Goal: Use online tool/utility: Utilize a website feature to perform a specific function

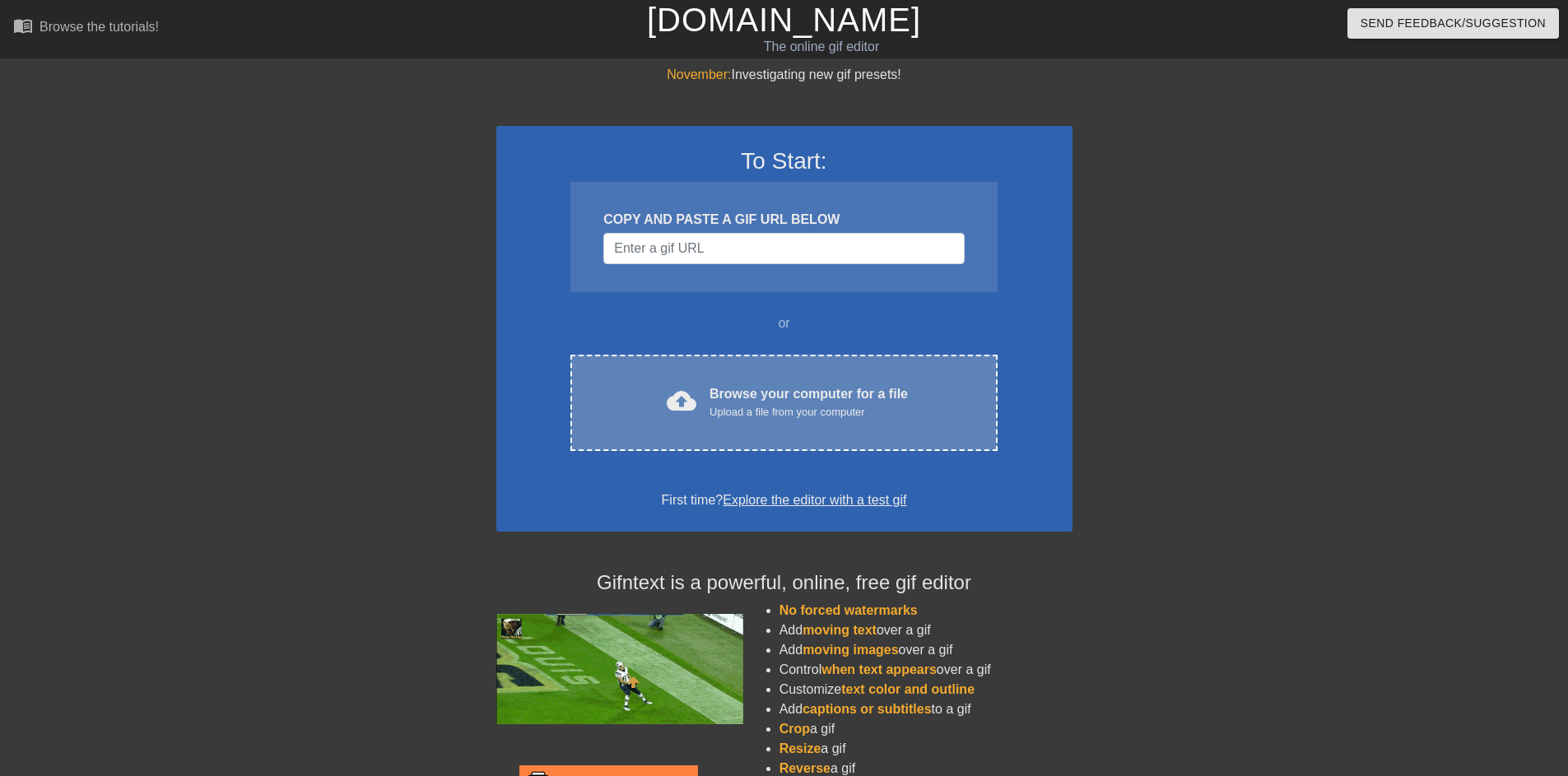
click at [758, 408] on div "Upload a file from your computer" at bounding box center [809, 412] width 199 height 16
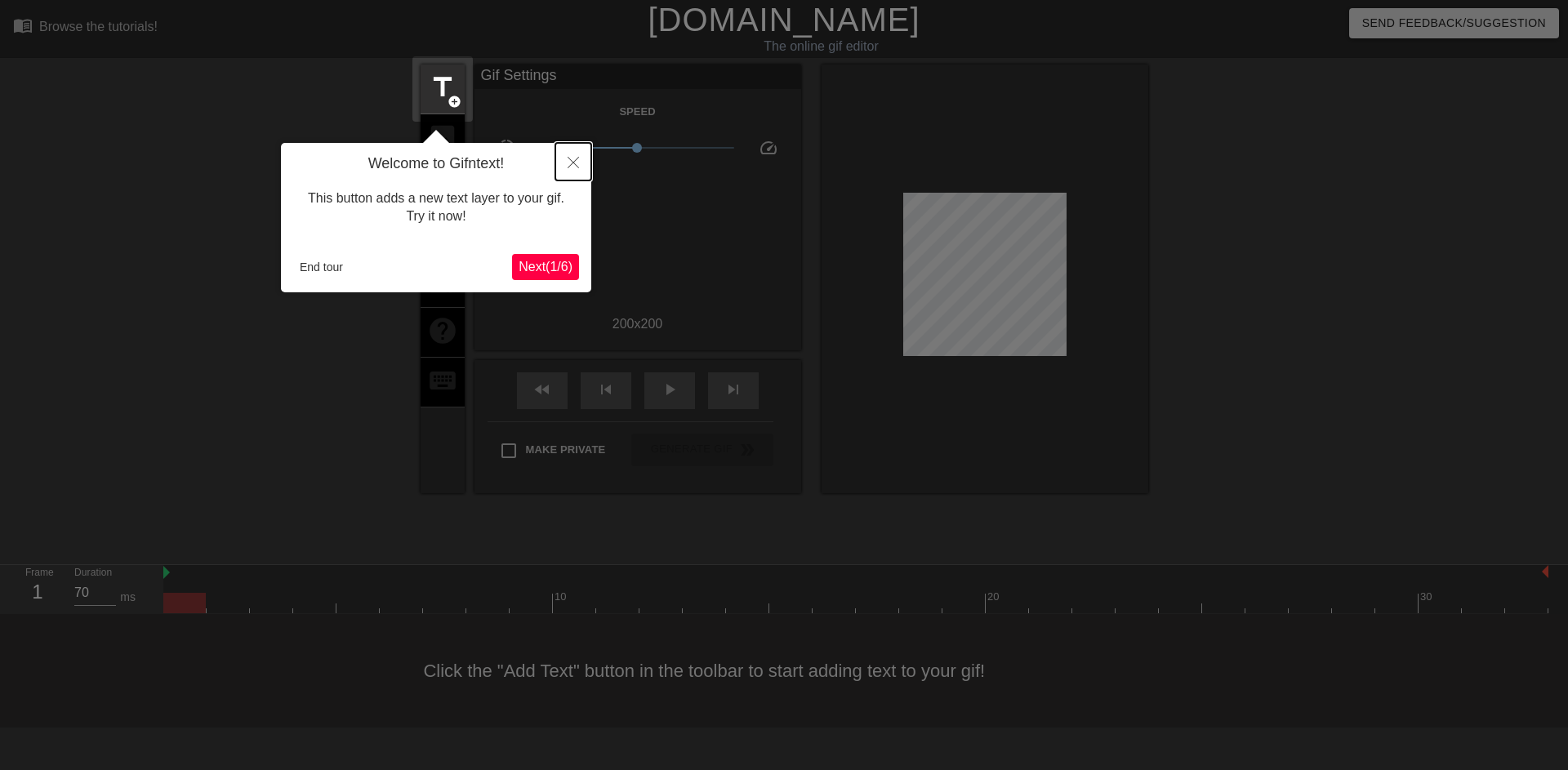
click at [568, 158] on icon "Close" at bounding box center [574, 162] width 12 height 12
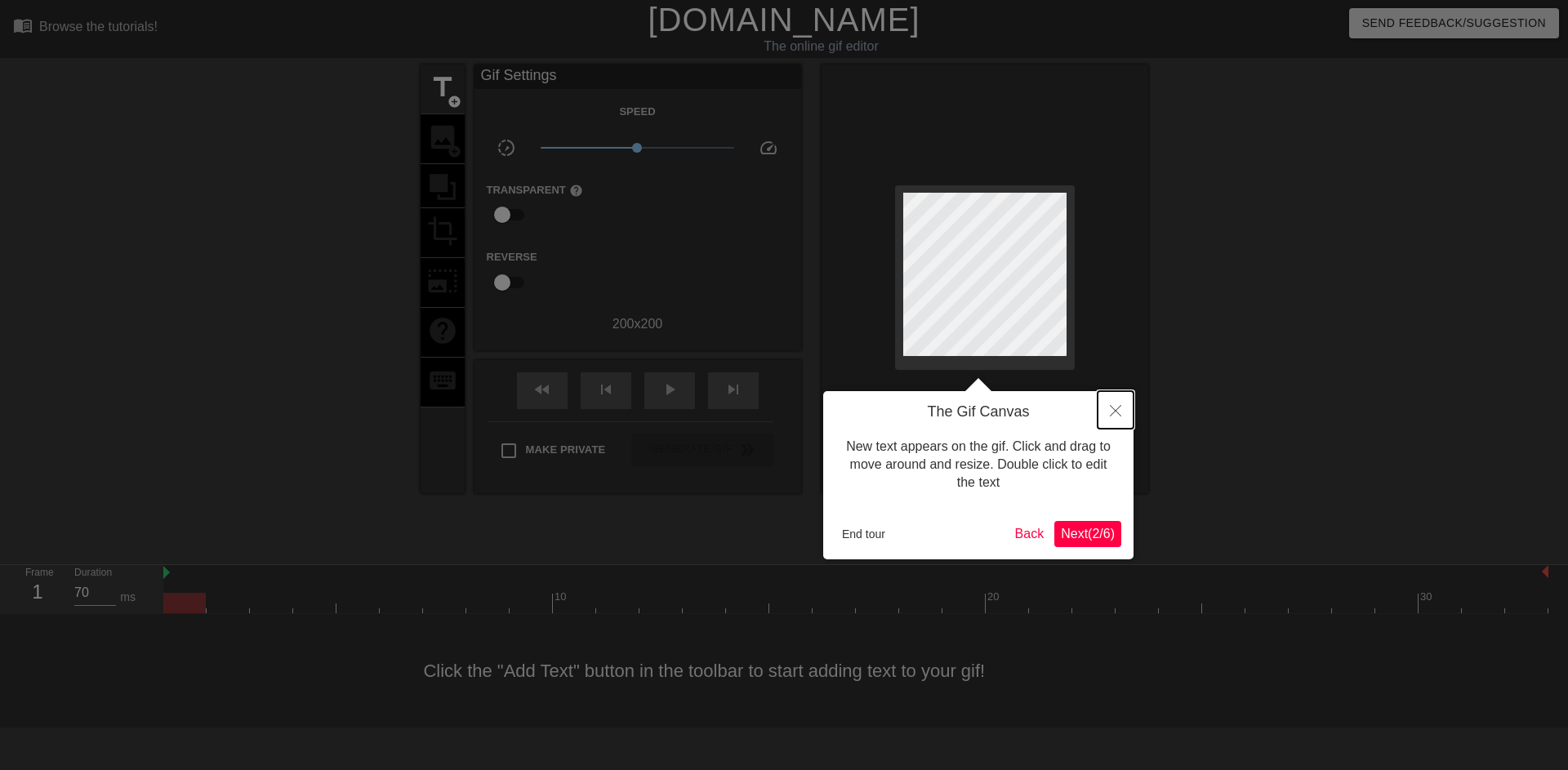
click at [1114, 411] on icon "Close" at bounding box center [1116, 411] width 12 height 12
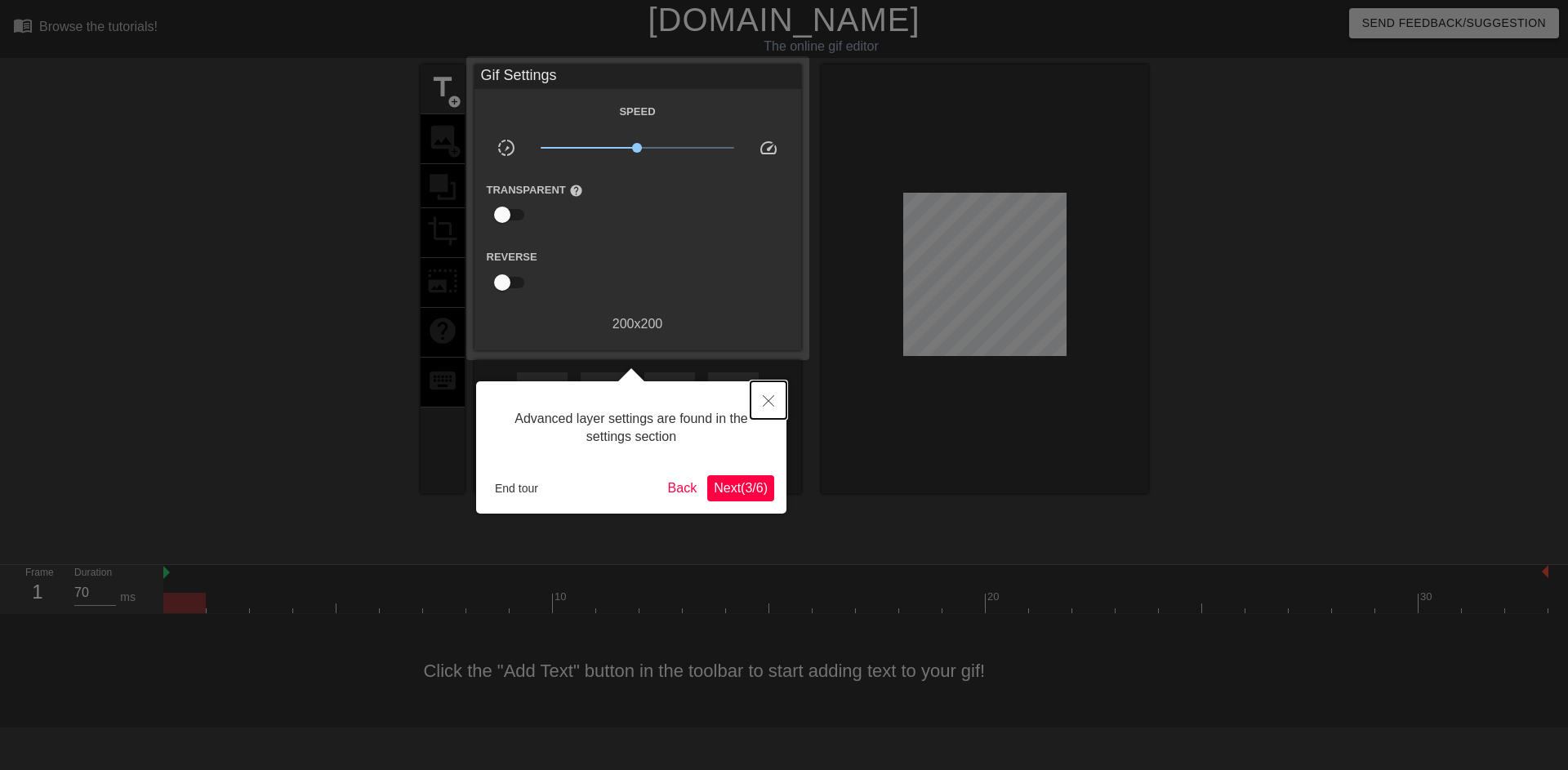
click at [759, 405] on button "Close" at bounding box center [769, 400] width 36 height 37
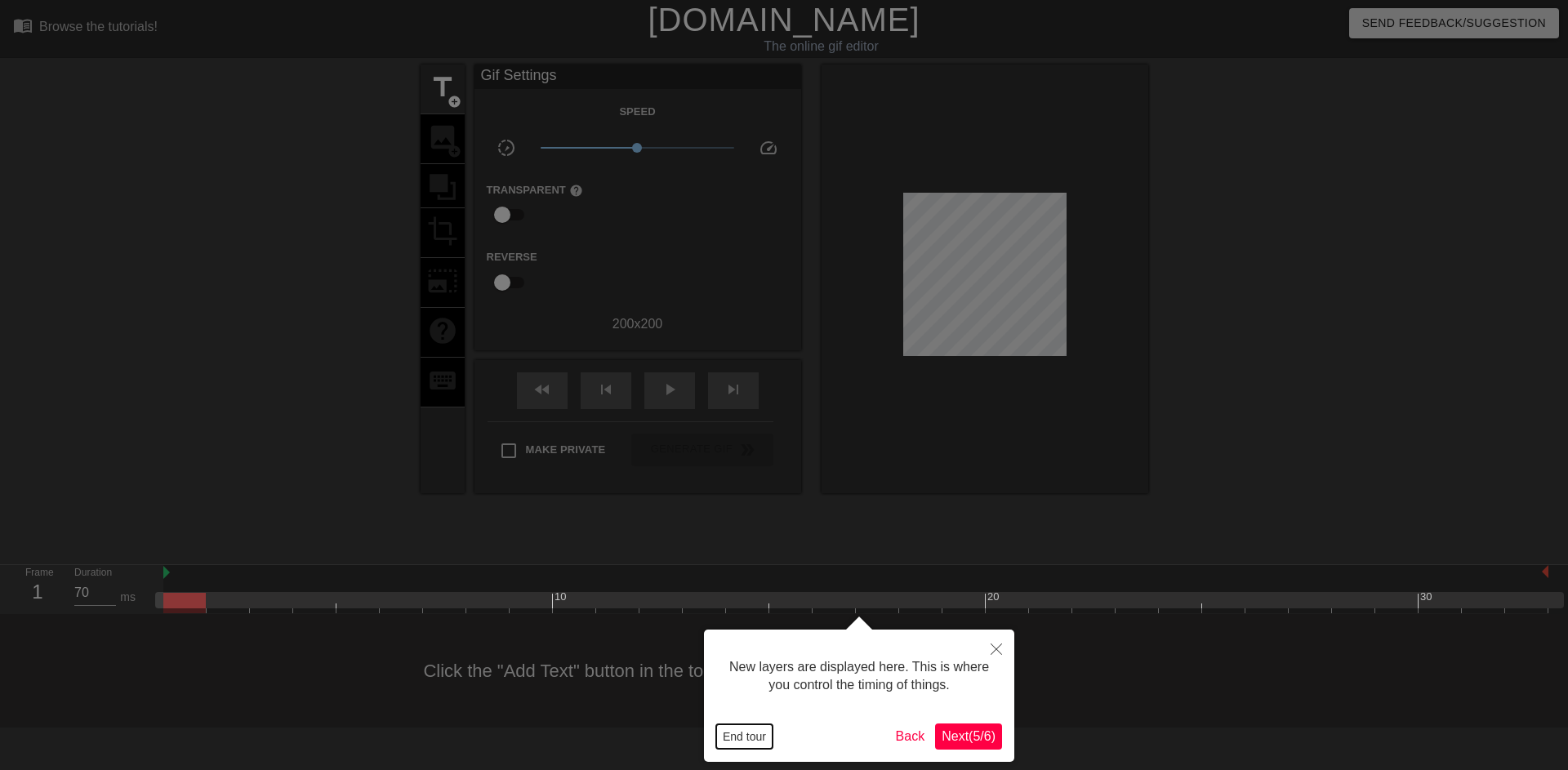
click at [749, 736] on button "End tour" at bounding box center [744, 736] width 57 height 25
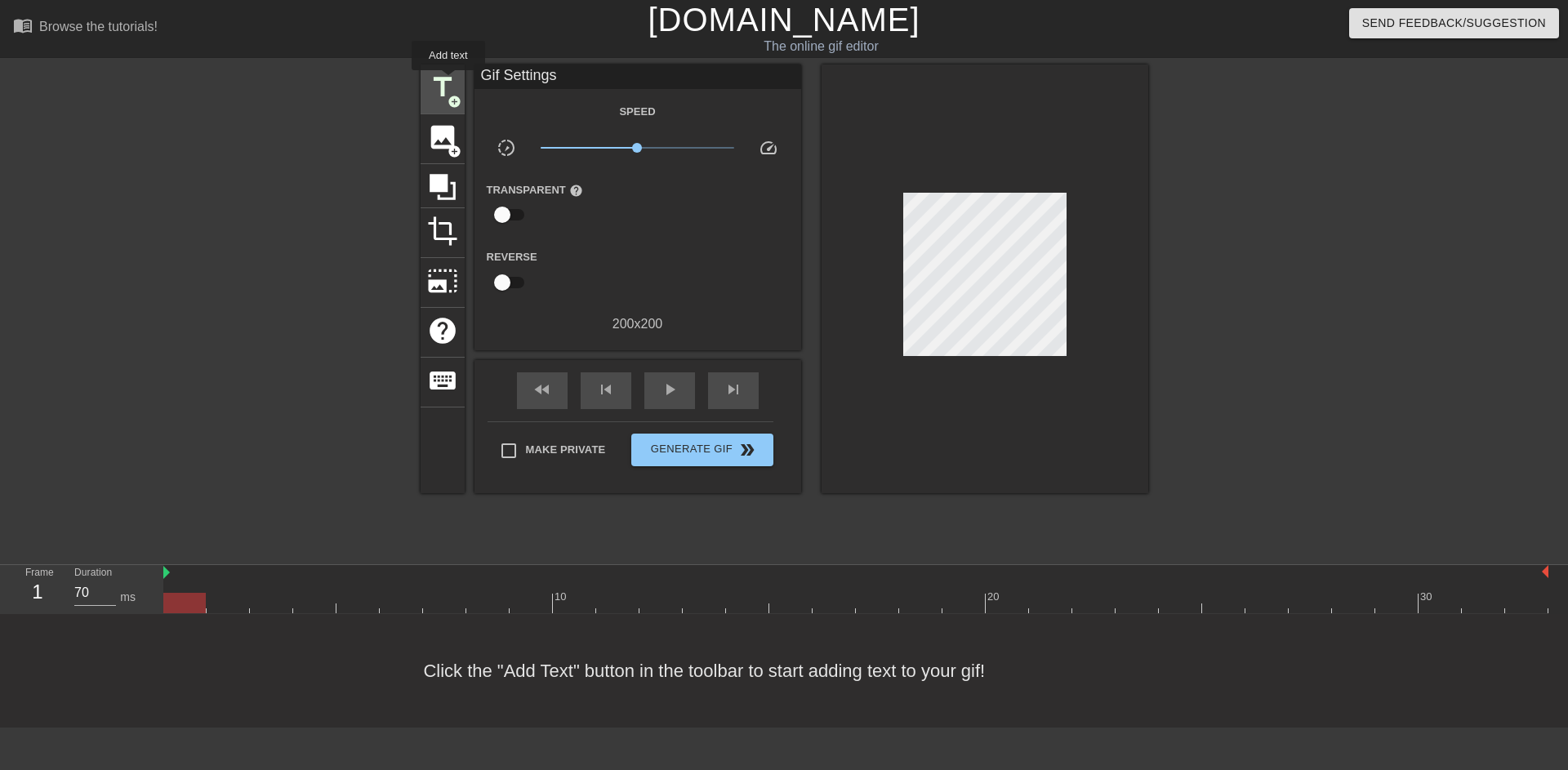
click at [450, 81] on span "title" at bounding box center [443, 87] width 31 height 31
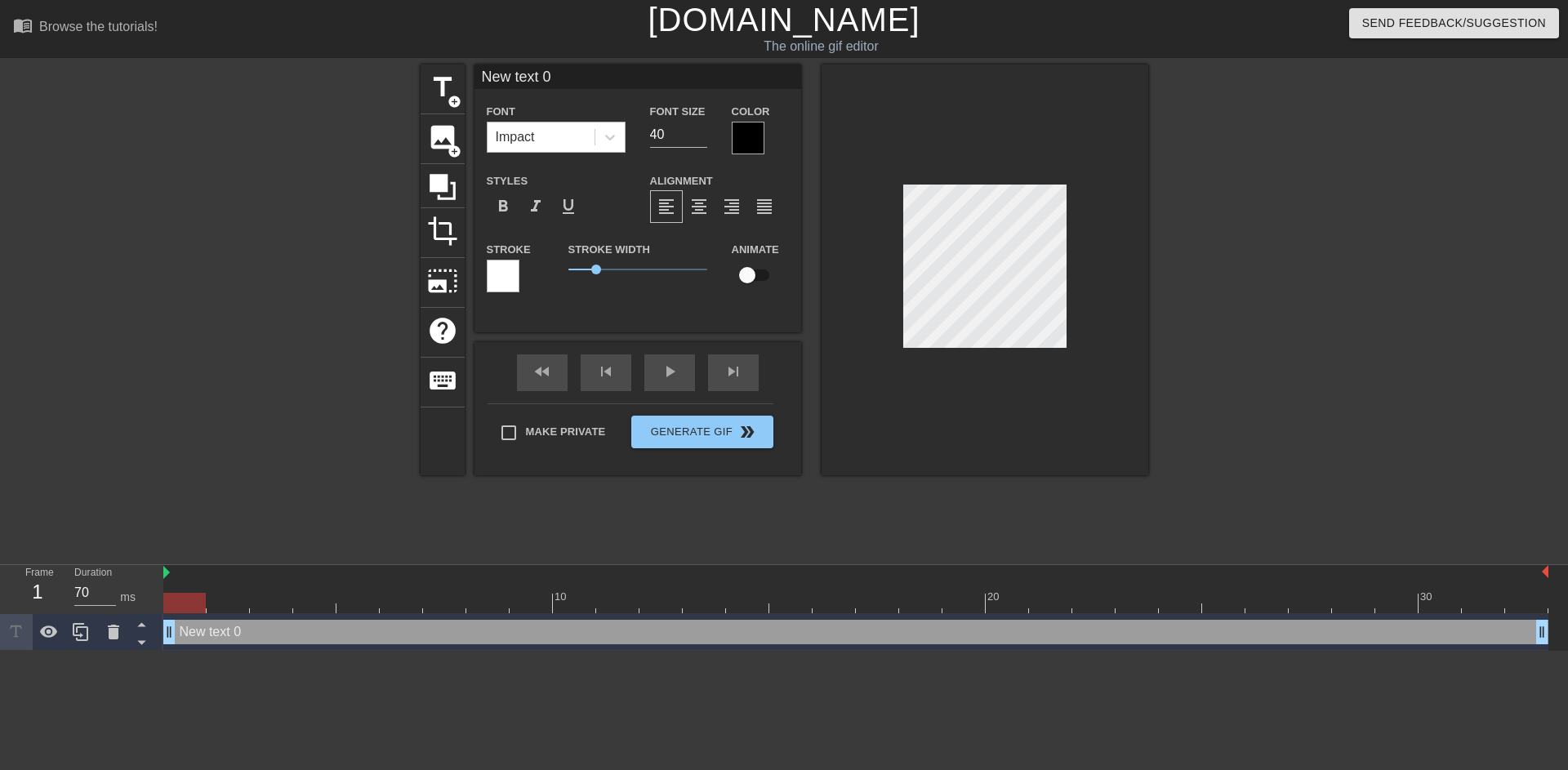
click at [549, 145] on div "Impact" at bounding box center [541, 137] width 107 height 30
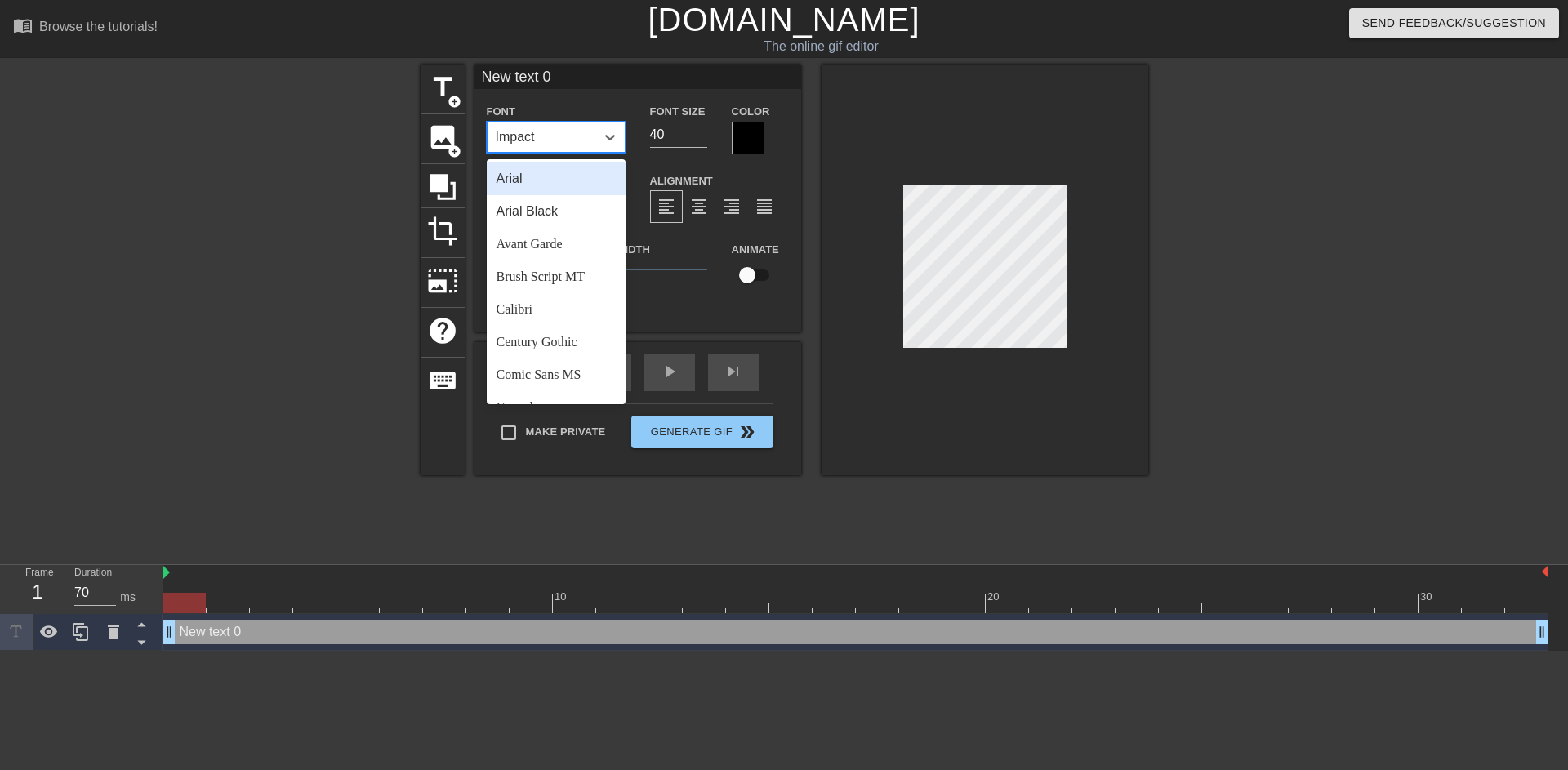
click at [540, 176] on div "Arial" at bounding box center [556, 179] width 139 height 33
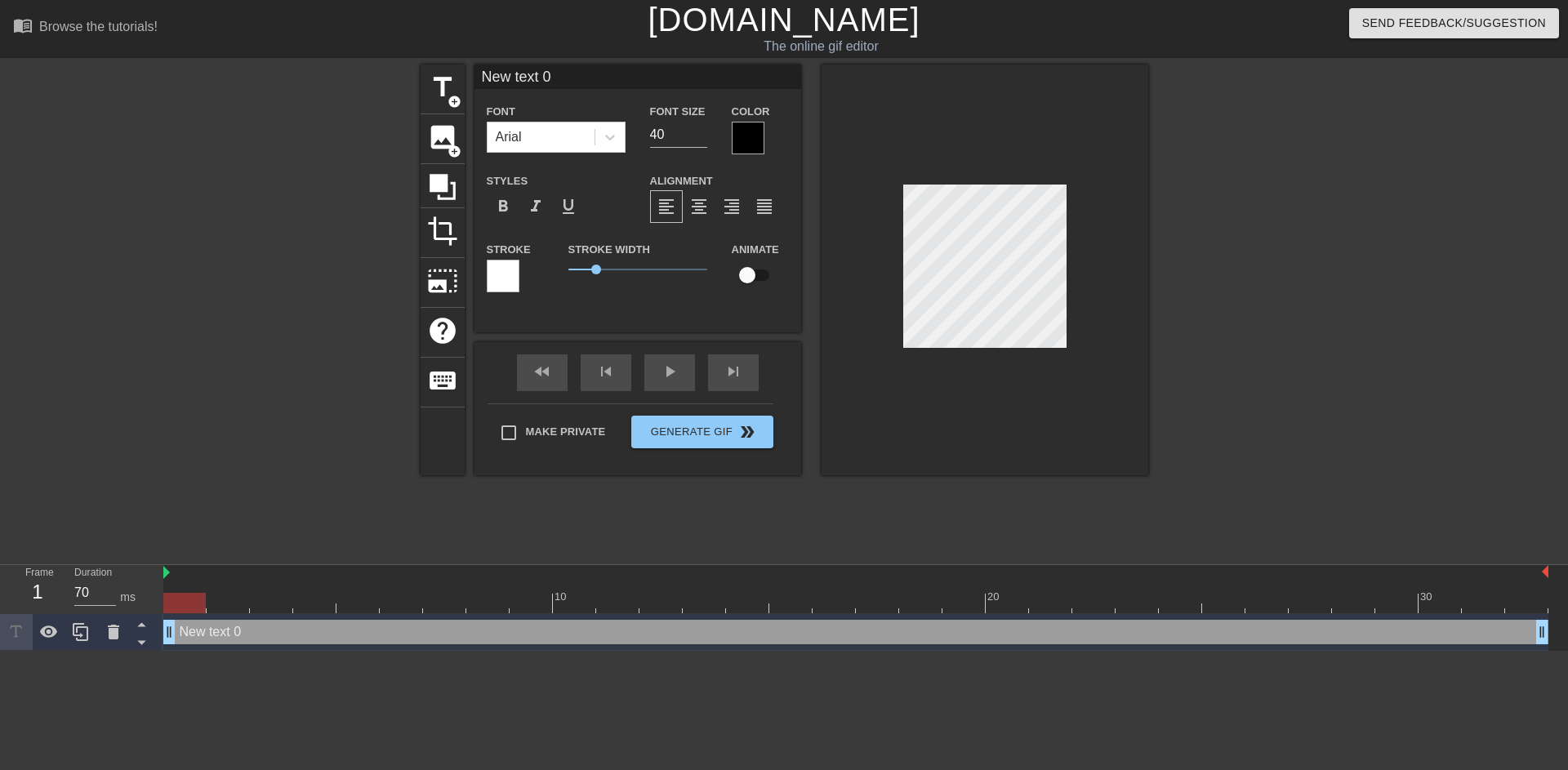
type input "m"
type textarea "m"
type input "mi"
type textarea "mi"
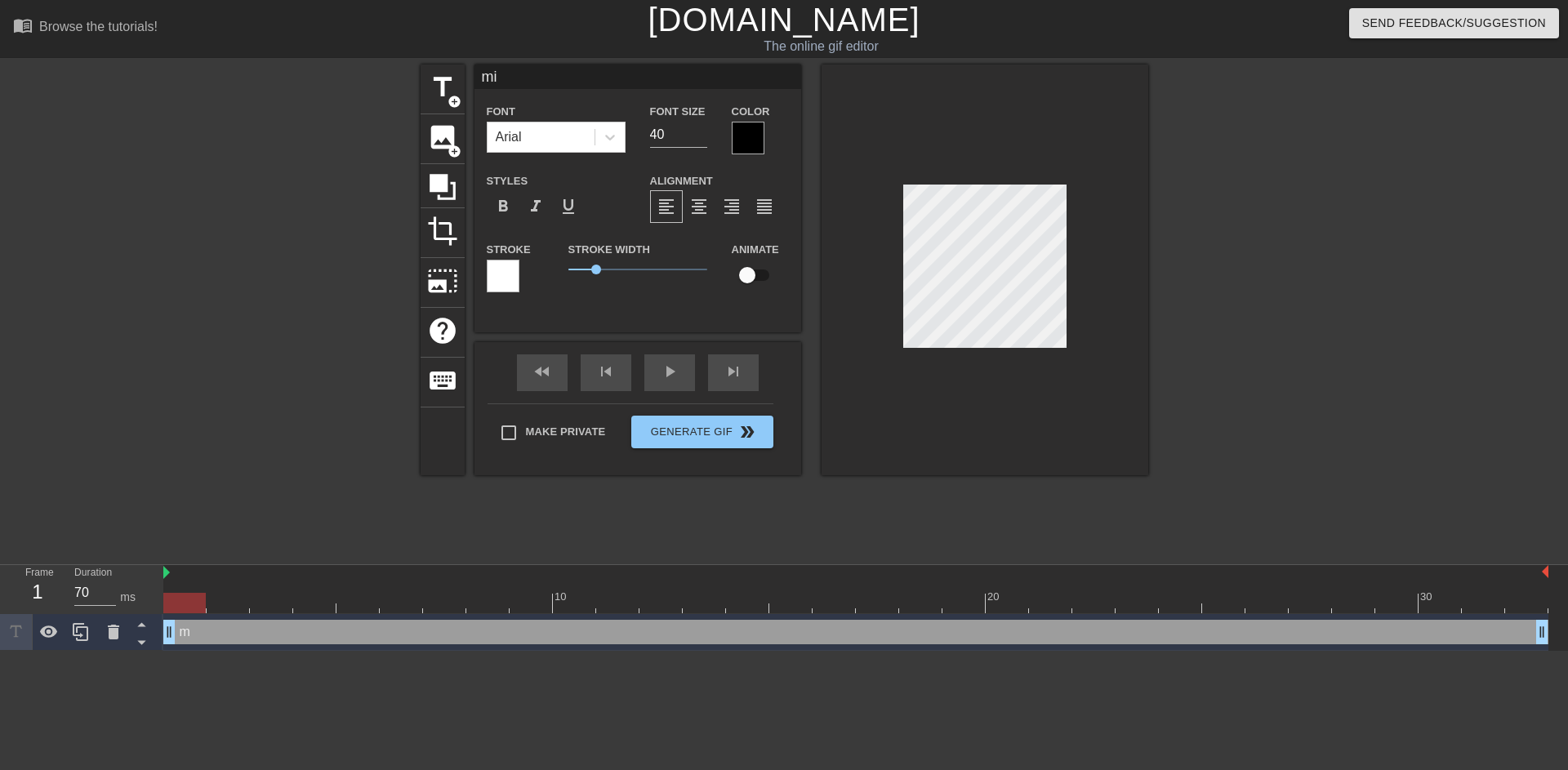
type input "mig"
type textarea "mig"
click at [732, 149] on div at bounding box center [748, 138] width 33 height 33
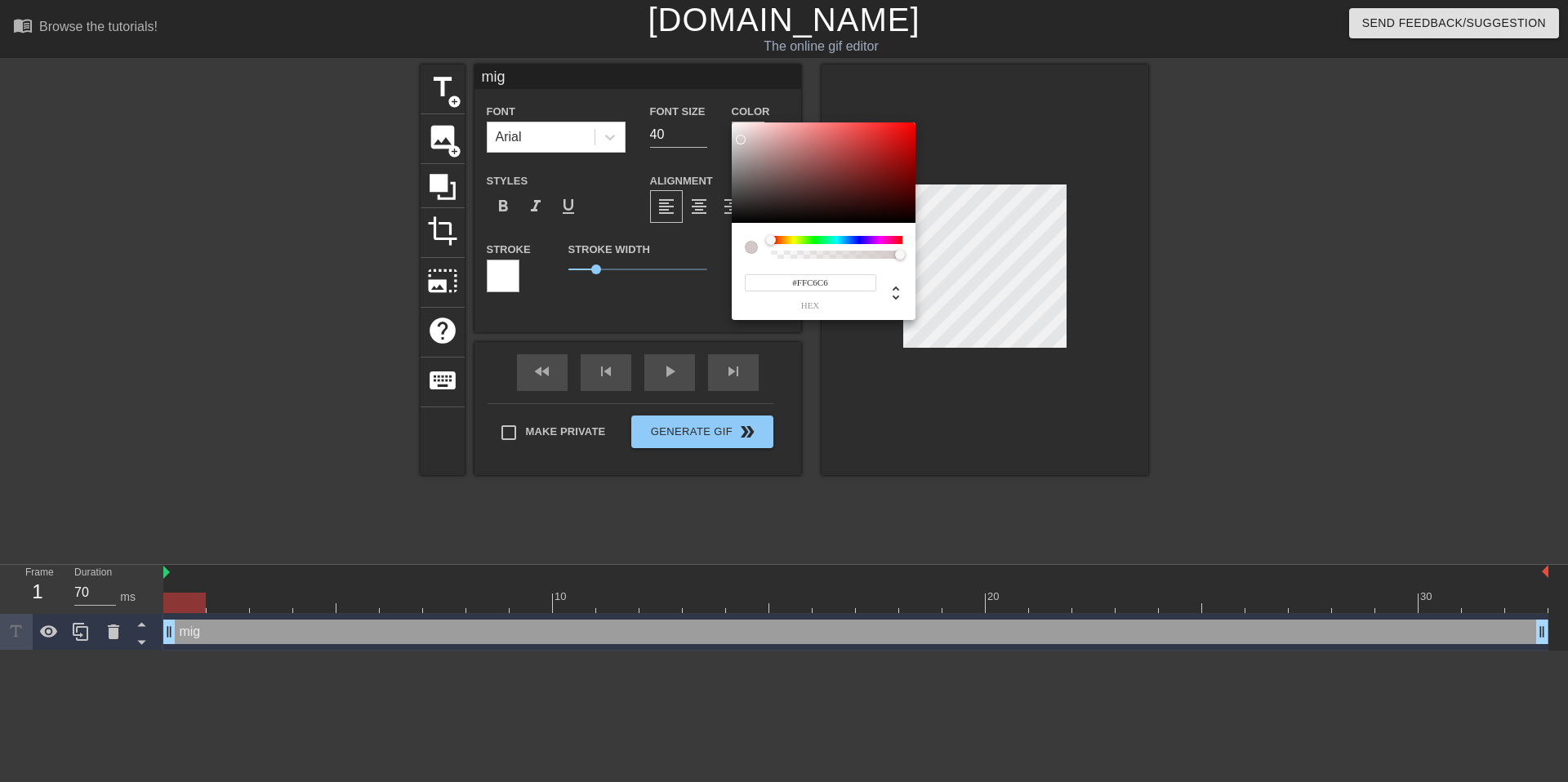
type input "#FFFFFF"
drag, startPoint x: 748, startPoint y: 180, endPoint x: 729, endPoint y: 102, distance: 80.3
click at [729, 102] on div "#FFFFFF hex" at bounding box center [784, 391] width 1568 height 782
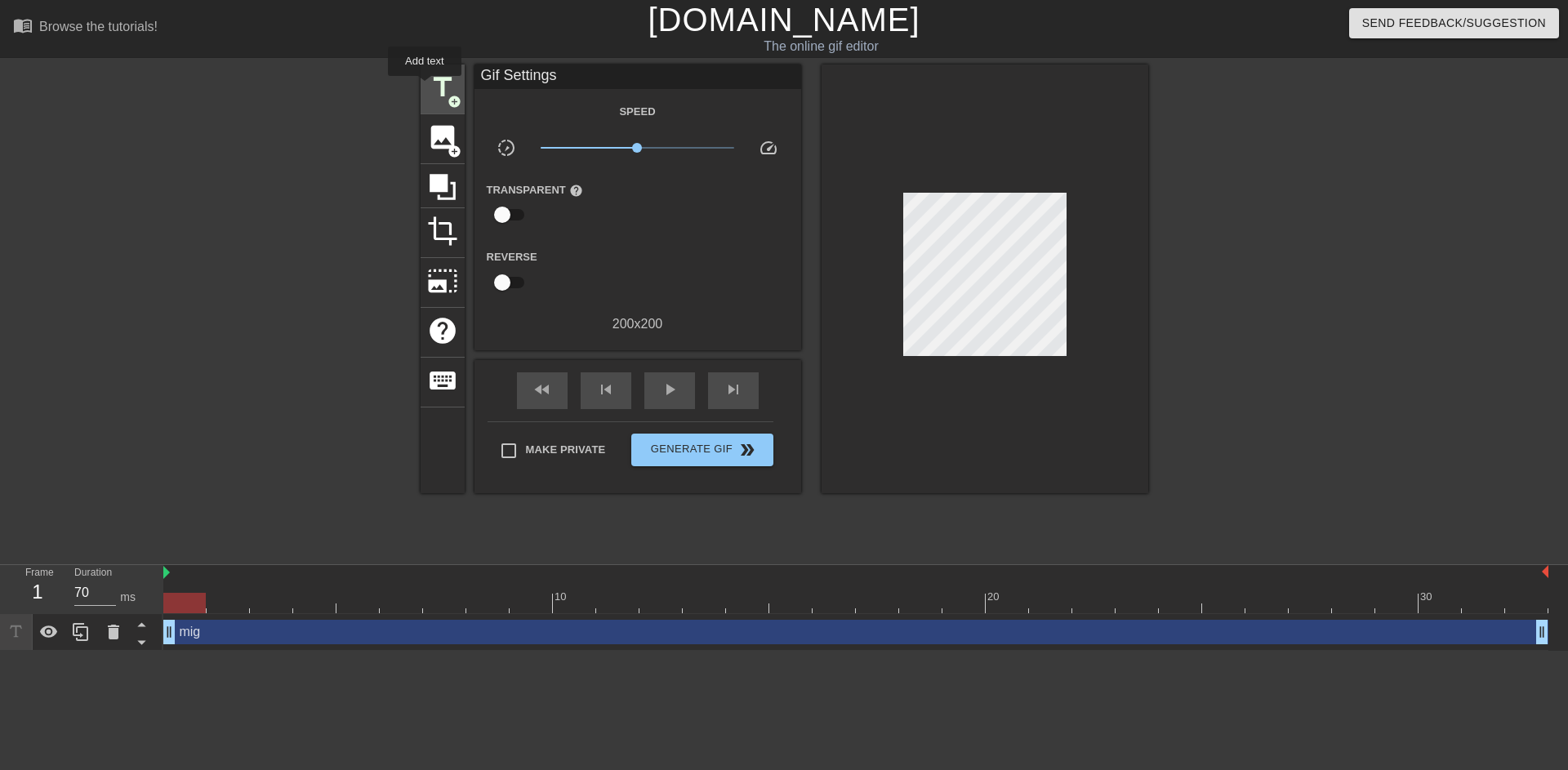
click at [426, 87] on div "title add_circle" at bounding box center [443, 89] width 44 height 50
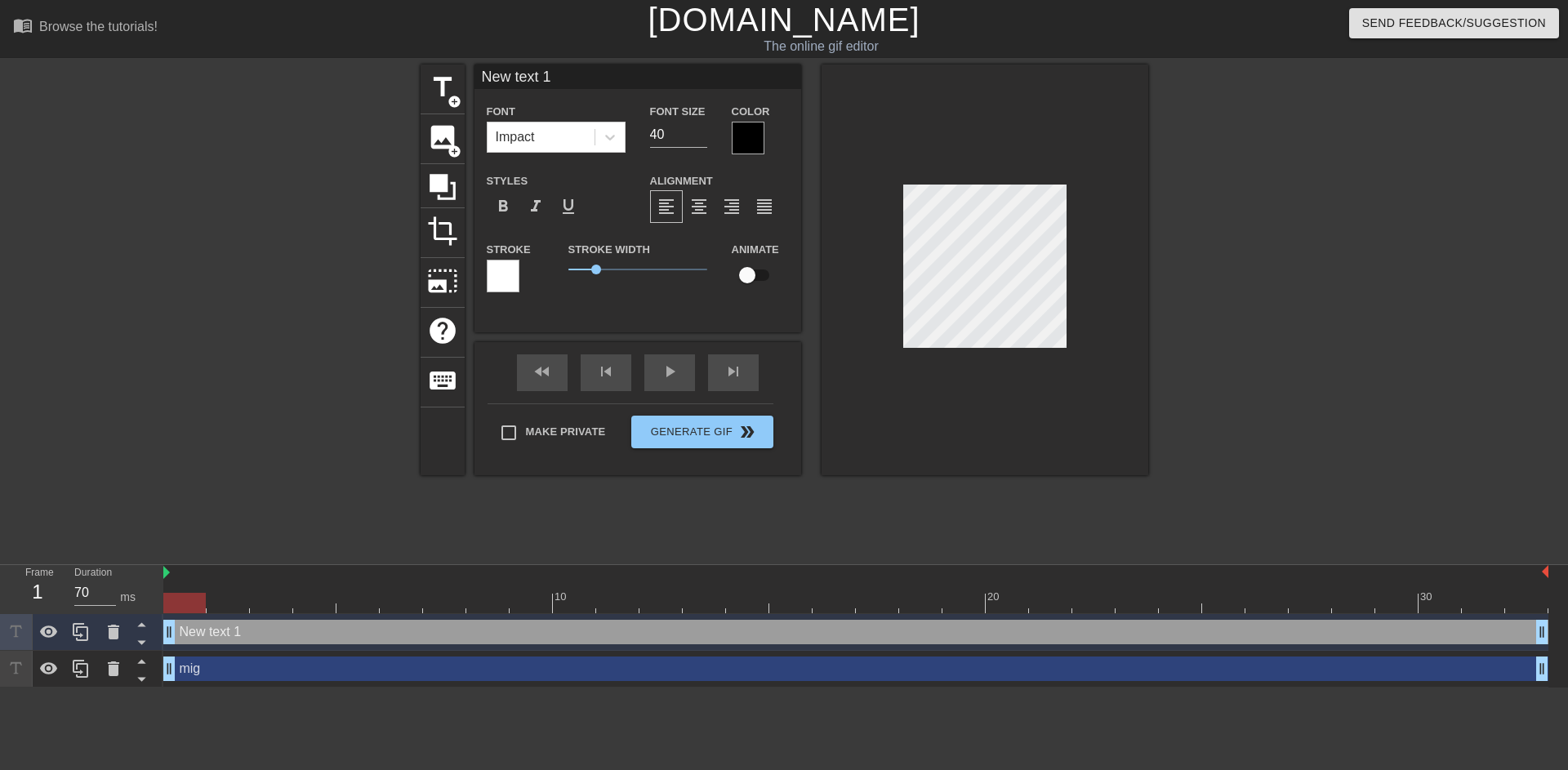
click at [535, 153] on div "Font Impact" at bounding box center [556, 128] width 163 height 53
click at [535, 148] on div "Impact" at bounding box center [541, 137] width 107 height 30
drag, startPoint x: 535, startPoint y: 148, endPoint x: 550, endPoint y: 149, distance: 15.0
click at [535, 148] on div "Impact" at bounding box center [541, 137] width 107 height 30
type input "s"
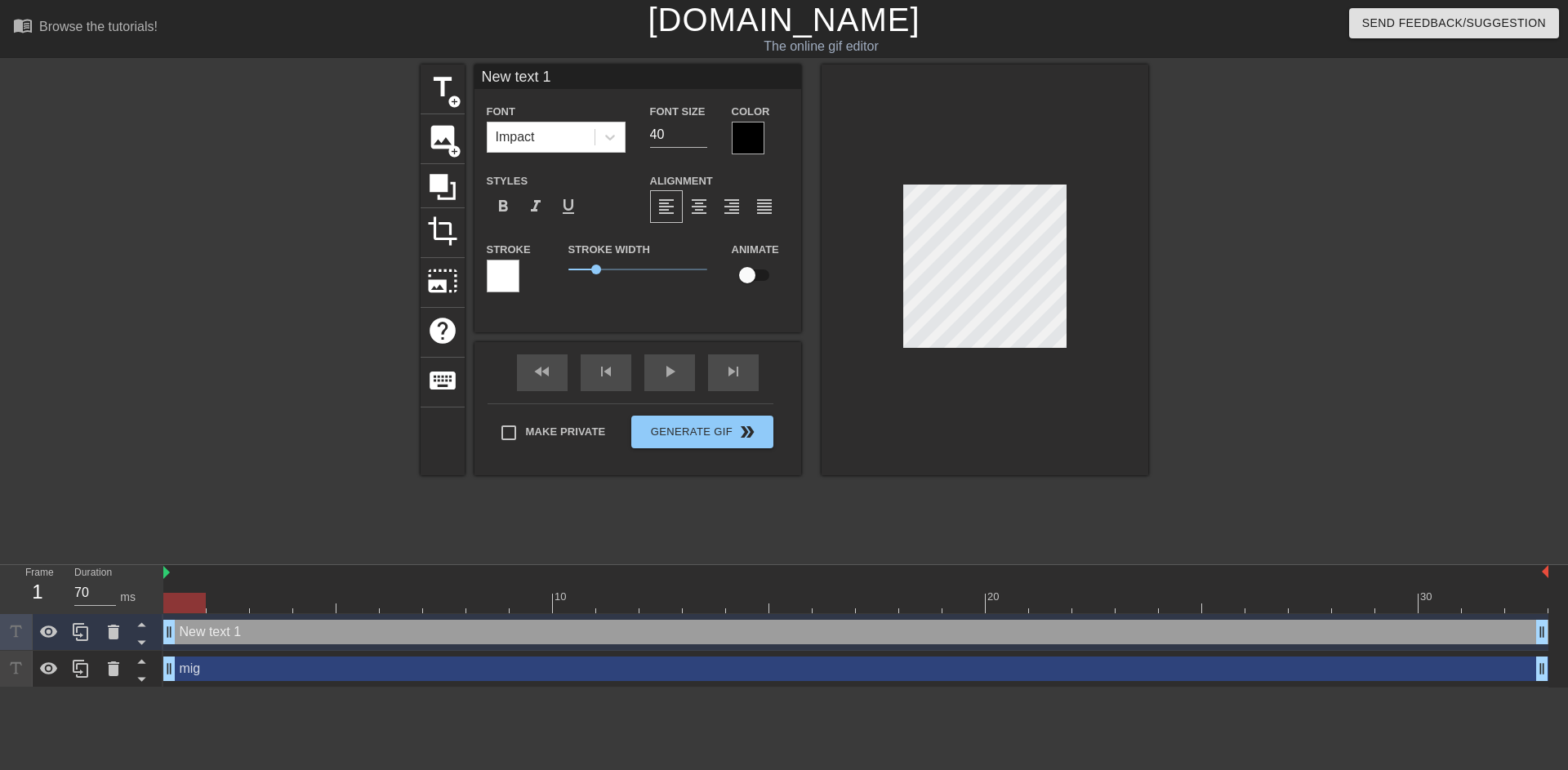
type textarea "s"
type input "sa"
type textarea "[PERSON_NAME]"
type input "salg"
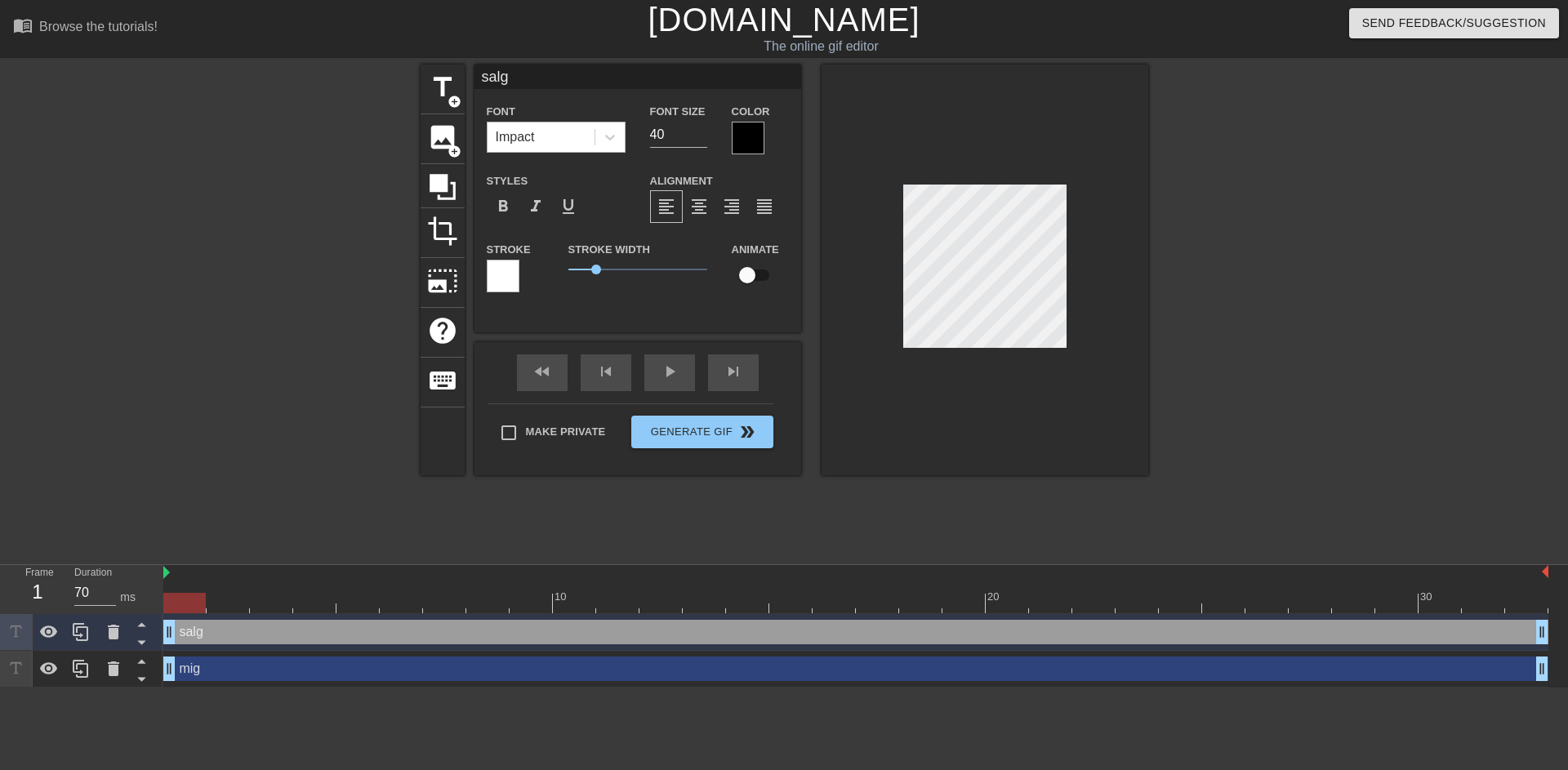
type textarea "salg"
click at [559, 140] on div "Impact" at bounding box center [541, 137] width 107 height 30
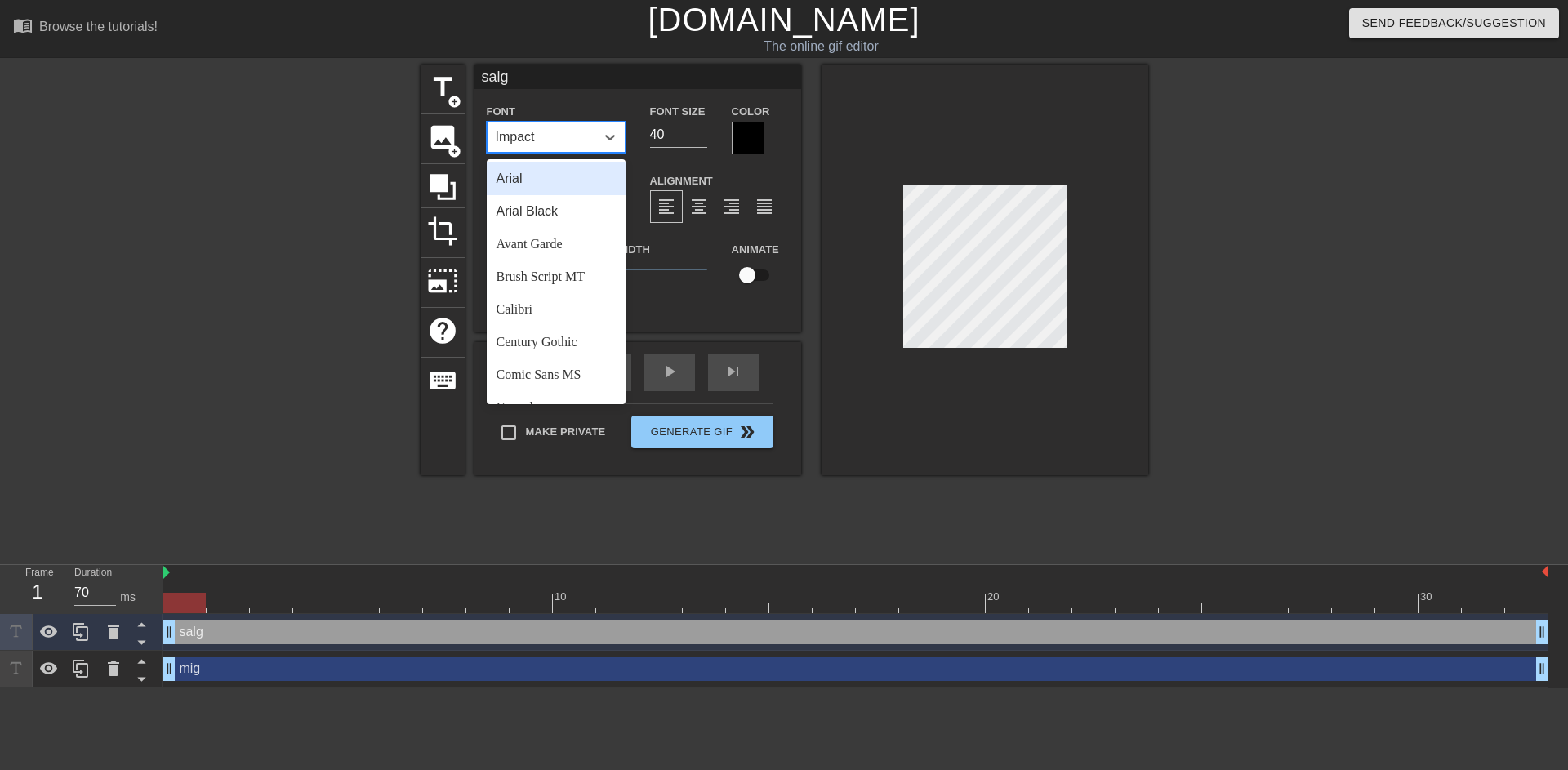
click at [544, 186] on div "Arial" at bounding box center [556, 179] width 139 height 33
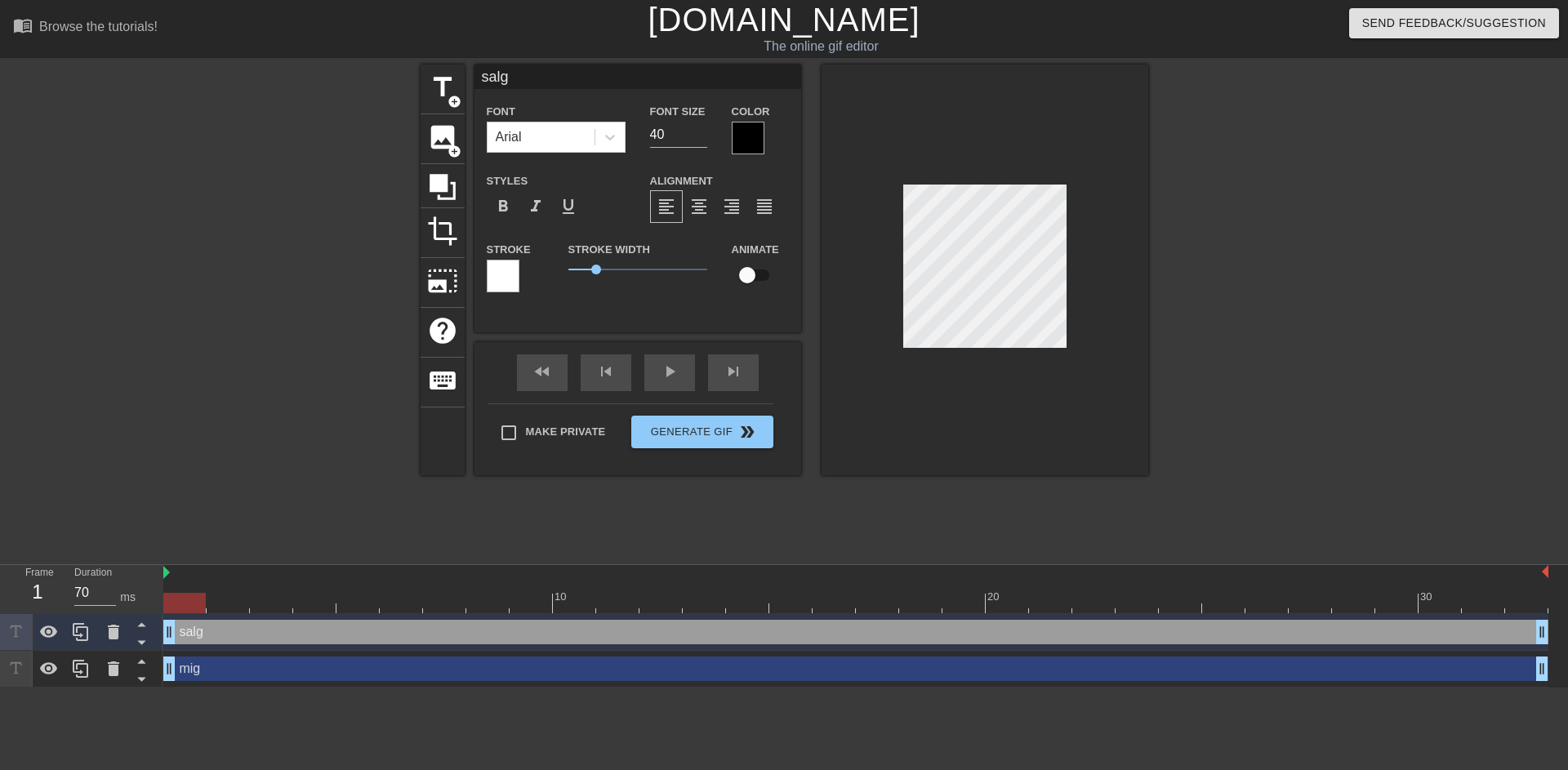
scroll to position [3, 3]
click at [738, 133] on div at bounding box center [748, 138] width 33 height 33
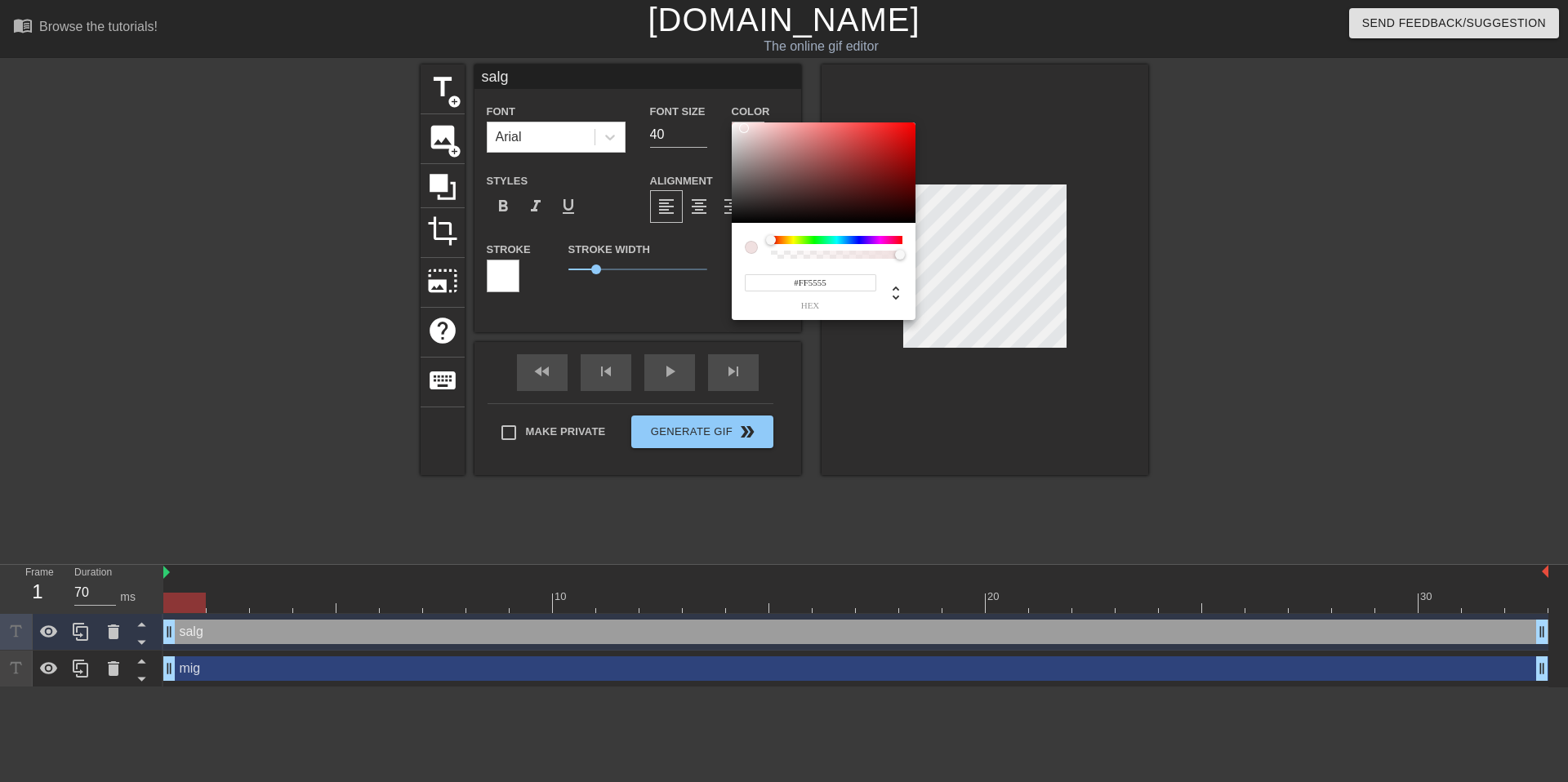
type input "#FFFFFF"
drag, startPoint x: 749, startPoint y: 195, endPoint x: 724, endPoint y: 113, distance: 85.7
click at [724, 113] on div "#FFFFFF hex" at bounding box center [784, 391] width 1568 height 782
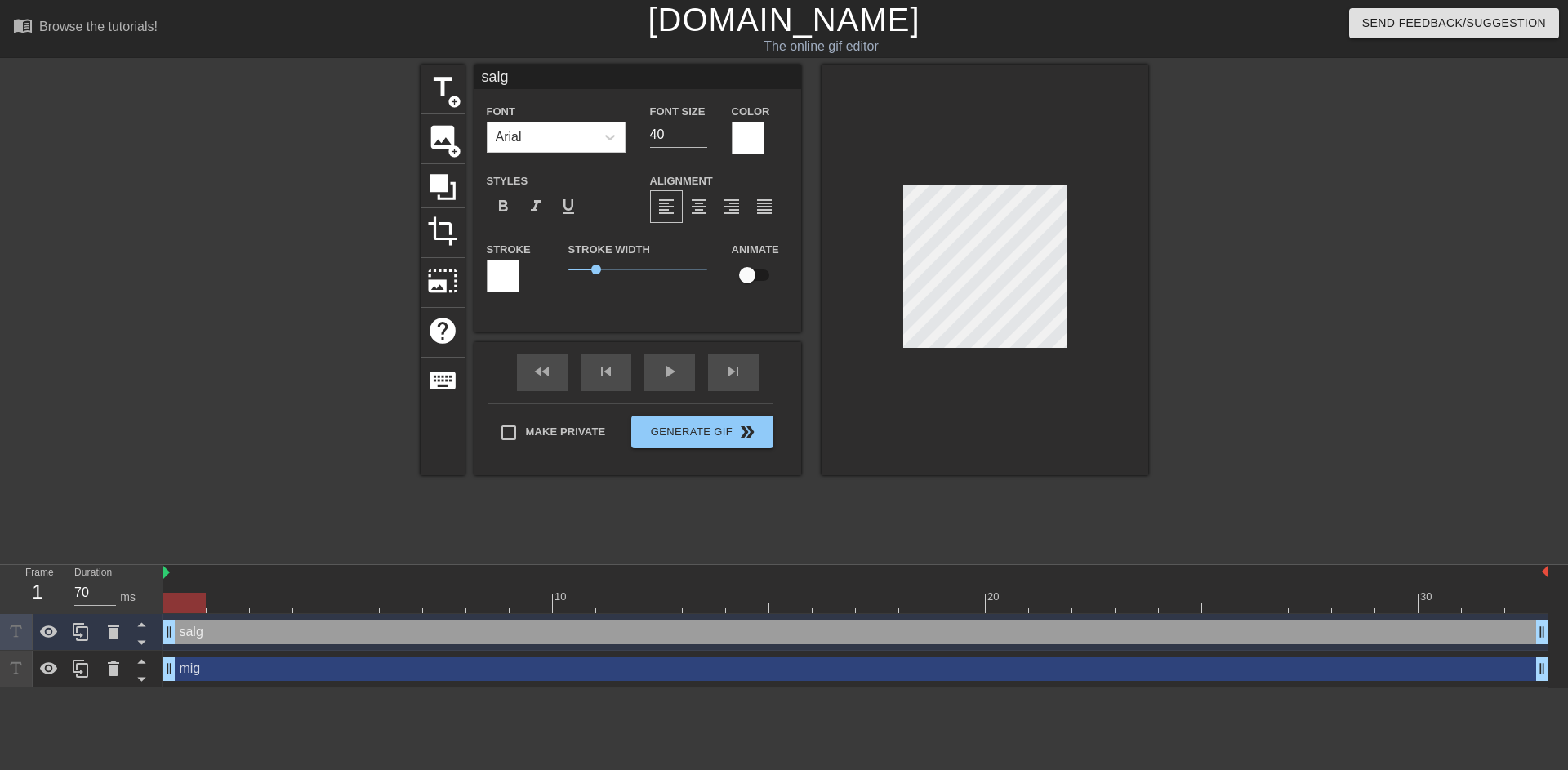
type input "mig"
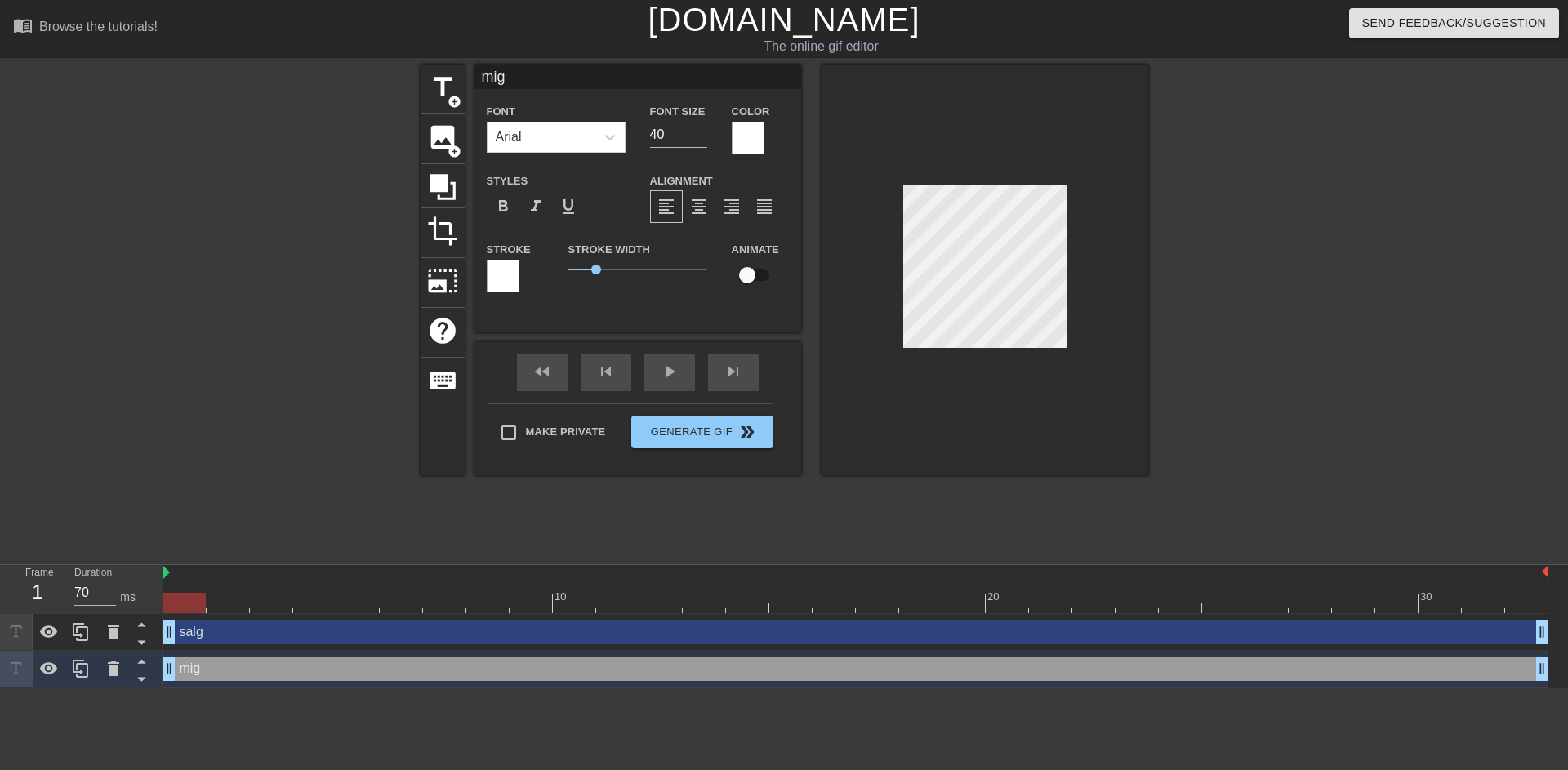
click at [1079, 337] on div at bounding box center [986, 269] width 327 height 410
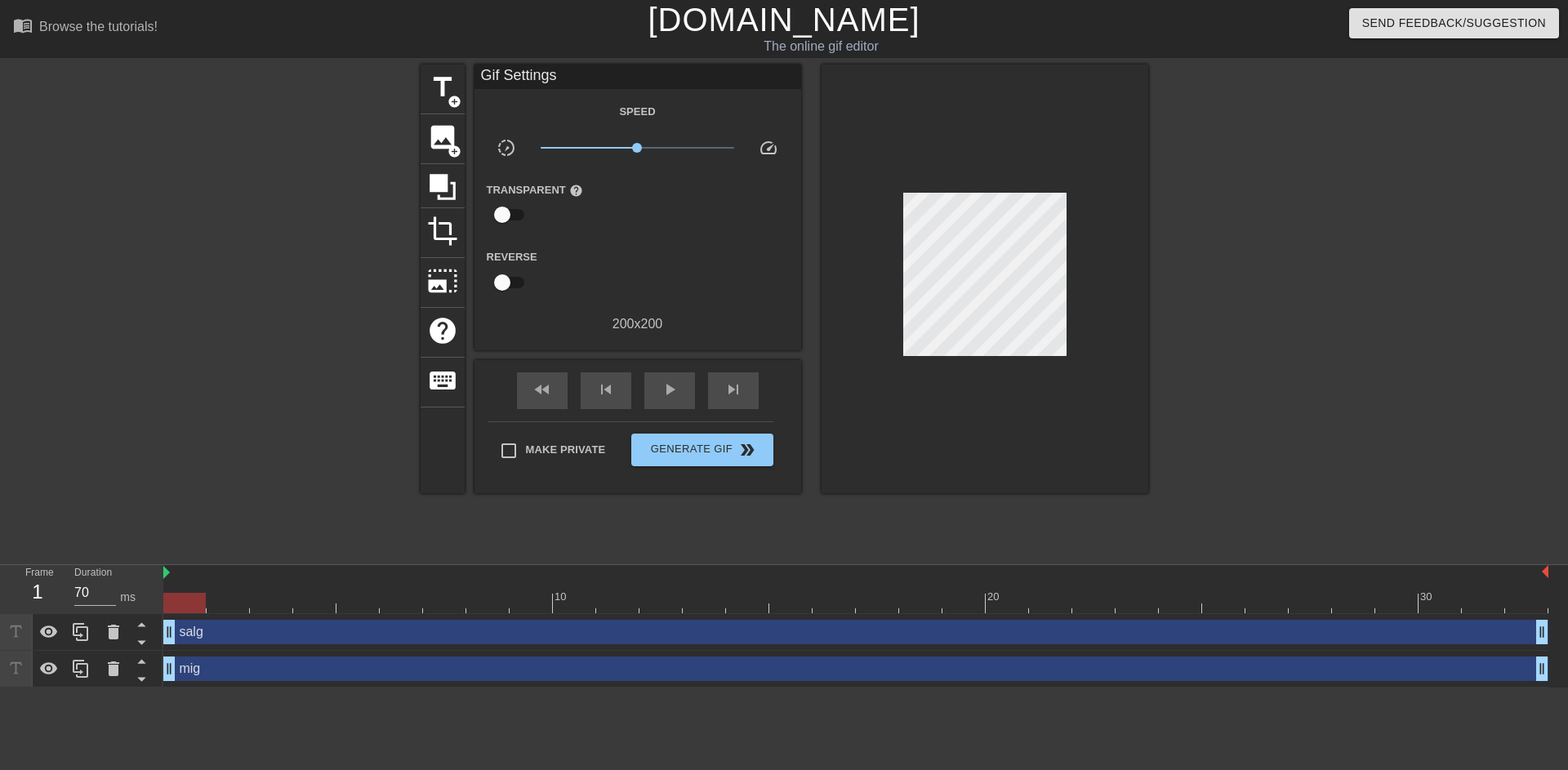
click at [651, 341] on div "Gif Settings Speed slow_motion_video x1.00 speed Transparent help Reverse 200 x…" at bounding box center [638, 207] width 327 height 286
click at [671, 388] on span "play_arrow" at bounding box center [670, 389] width 19 height 19
click at [671, 388] on span "pause" at bounding box center [670, 389] width 19 height 19
click at [106, 27] on div "Browse the tutorials!" at bounding box center [98, 26] width 119 height 14
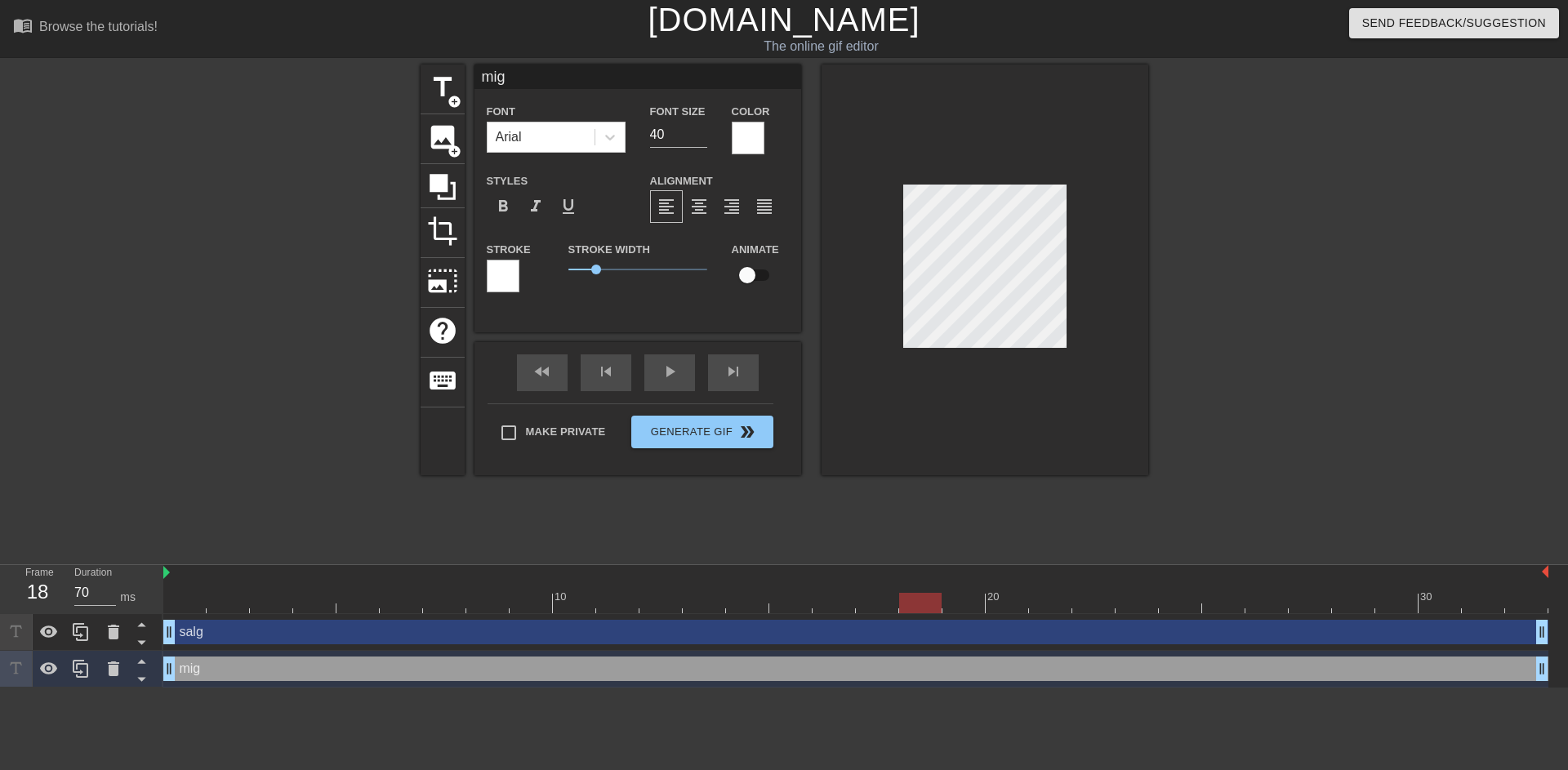
click at [915, 606] on div at bounding box center [920, 602] width 42 height 20
click at [854, 603] on div at bounding box center [856, 602] width 1385 height 20
type input "70"
drag, startPoint x: 842, startPoint y: 604, endPoint x: 201, endPoint y: 615, distance: 641.1
click at [201, 615] on div "10 20 30 salg drag_handle drag_handle mig drag_handle drag_handle" at bounding box center [865, 626] width 1405 height 123
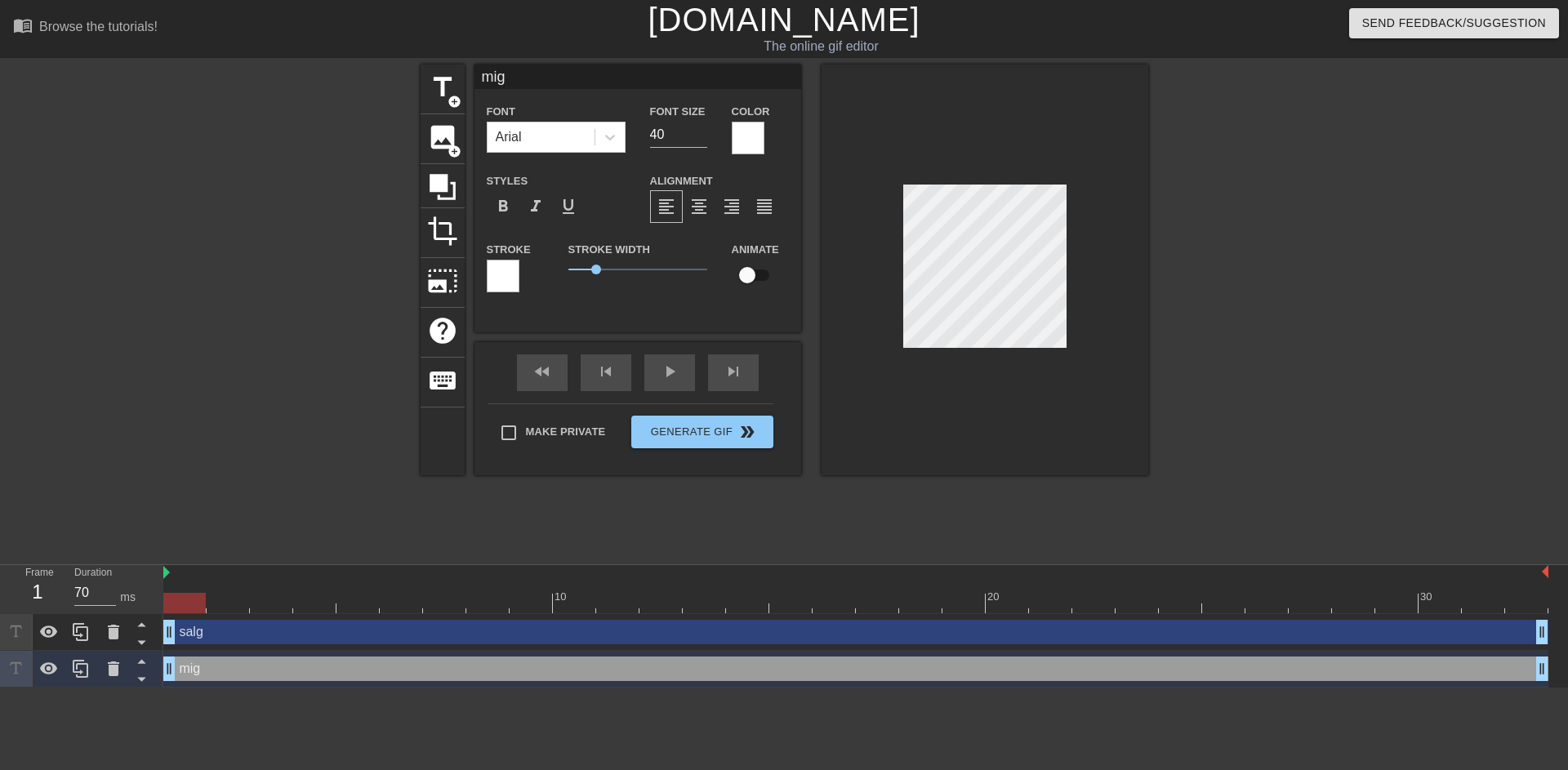
click at [200, 627] on div "salg drag_handle drag_handle" at bounding box center [856, 631] width 1385 height 25
type input "salg"
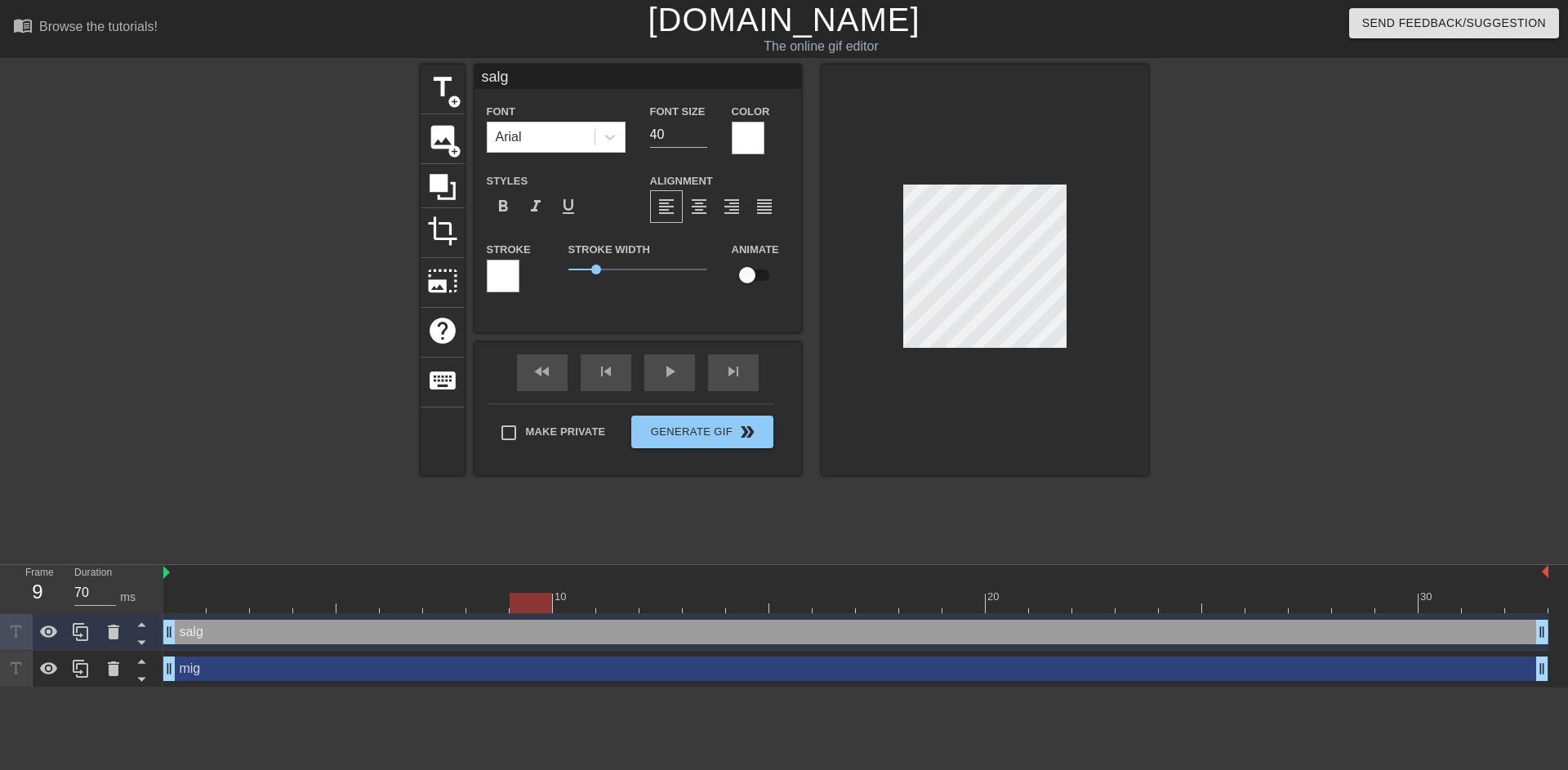
drag, startPoint x: 182, startPoint y: 605, endPoint x: 509, endPoint y: 580, distance: 328.0
click at [509, 580] on div "10 20 30" at bounding box center [856, 589] width 1385 height 48
drag, startPoint x: 526, startPoint y: 599, endPoint x: 168, endPoint y: 610, distance: 358.2
click at [168, 610] on div at bounding box center [185, 602] width 42 height 20
click at [36, 633] on div at bounding box center [49, 631] width 33 height 36
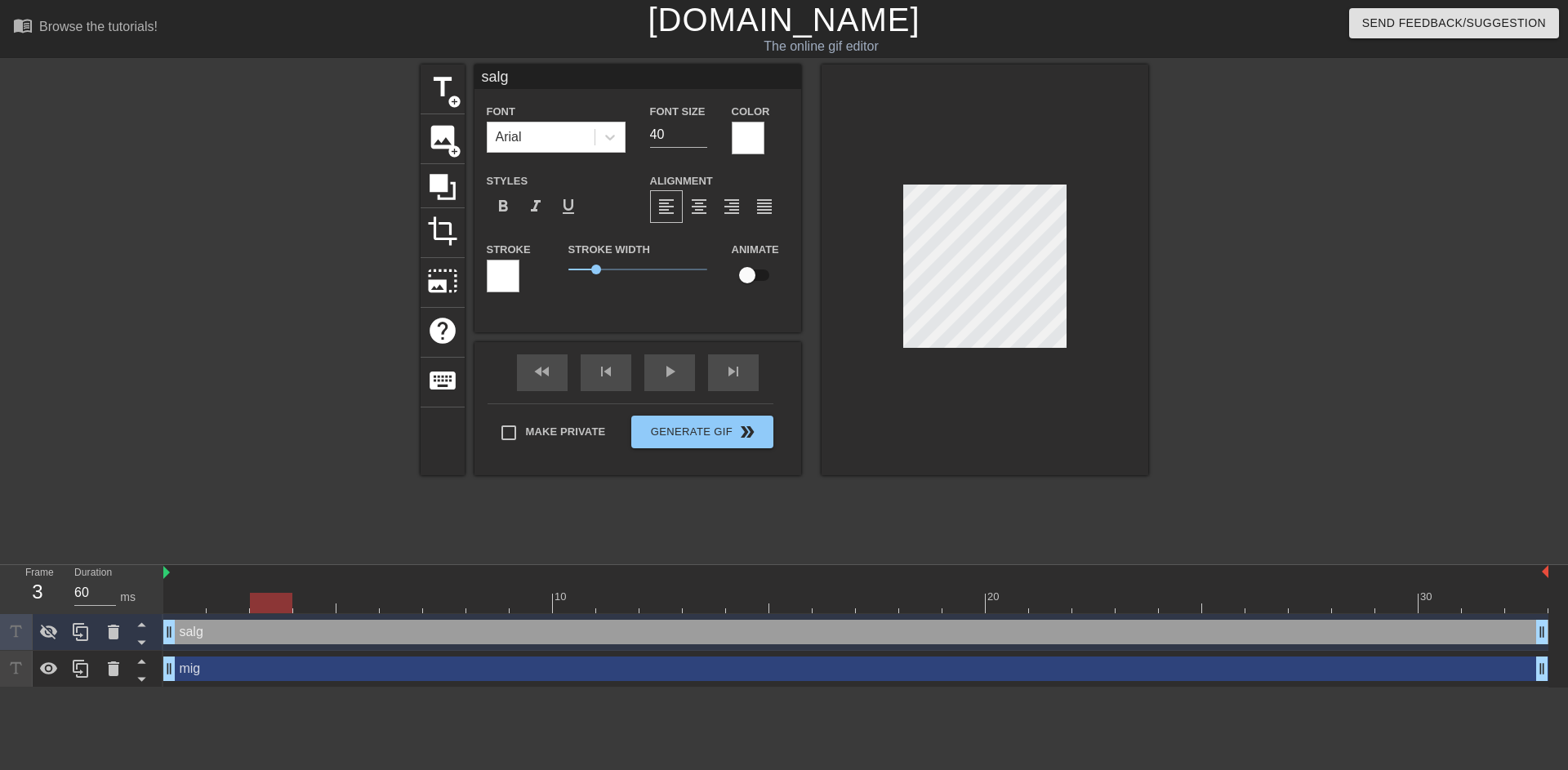
type input "70"
drag, startPoint x: 185, startPoint y: 607, endPoint x: 163, endPoint y: 599, distance: 23.4
click at [163, 599] on div at bounding box center [185, 602] width 42 height 20
click at [53, 639] on icon at bounding box center [48, 631] width 19 height 19
click at [437, 327] on span "help" at bounding box center [443, 330] width 31 height 31
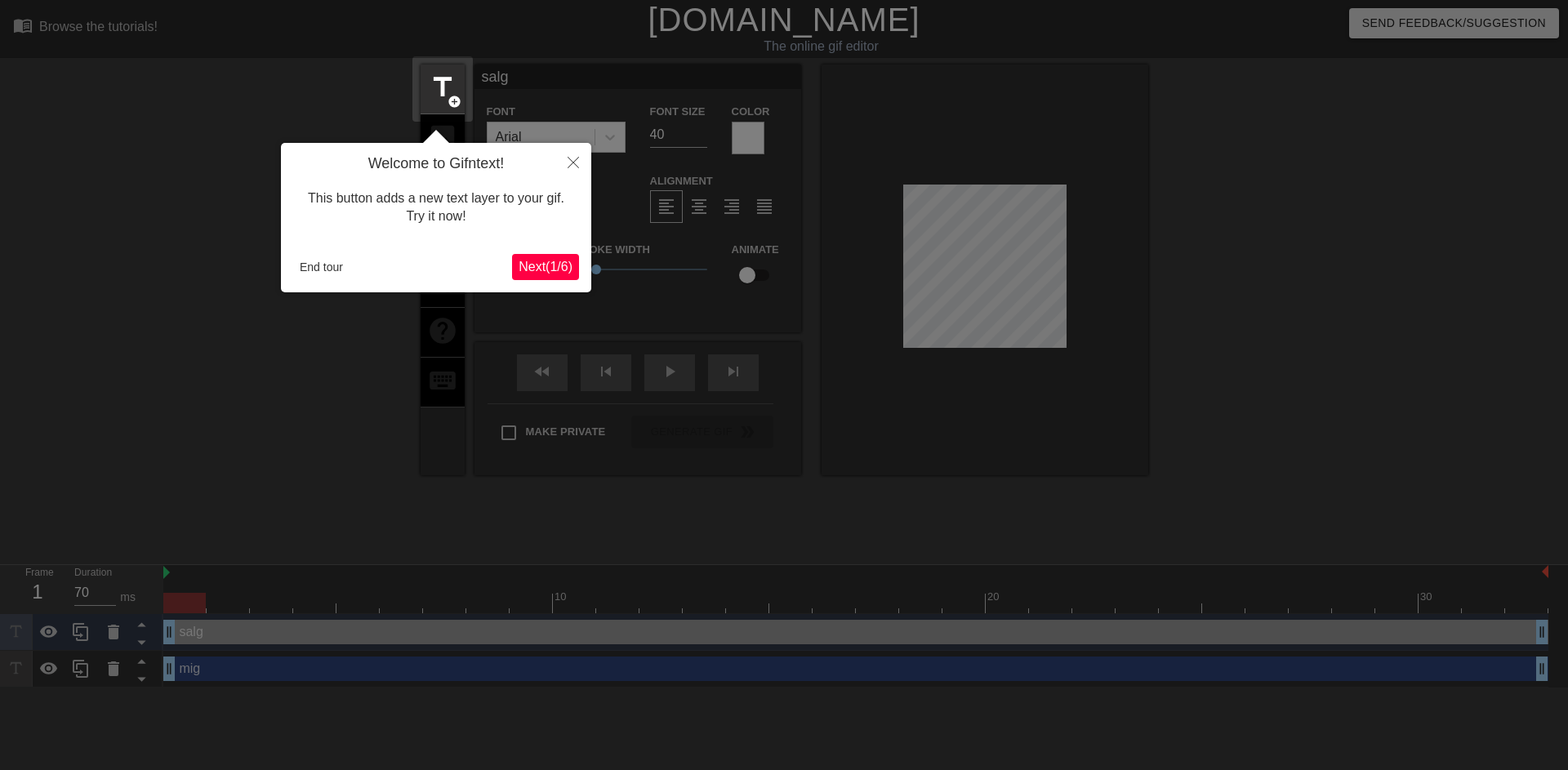
click at [540, 256] on button "Next ( 1 / 6 )" at bounding box center [545, 267] width 67 height 26
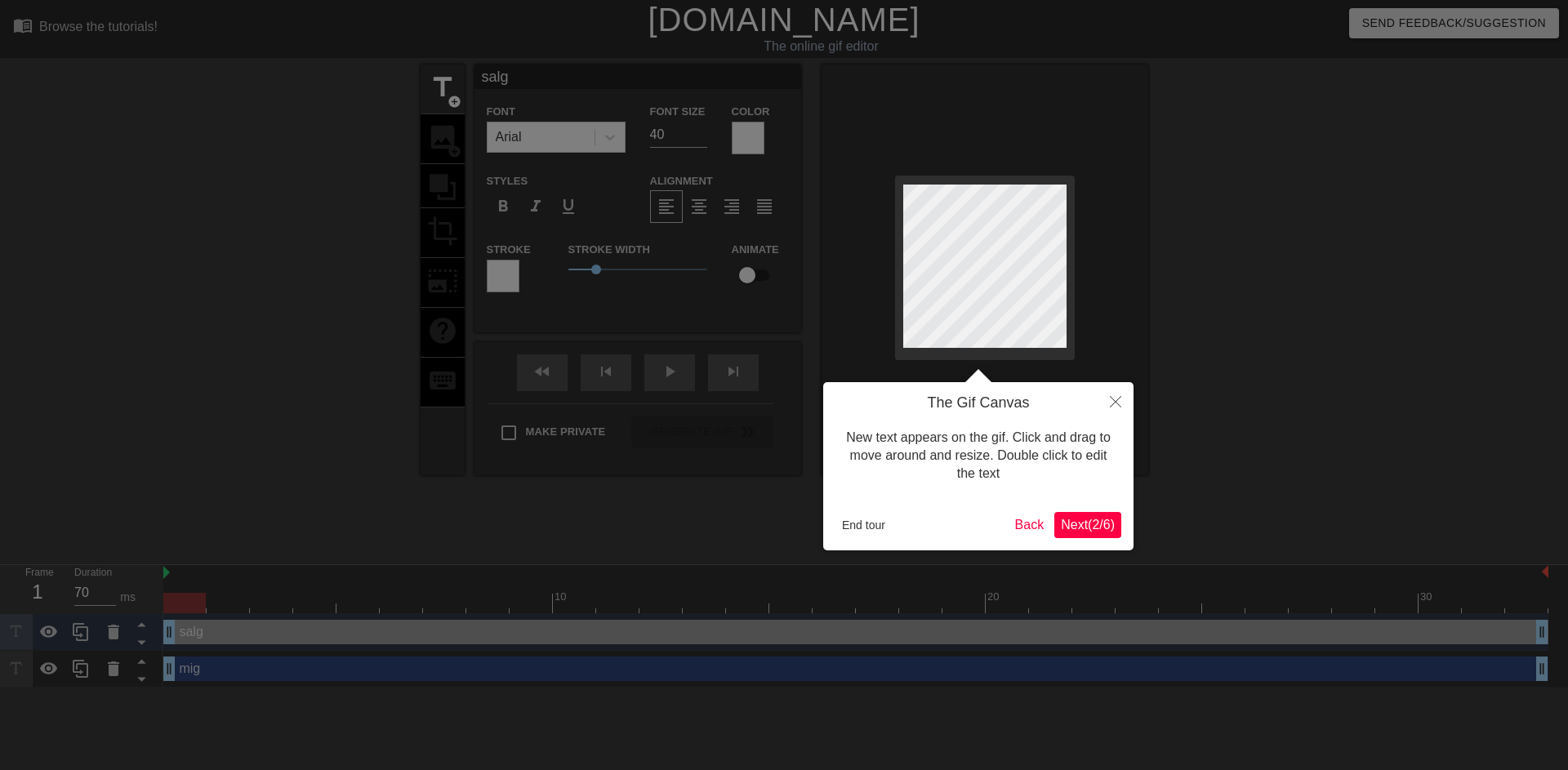
click at [1100, 525] on span "Next ( 2 / 6 )" at bounding box center [1088, 525] width 54 height 14
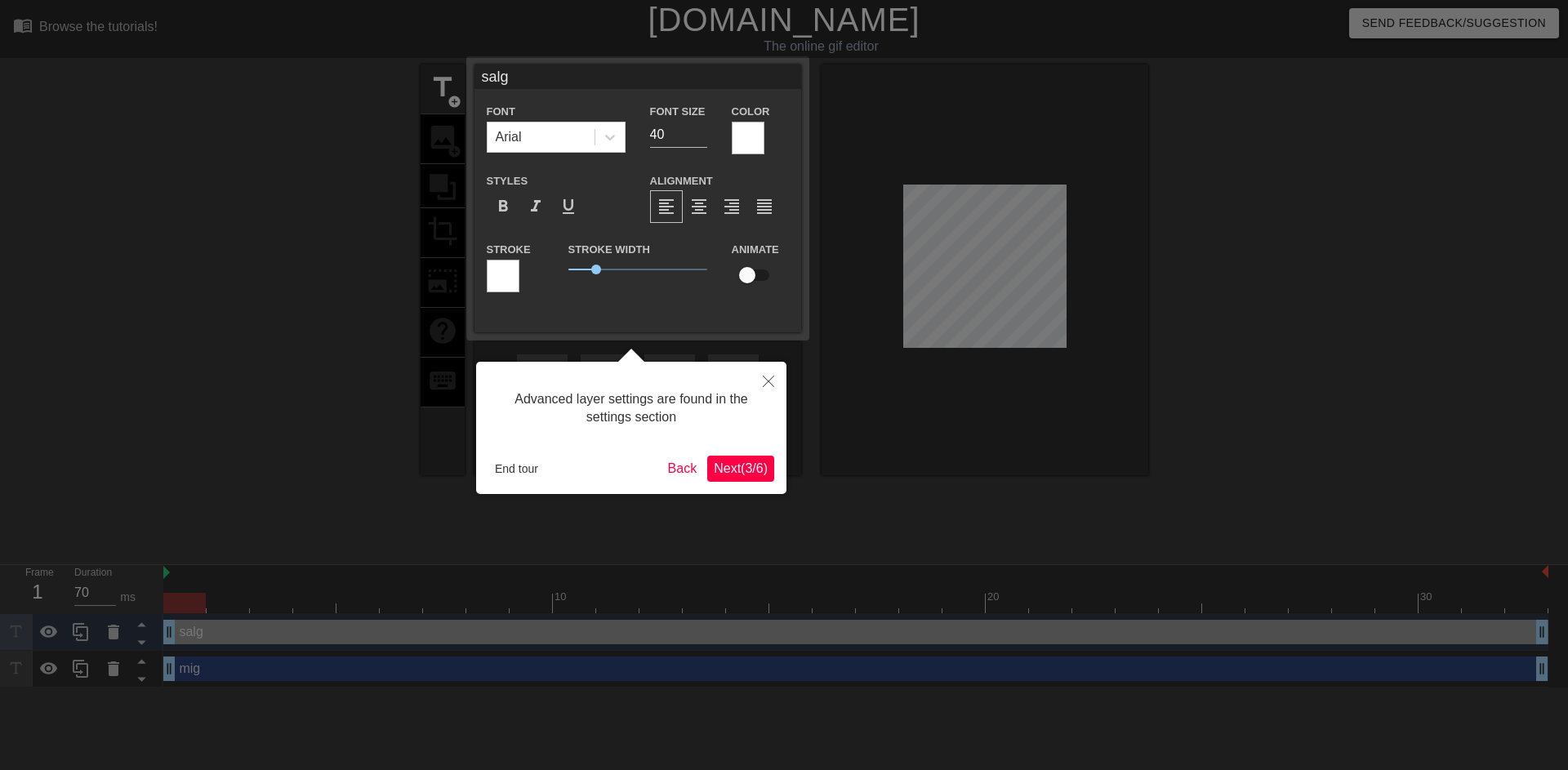
click at [759, 468] on span "Next ( 3 / 6 )" at bounding box center [741, 468] width 54 height 14
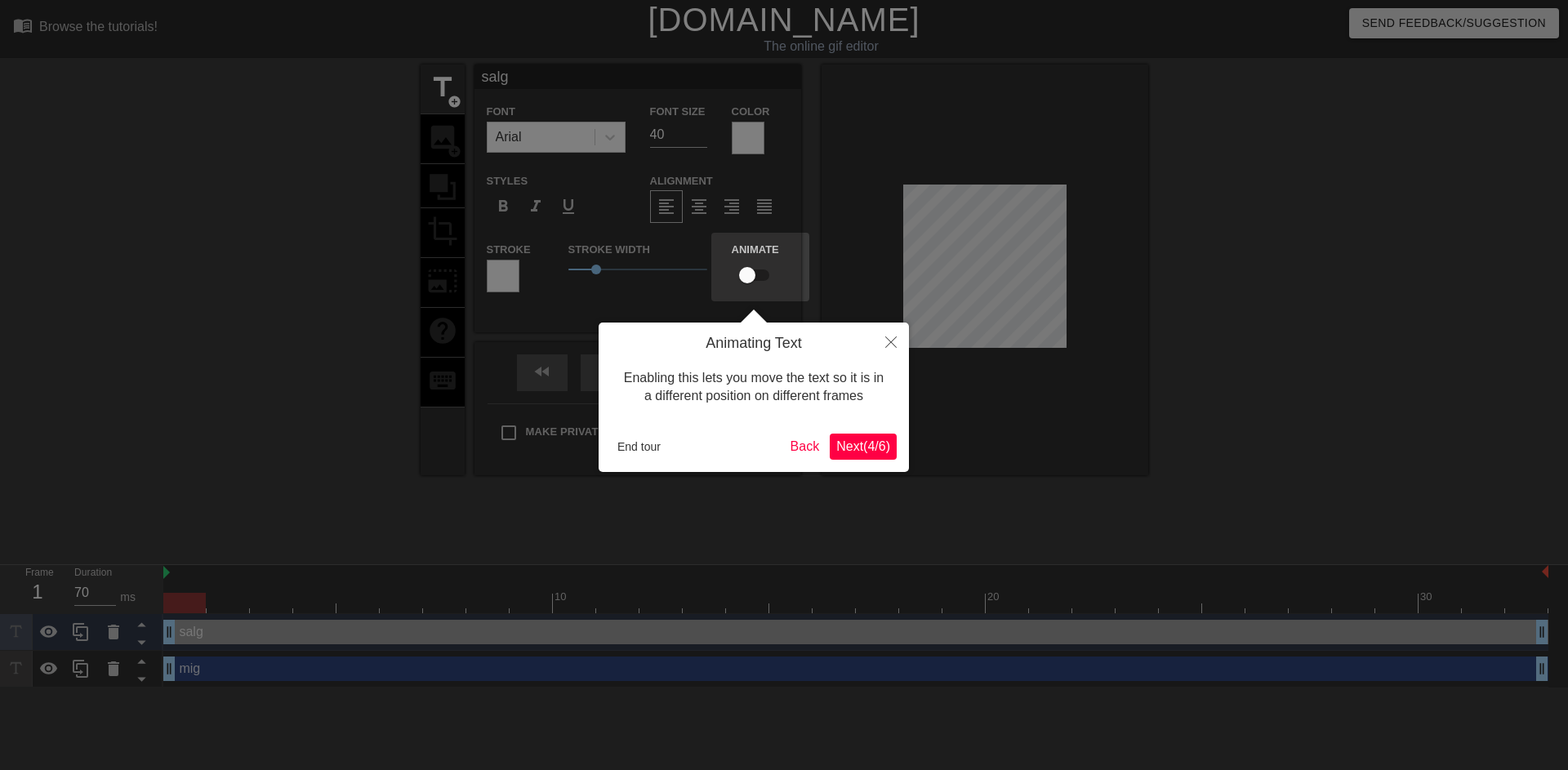
click at [881, 433] on button "Next ( 4 / 6 )" at bounding box center [863, 446] width 67 height 26
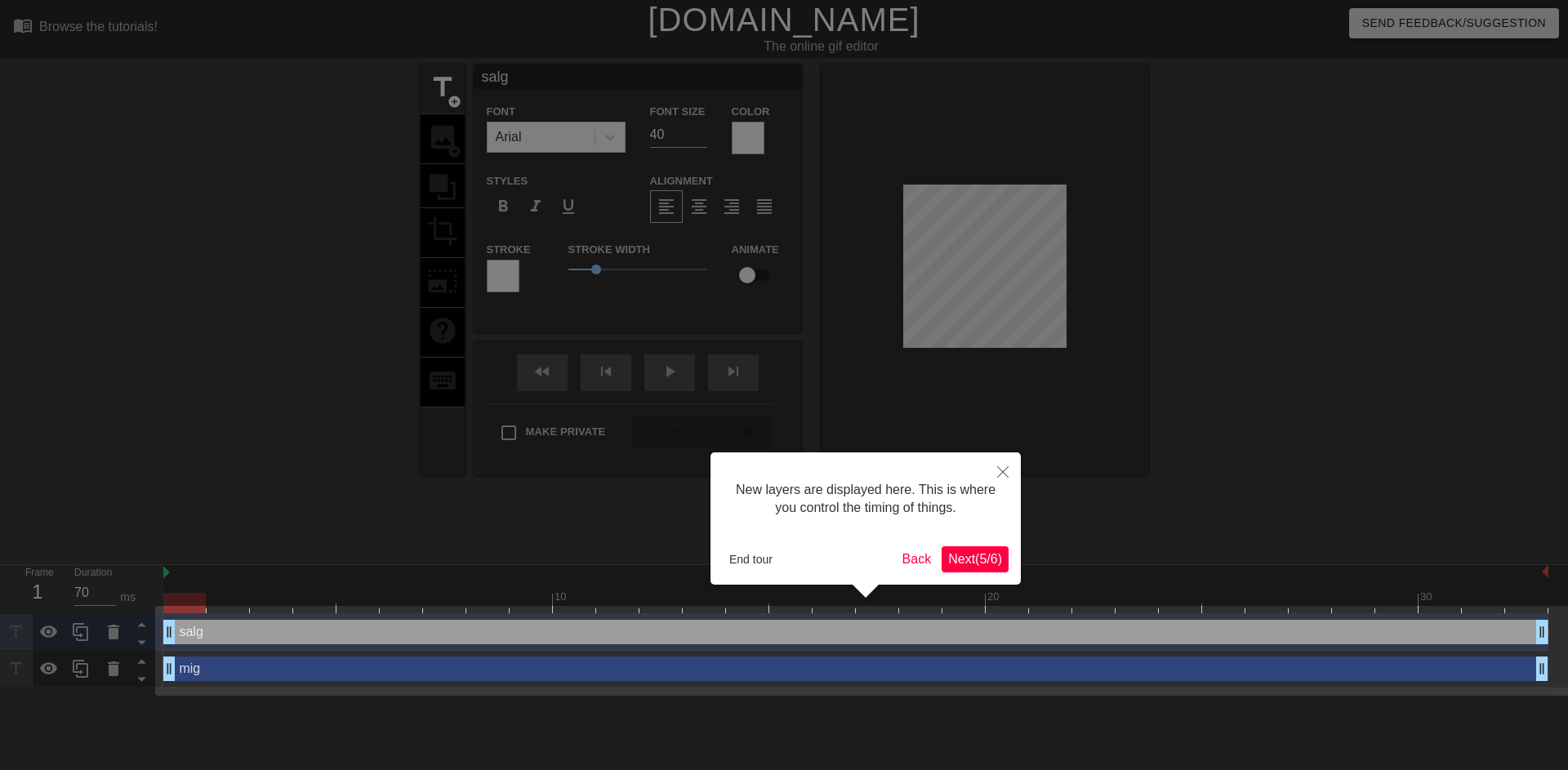
click at [991, 571] on button "Next ( 5 / 6 )" at bounding box center [974, 558] width 67 height 26
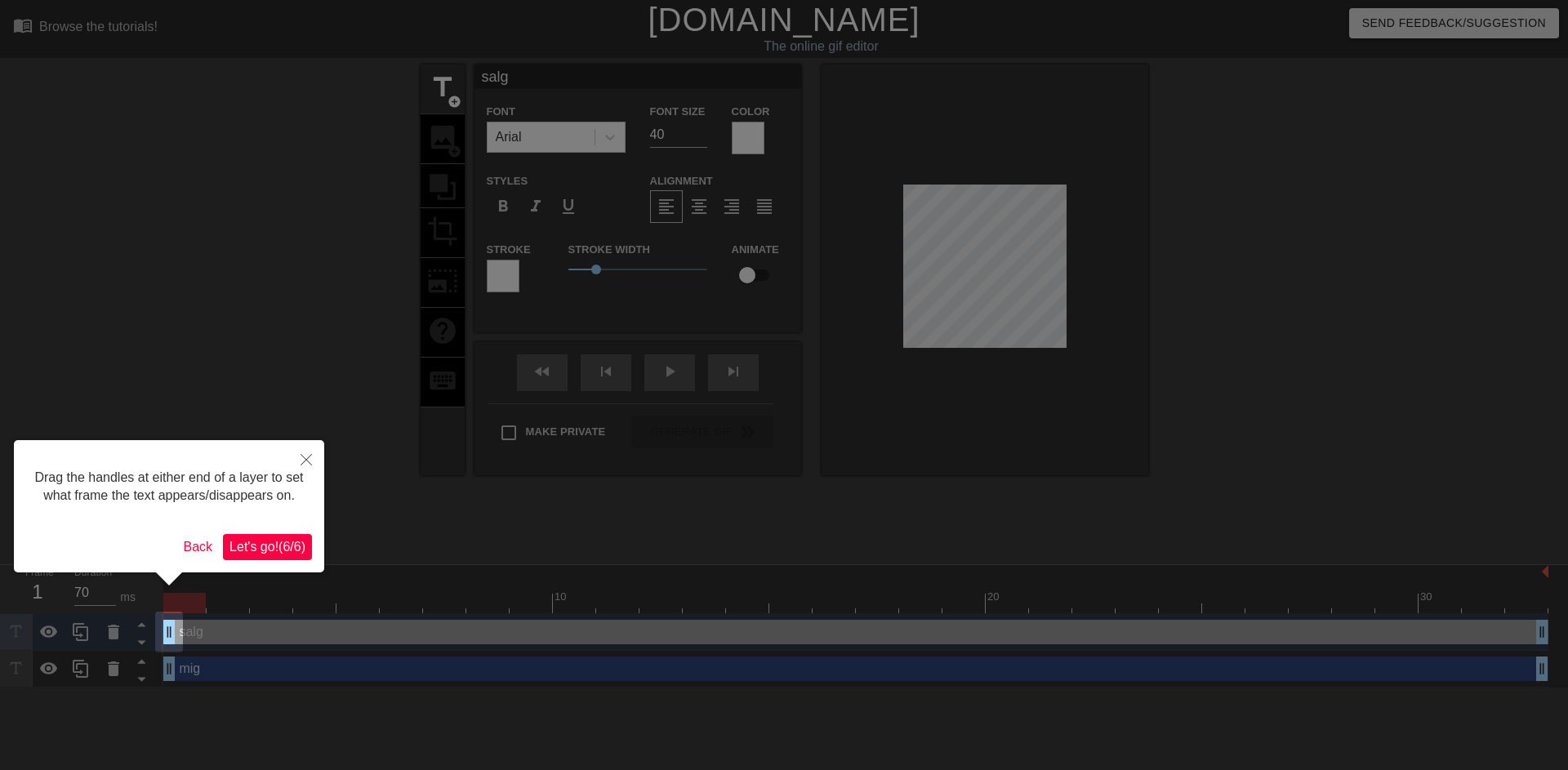
click at [866, 552] on div at bounding box center [784, 385] width 1568 height 770
click at [301, 553] on span "Let's go! ( 6 / 6 )" at bounding box center [268, 547] width 76 height 14
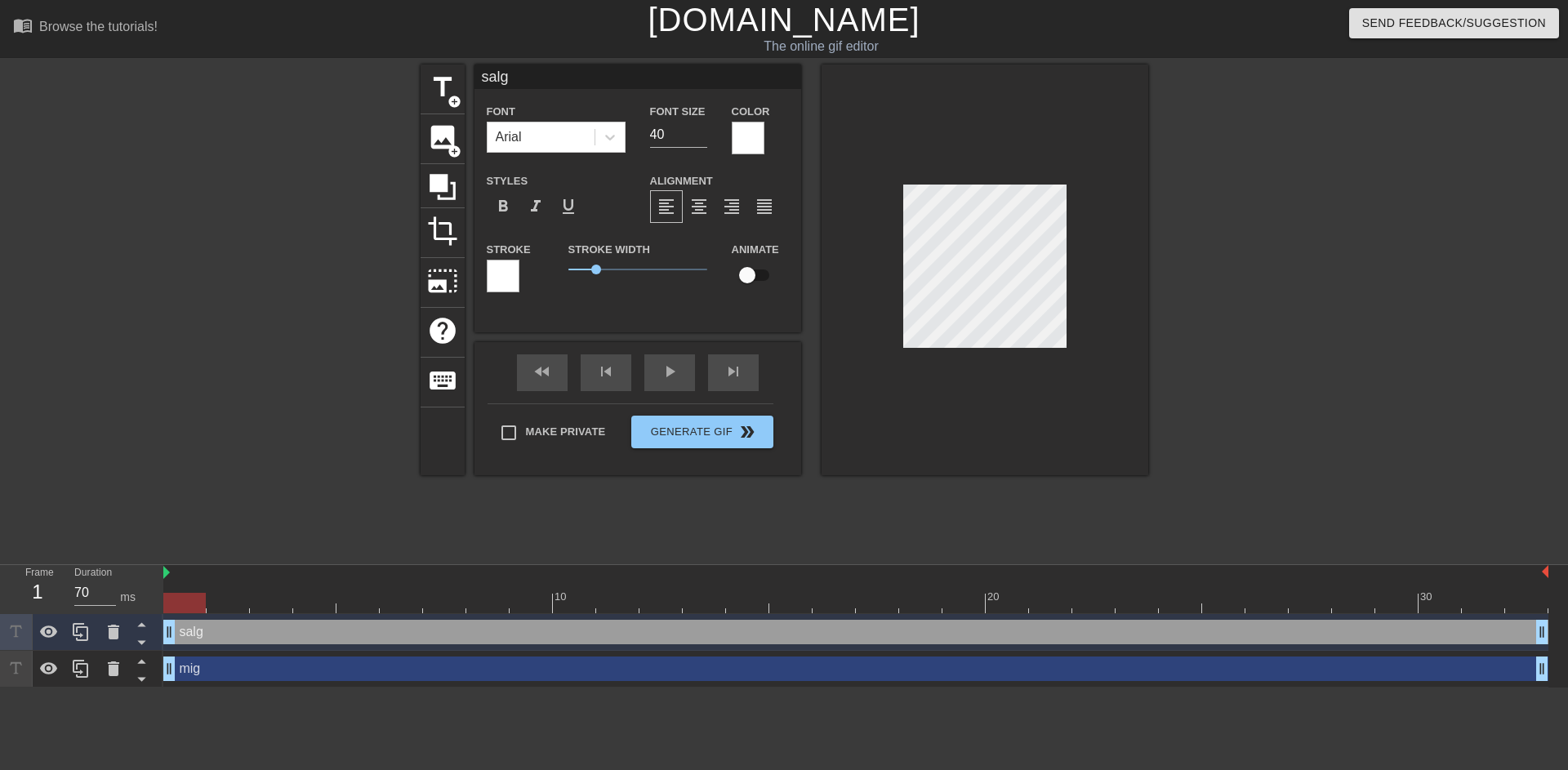
click at [247, 632] on div "salg drag_handle drag_handle" at bounding box center [856, 631] width 1385 height 25
click at [749, 267] on input "checkbox" at bounding box center [748, 275] width 93 height 31
checkbox input "true"
click at [197, 598] on div at bounding box center [185, 602] width 42 height 20
drag, startPoint x: 188, startPoint y: 606, endPoint x: 220, endPoint y: 600, distance: 32.6
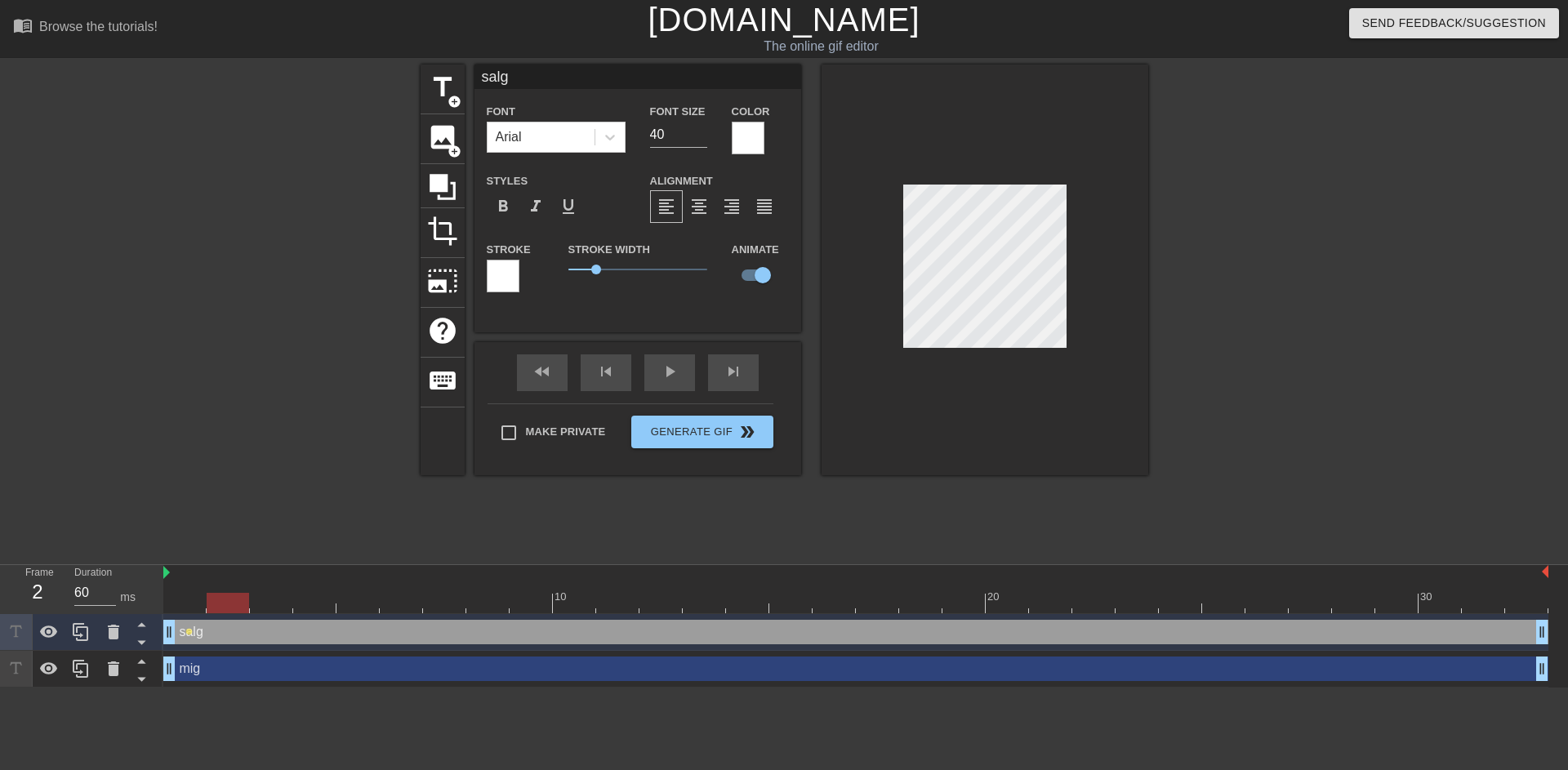
click at [220, 600] on div at bounding box center [228, 602] width 42 height 20
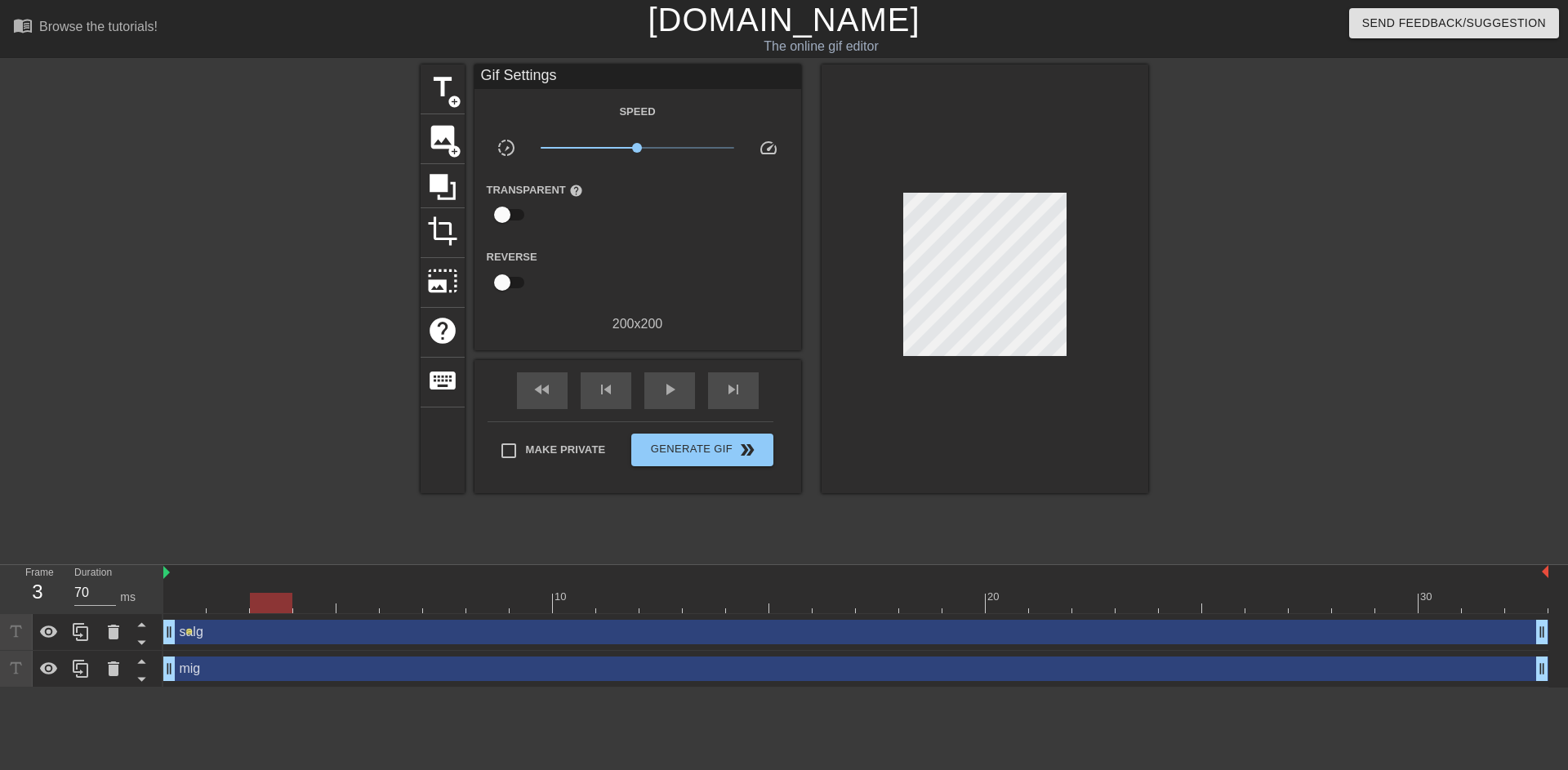
drag, startPoint x: 240, startPoint y: 608, endPoint x: 257, endPoint y: 604, distance: 17.5
click at [257, 604] on div at bounding box center [271, 602] width 42 height 20
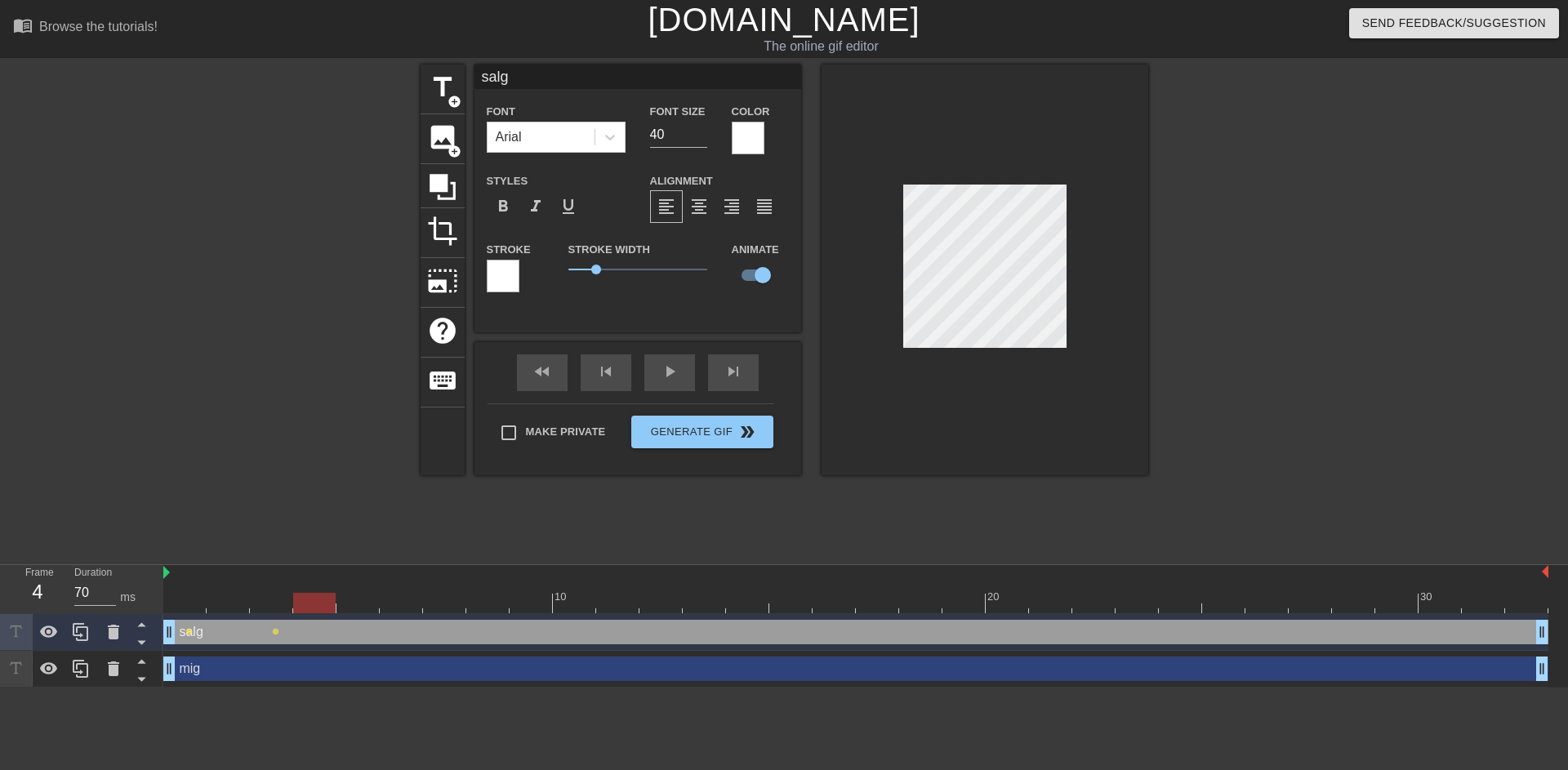
drag, startPoint x: 284, startPoint y: 604, endPoint x: 305, endPoint y: 600, distance: 21.4
click at [305, 600] on div at bounding box center [314, 602] width 42 height 20
drag, startPoint x: 326, startPoint y: 596, endPoint x: 349, endPoint y: 591, distance: 23.5
click at [349, 591] on div "10 20 30" at bounding box center [856, 589] width 1385 height 48
drag, startPoint x: 348, startPoint y: 598, endPoint x: 383, endPoint y: 592, distance: 35.5
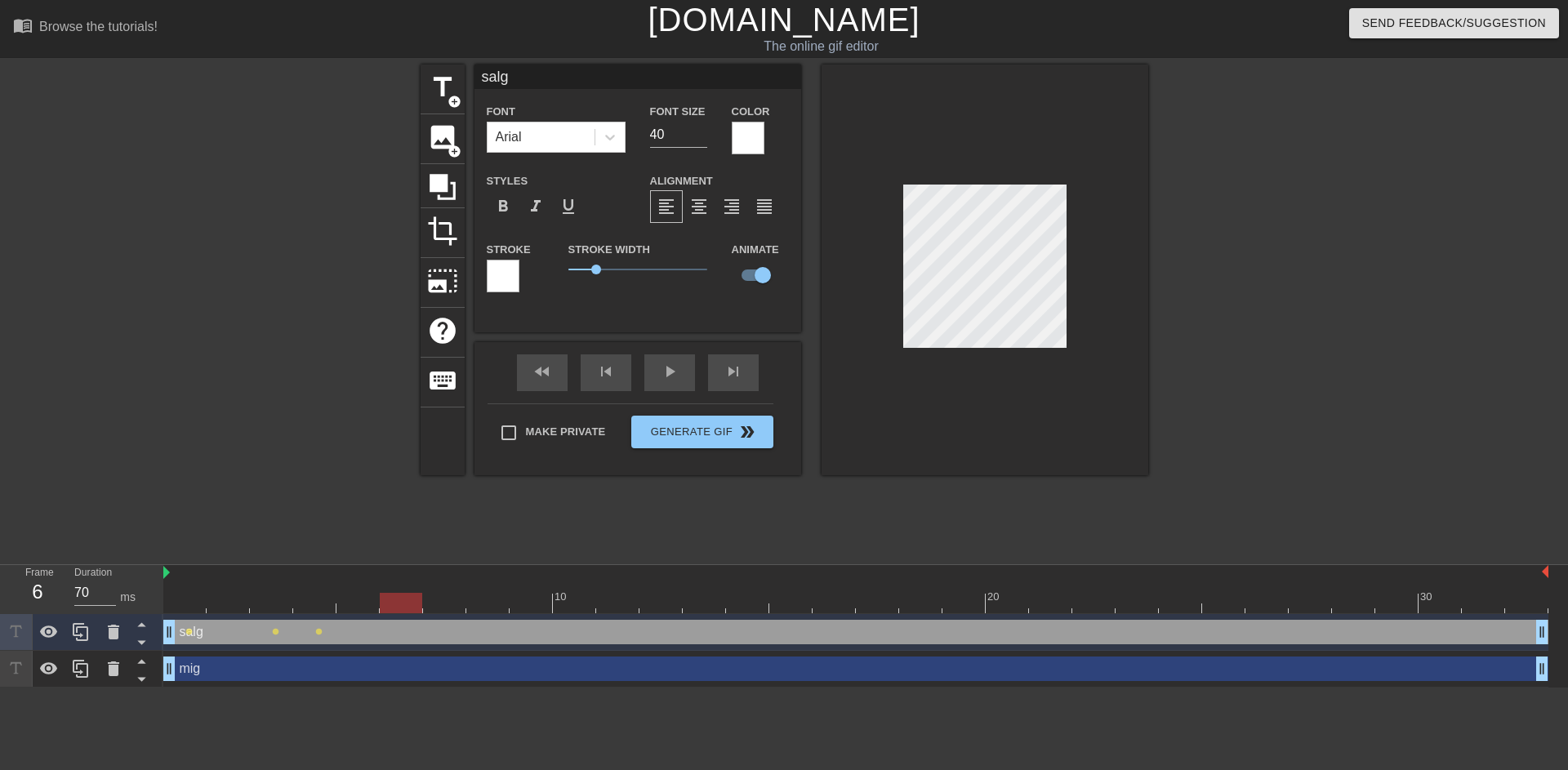
click at [383, 592] on div at bounding box center [401, 602] width 42 height 20
drag, startPoint x: 410, startPoint y: 606, endPoint x: 446, endPoint y: 597, distance: 37.1
click at [446, 597] on div at bounding box center [444, 602] width 42 height 20
drag, startPoint x: 444, startPoint y: 602, endPoint x: 566, endPoint y: 597, distance: 122.1
click at [566, 597] on div at bounding box center [574, 602] width 42 height 20
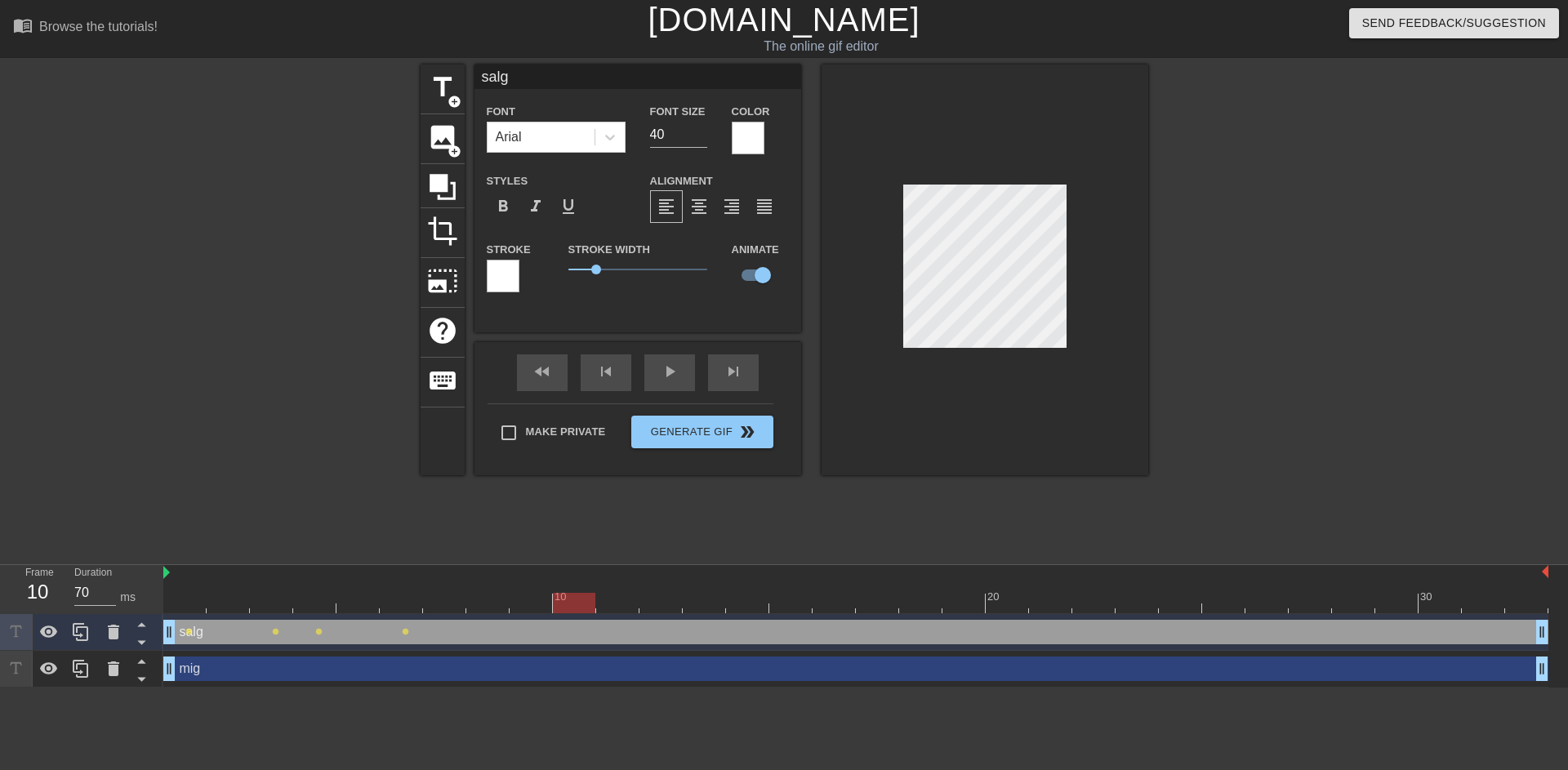
click at [917, 426] on div at bounding box center [986, 269] width 327 height 410
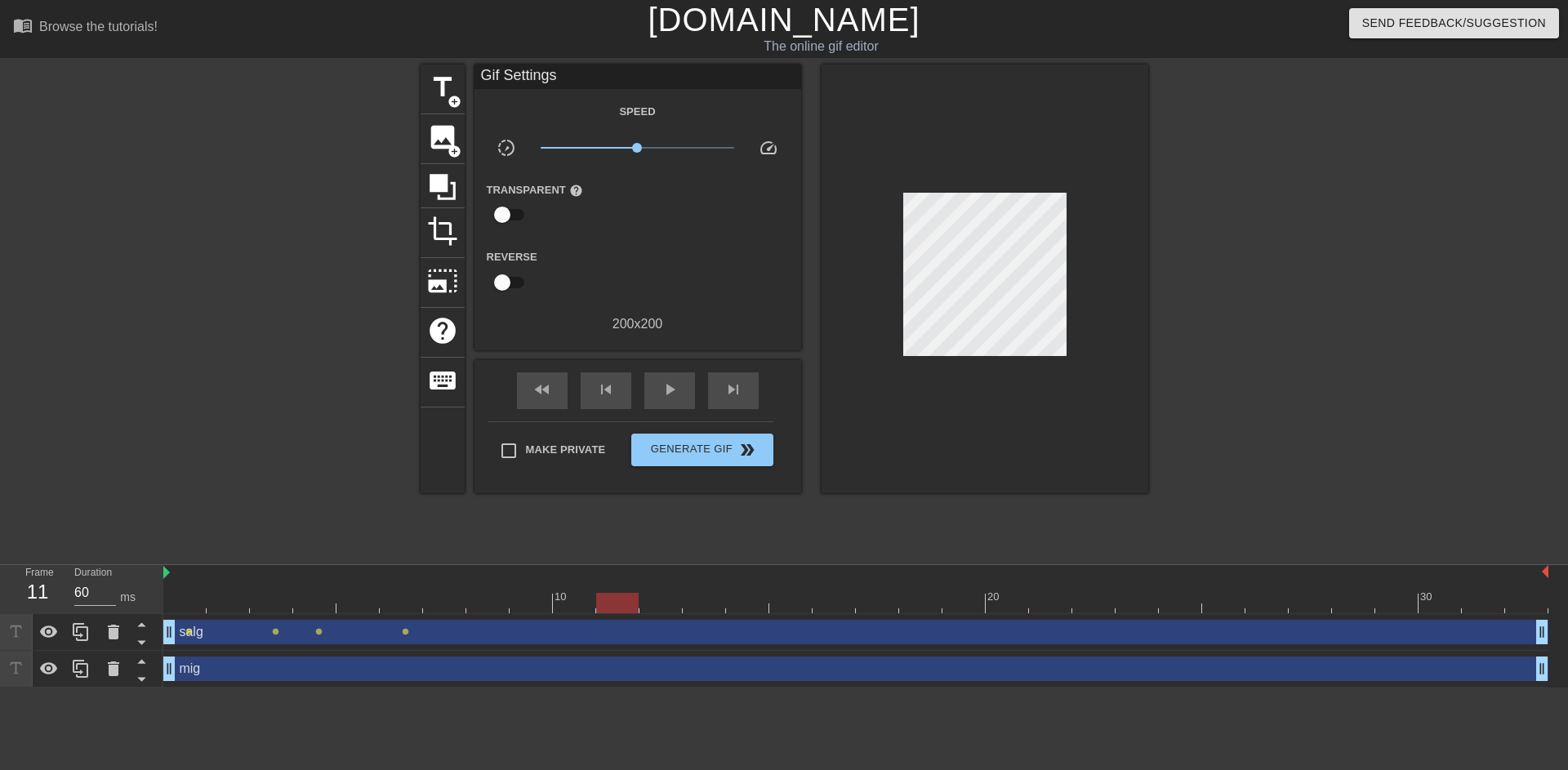
drag, startPoint x: 584, startPoint y: 597, endPoint x: 602, endPoint y: 596, distance: 18.0
click at [602, 596] on div at bounding box center [617, 602] width 42 height 20
click at [191, 593] on div at bounding box center [856, 602] width 1385 height 20
click at [664, 390] on span "play_arrow" at bounding box center [670, 389] width 19 height 19
click at [664, 391] on span "pause" at bounding box center [670, 389] width 19 height 19
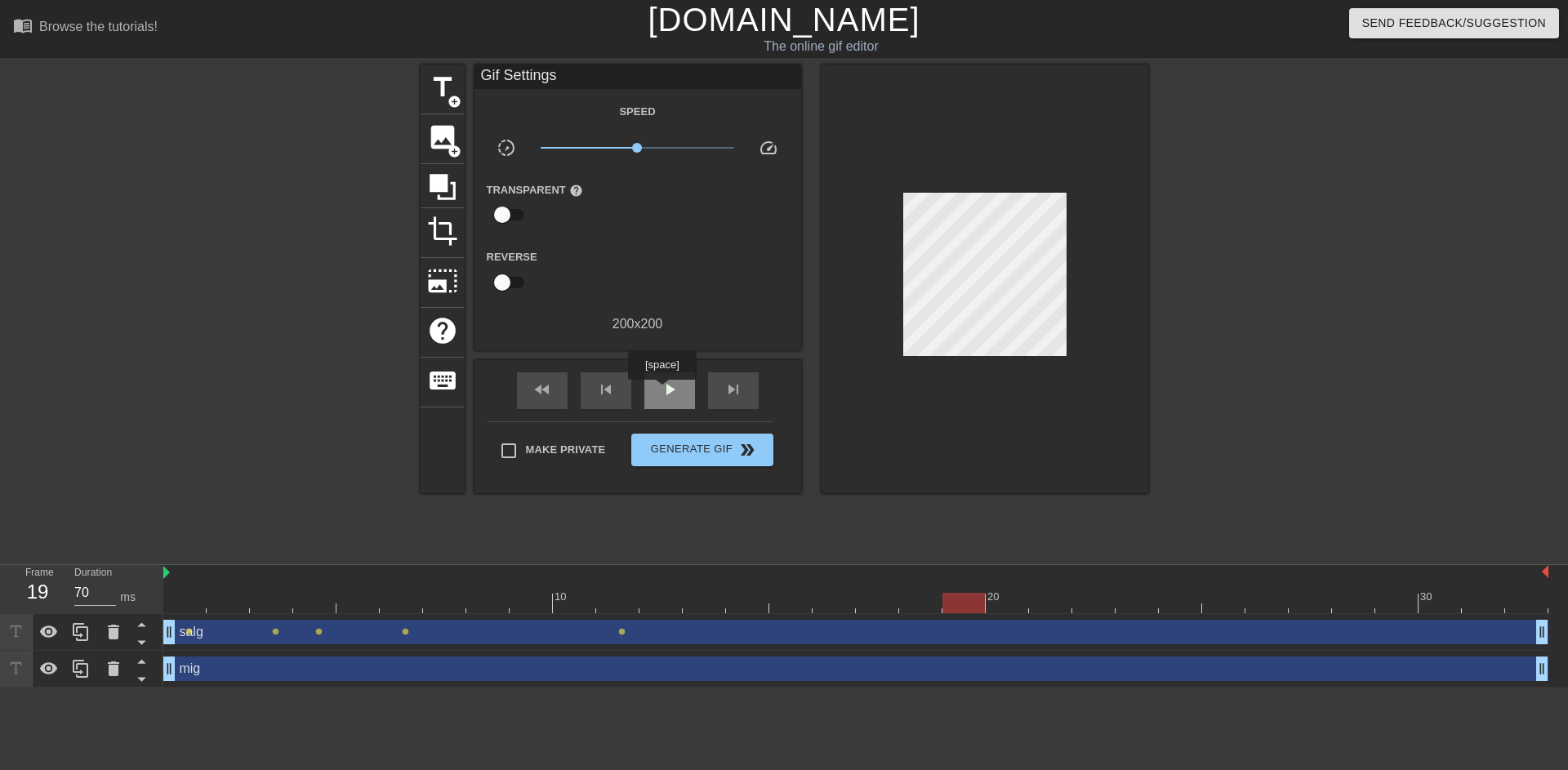
click at [664, 391] on span "play_arrow" at bounding box center [670, 389] width 19 height 19
click at [664, 389] on span "pause" at bounding box center [670, 389] width 19 height 19
click at [634, 596] on div at bounding box center [856, 602] width 1385 height 20
drag, startPoint x: 629, startPoint y: 591, endPoint x: 656, endPoint y: 586, distance: 27.5
click at [656, 586] on div "10 20 30" at bounding box center [856, 589] width 1385 height 48
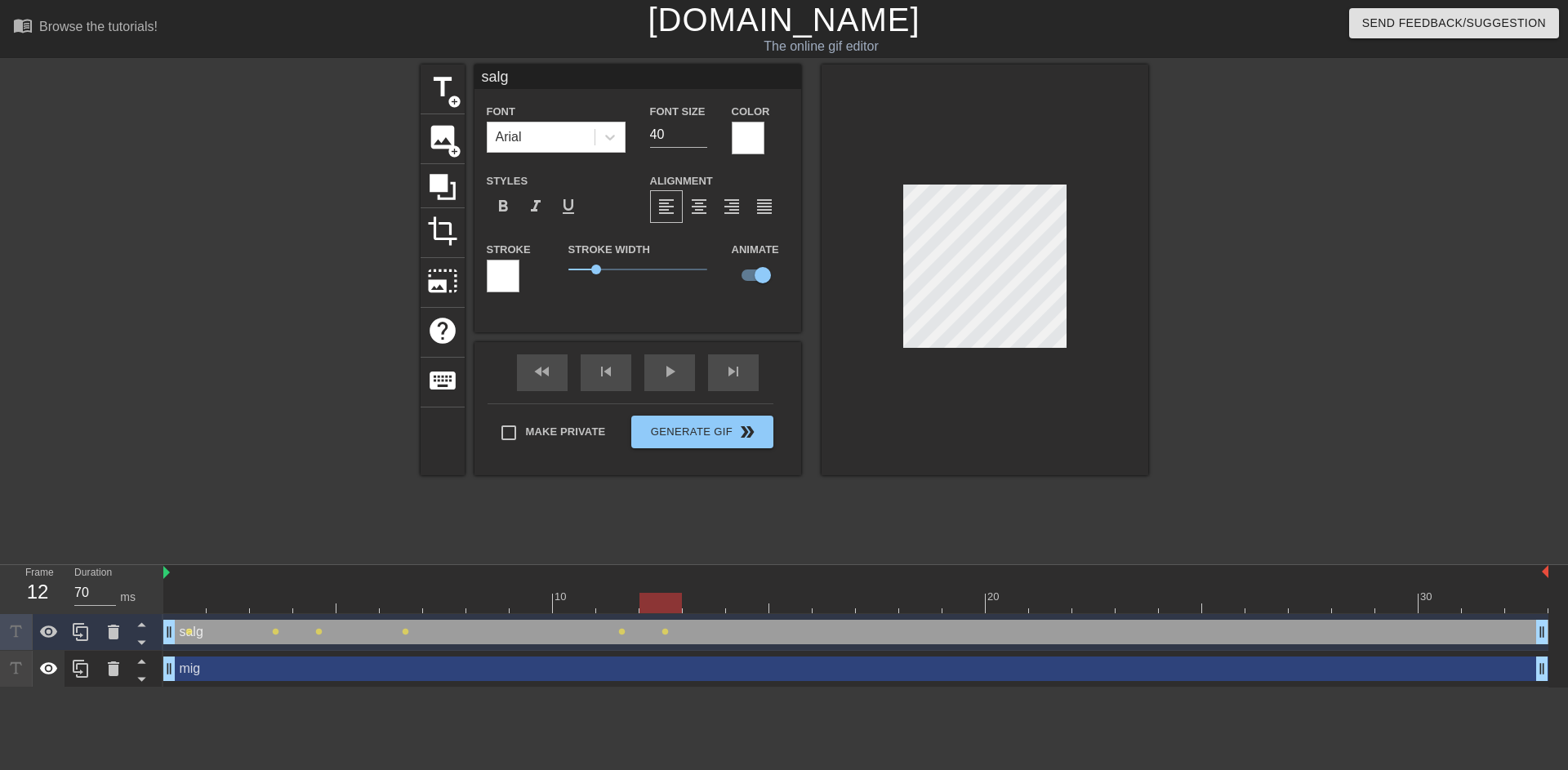
click at [57, 671] on icon at bounding box center [48, 668] width 19 height 19
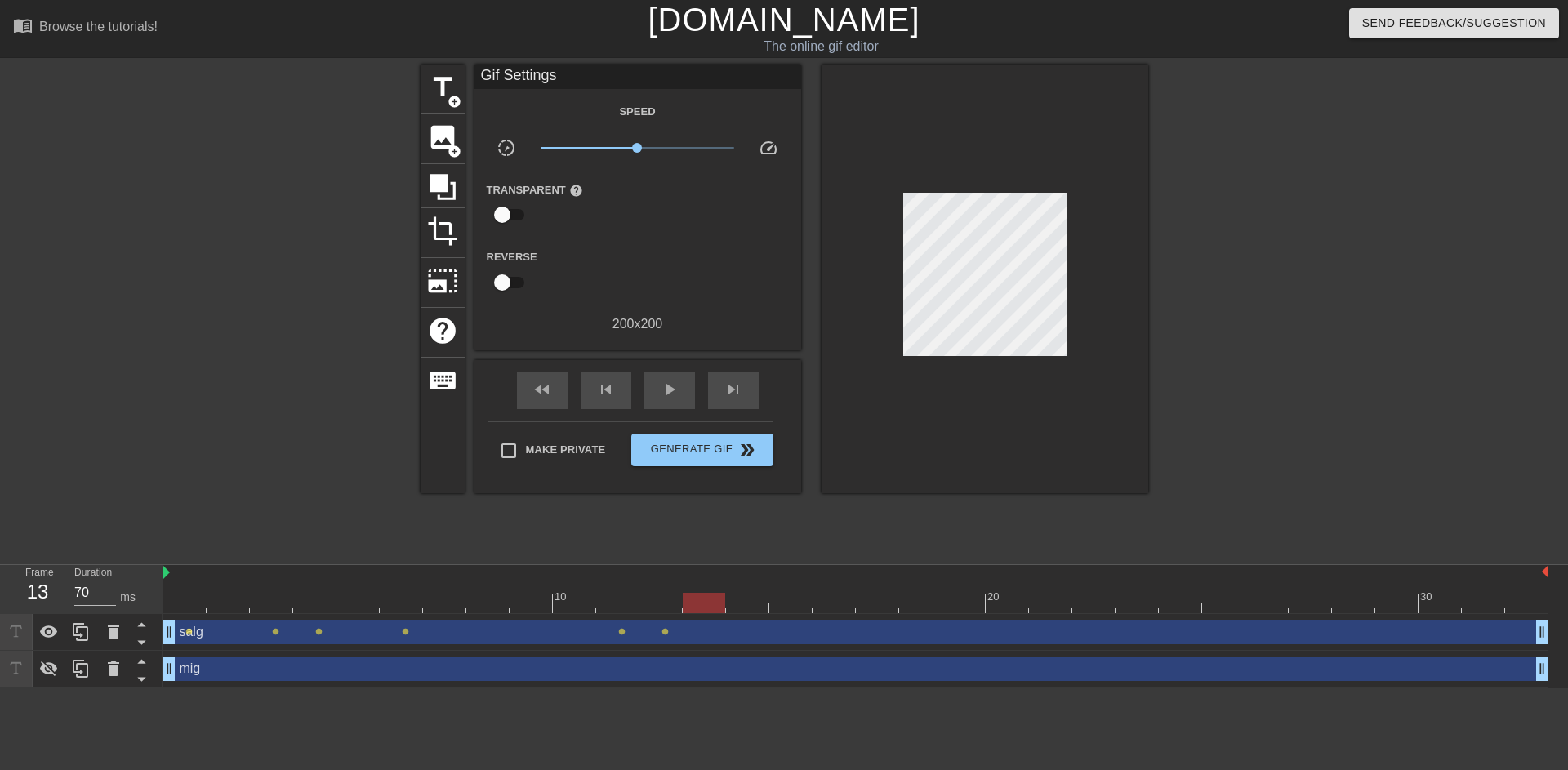
drag, startPoint x: 671, startPoint y: 602, endPoint x: 699, endPoint y: 598, distance: 28.3
click at [699, 598] on div at bounding box center [704, 602] width 42 height 20
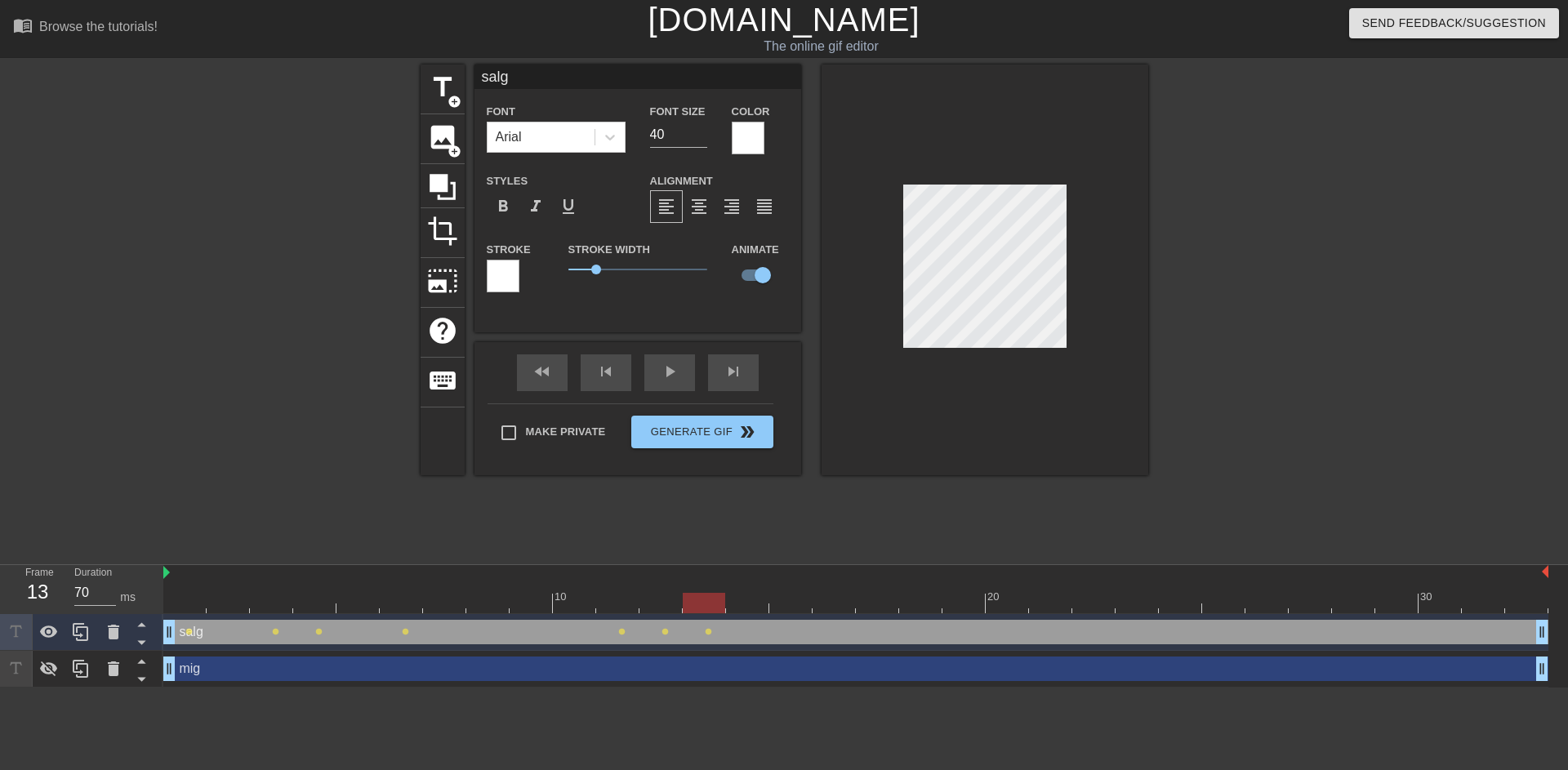
drag, startPoint x: 770, startPoint y: 591, endPoint x: 759, endPoint y: 595, distance: 11.7
click at [771, 591] on div at bounding box center [773, 597] width 3 height 16
click at [743, 597] on div at bounding box center [856, 602] width 1385 height 20
click at [805, 597] on div at bounding box center [856, 602] width 1385 height 20
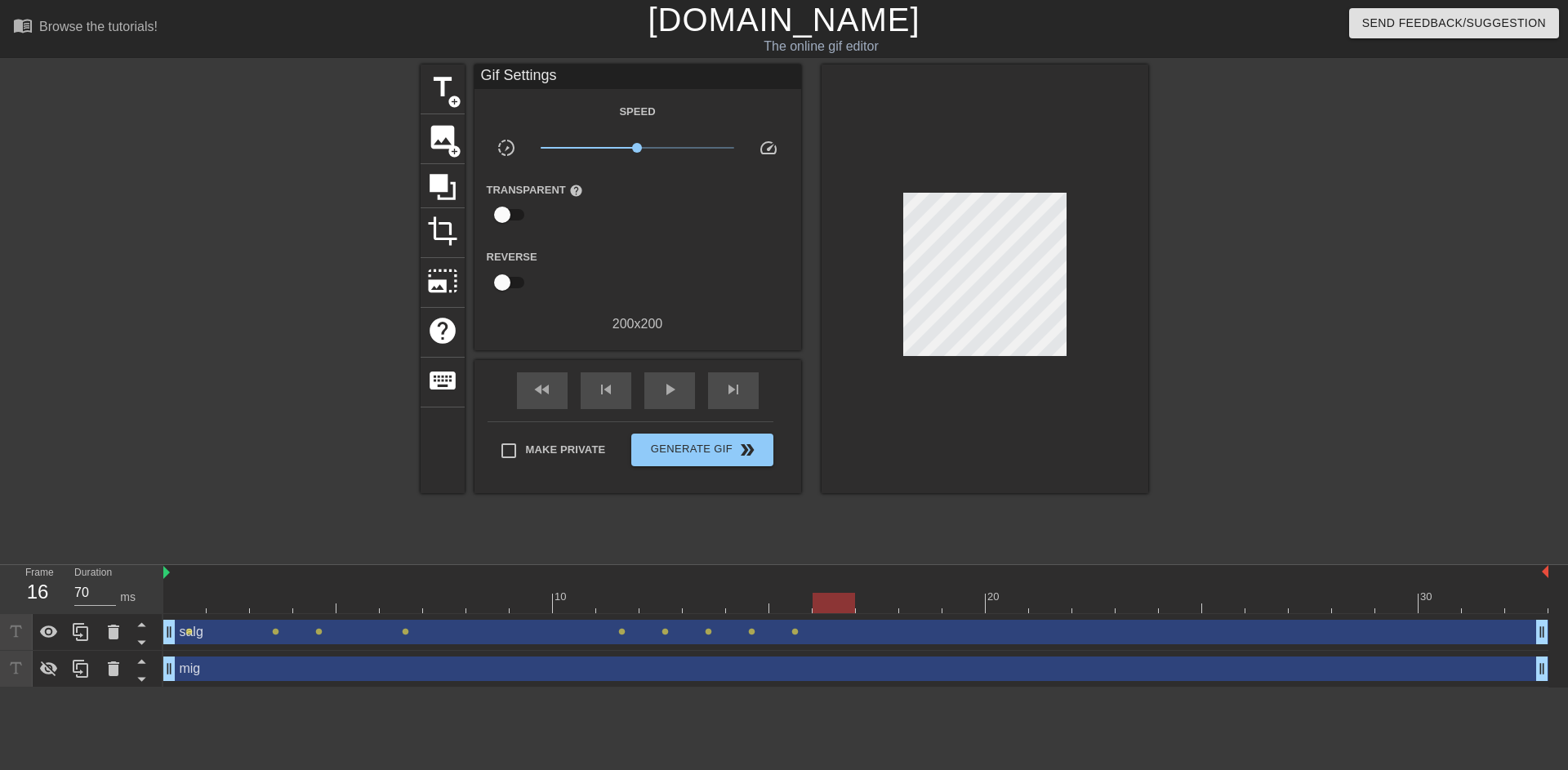
drag, startPoint x: 810, startPoint y: 597, endPoint x: 820, endPoint y: 591, distance: 11.7
click at [820, 592] on div at bounding box center [834, 602] width 42 height 20
drag, startPoint x: 839, startPoint y: 603, endPoint x: 865, endPoint y: 595, distance: 27.2
click at [865, 595] on div at bounding box center [877, 602] width 42 height 20
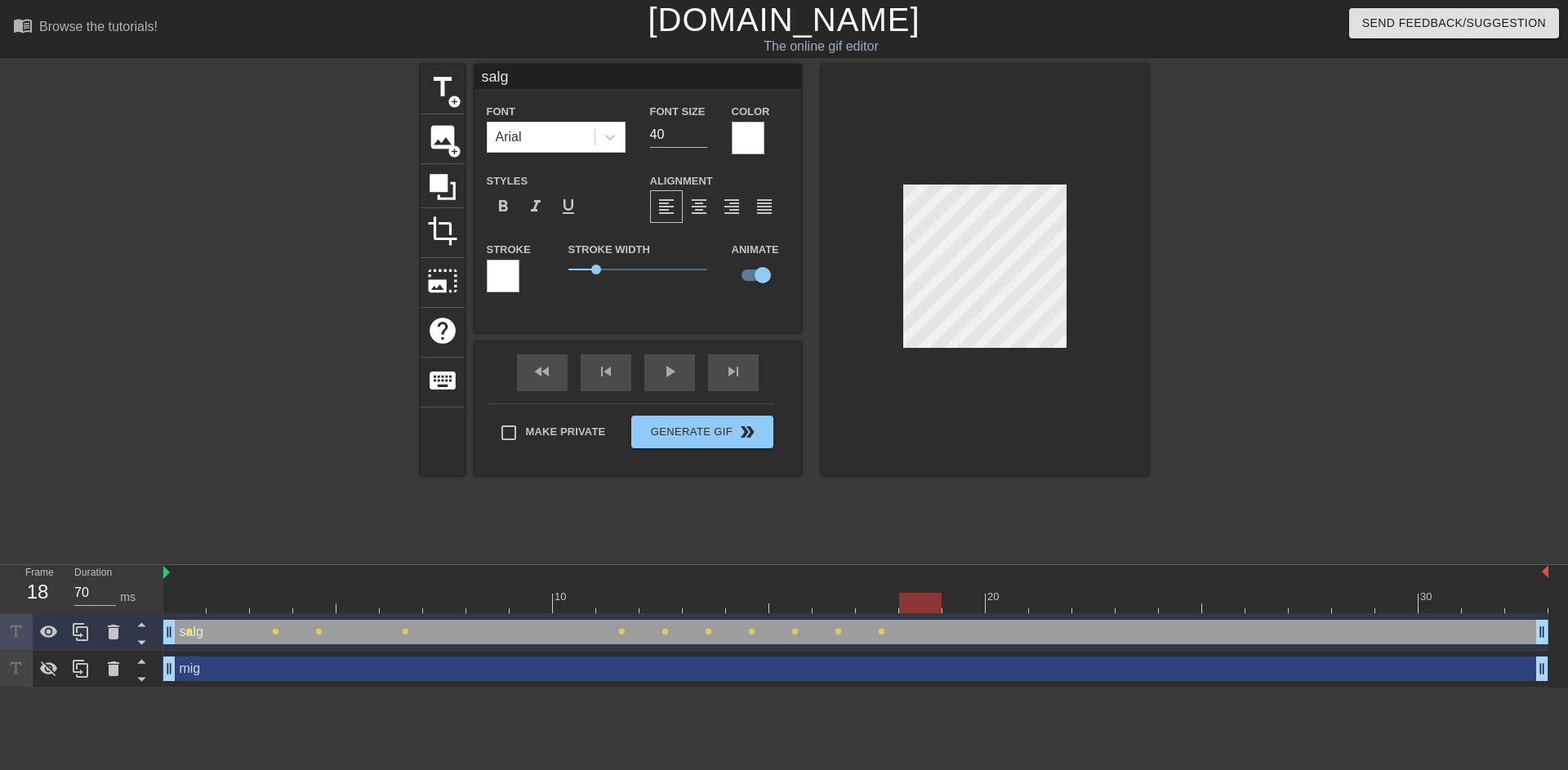
drag, startPoint x: 888, startPoint y: 590, endPoint x: 913, endPoint y: 581, distance: 26.6
click at [913, 581] on div "10 20 30" at bounding box center [856, 594] width 1385 height 26
drag, startPoint x: 930, startPoint y: 601, endPoint x: 948, endPoint y: 593, distance: 19.7
click at [948, 593] on div at bounding box center [963, 602] width 42 height 20
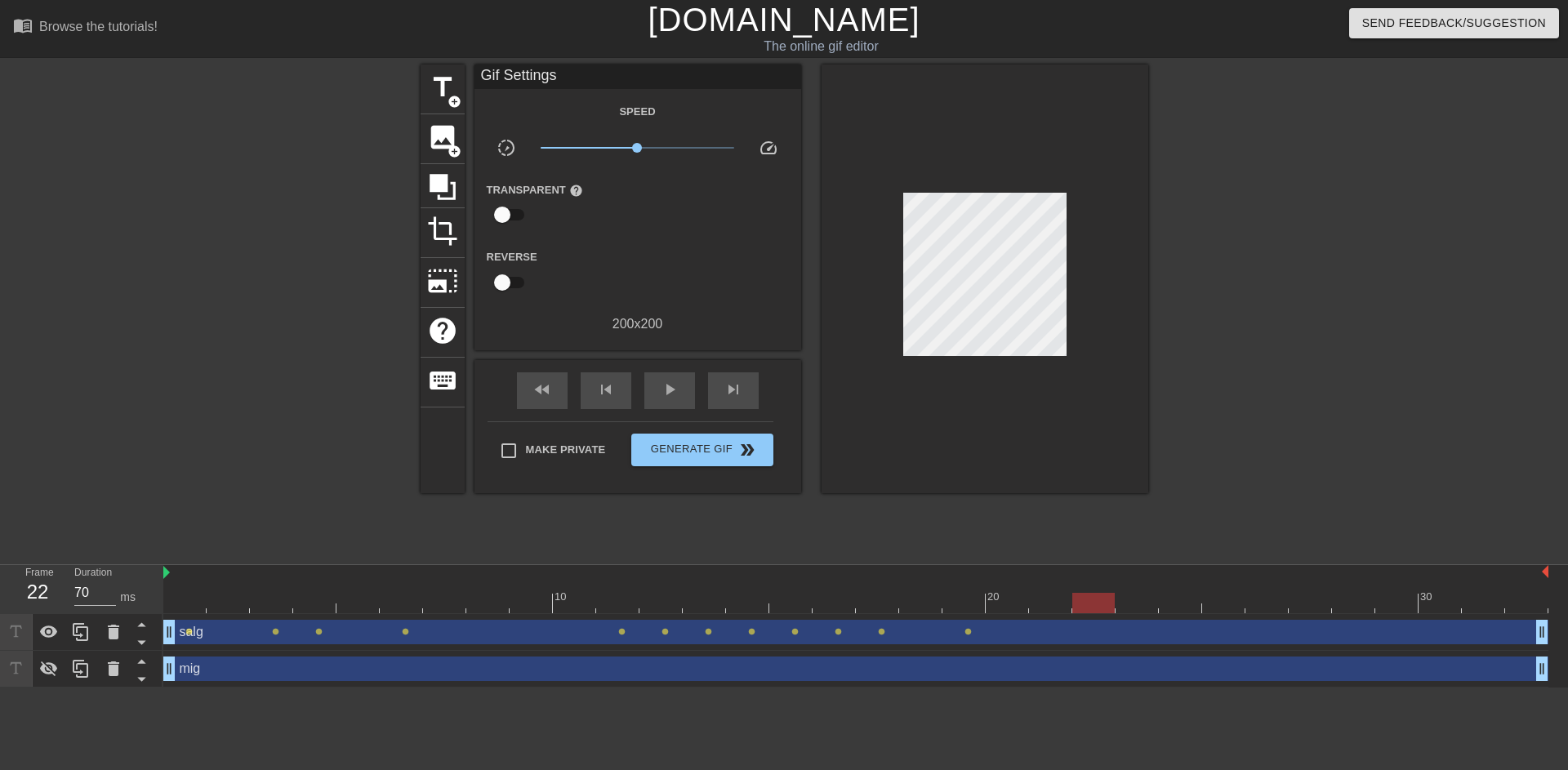
drag, startPoint x: 966, startPoint y: 602, endPoint x: 1074, endPoint y: 530, distance: 129.8
click at [1092, 596] on div at bounding box center [1094, 602] width 42 height 20
drag, startPoint x: 1091, startPoint y: 594, endPoint x: 1119, endPoint y: 591, distance: 28.2
click at [1119, 591] on div "10 20 30" at bounding box center [856, 589] width 1385 height 48
drag, startPoint x: 1127, startPoint y: 600, endPoint x: 1202, endPoint y: 599, distance: 75.0
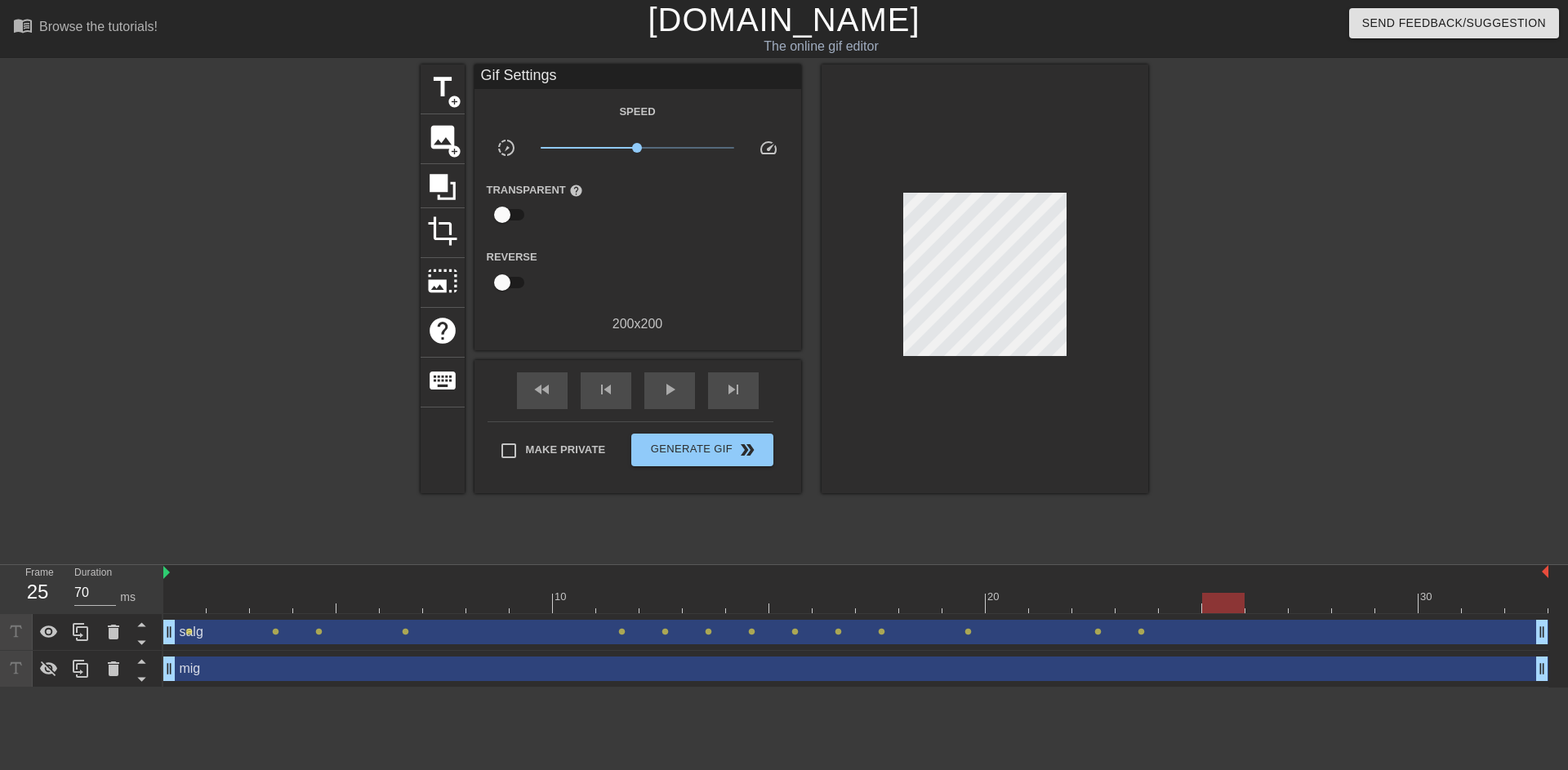
click at [1202, 599] on div at bounding box center [1223, 602] width 42 height 20
click at [1016, 190] on div at bounding box center [986, 278] width 327 height 428
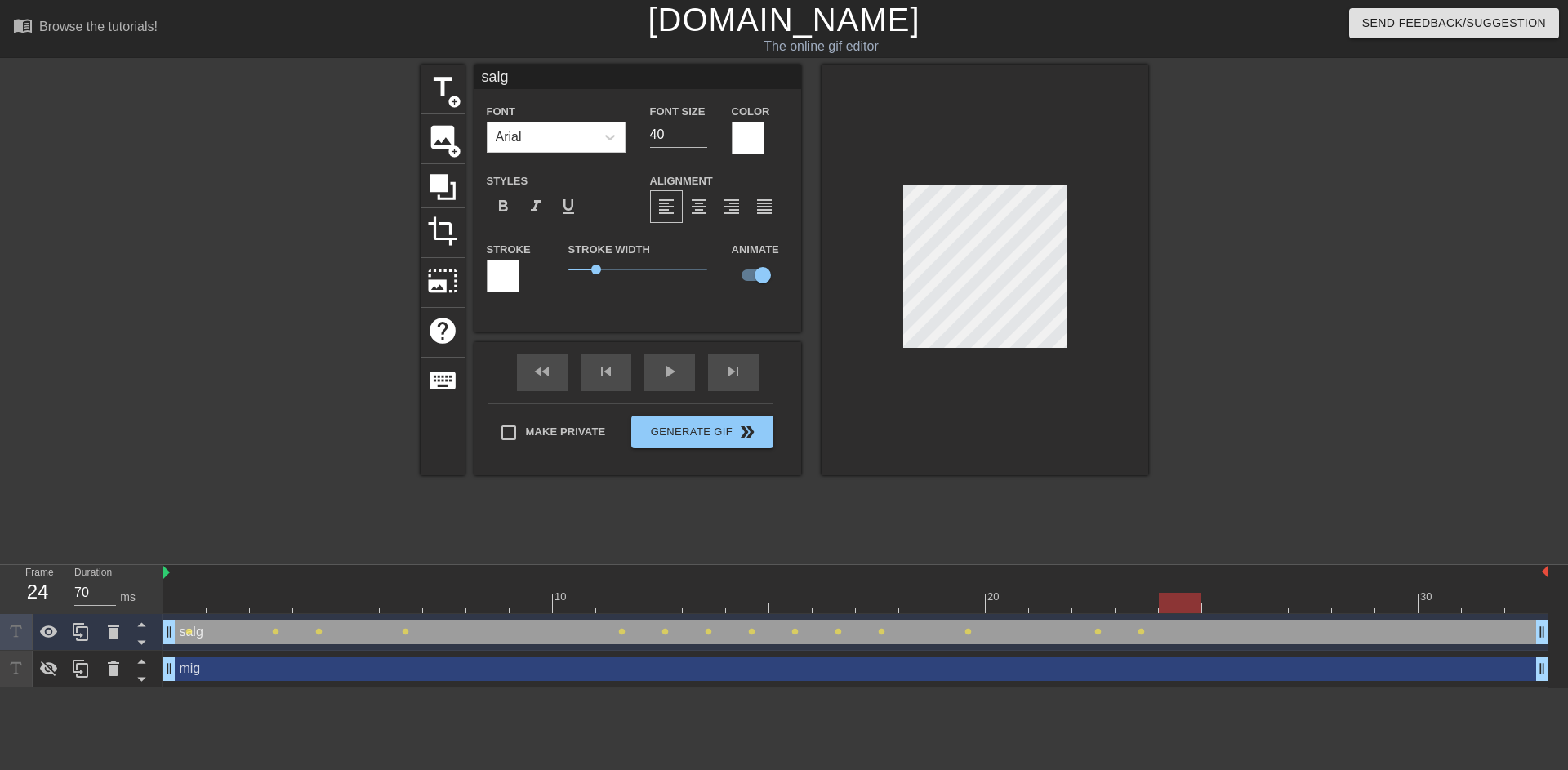
click at [1178, 603] on div at bounding box center [856, 602] width 1385 height 20
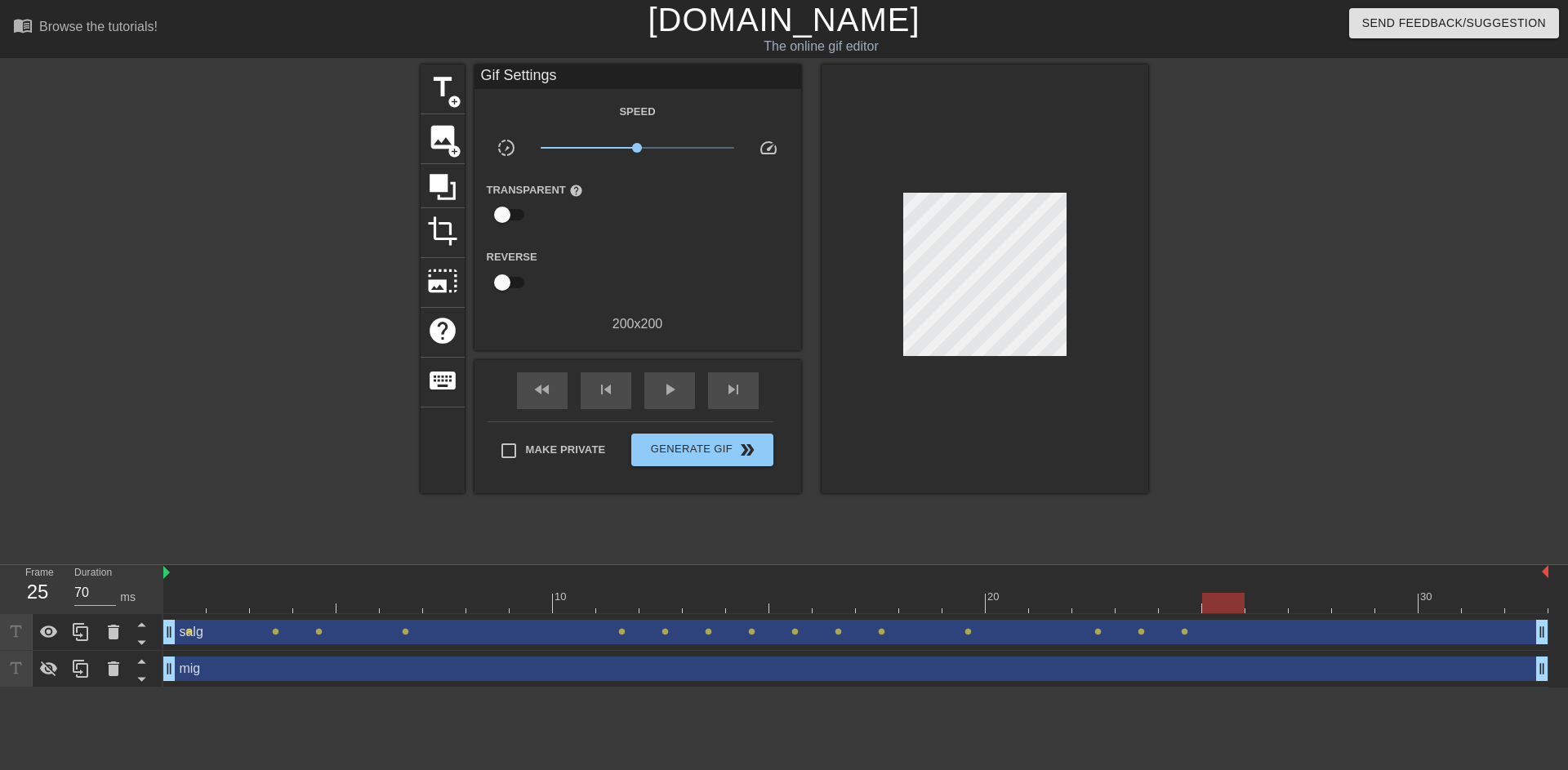
drag, startPoint x: 1183, startPoint y: 609, endPoint x: 1217, endPoint y: 602, distance: 34.7
click at [1217, 602] on div at bounding box center [1223, 602] width 42 height 20
click at [989, 185] on div at bounding box center [986, 278] width 327 height 428
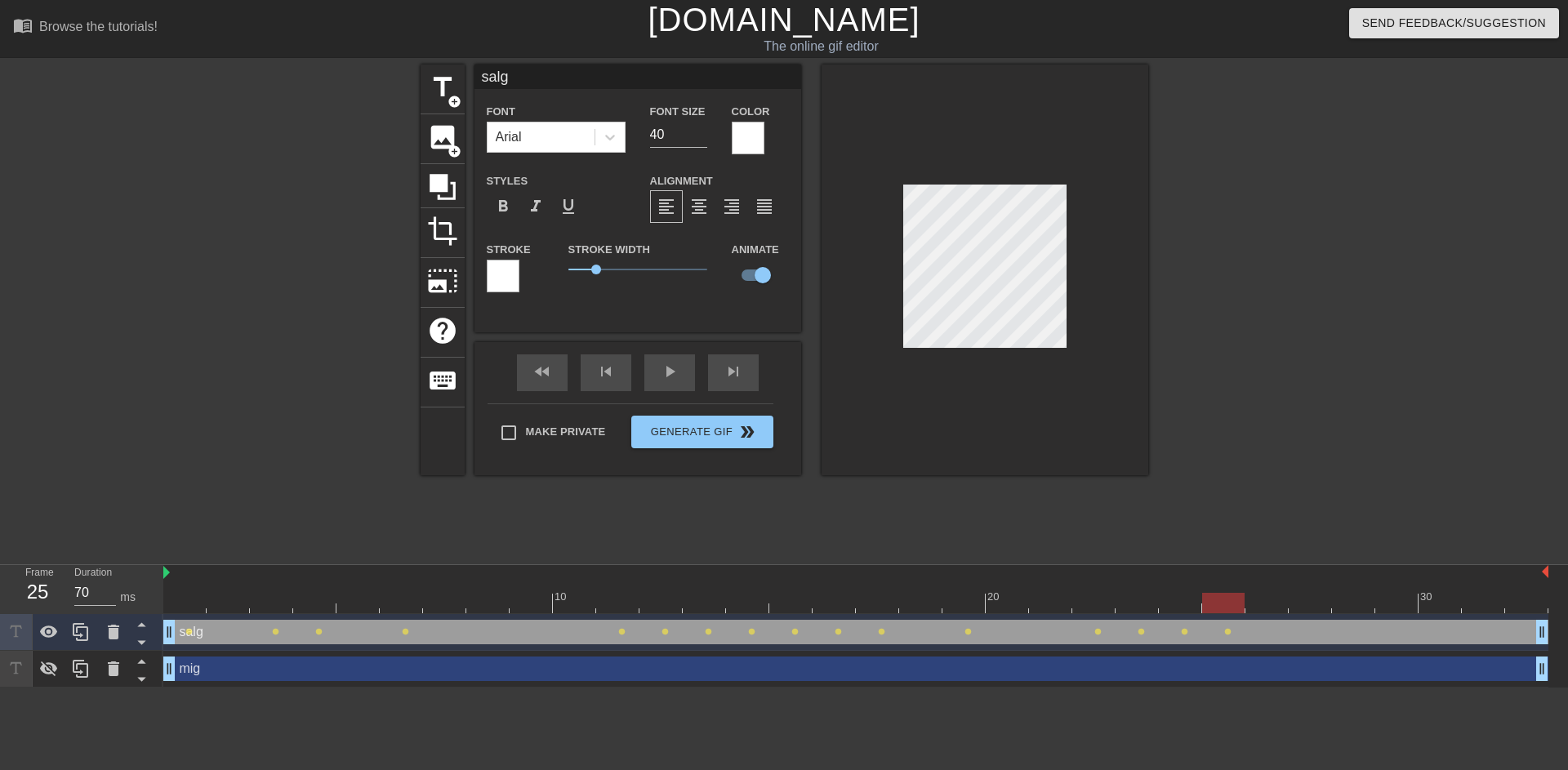
click at [1074, 343] on div at bounding box center [986, 269] width 327 height 410
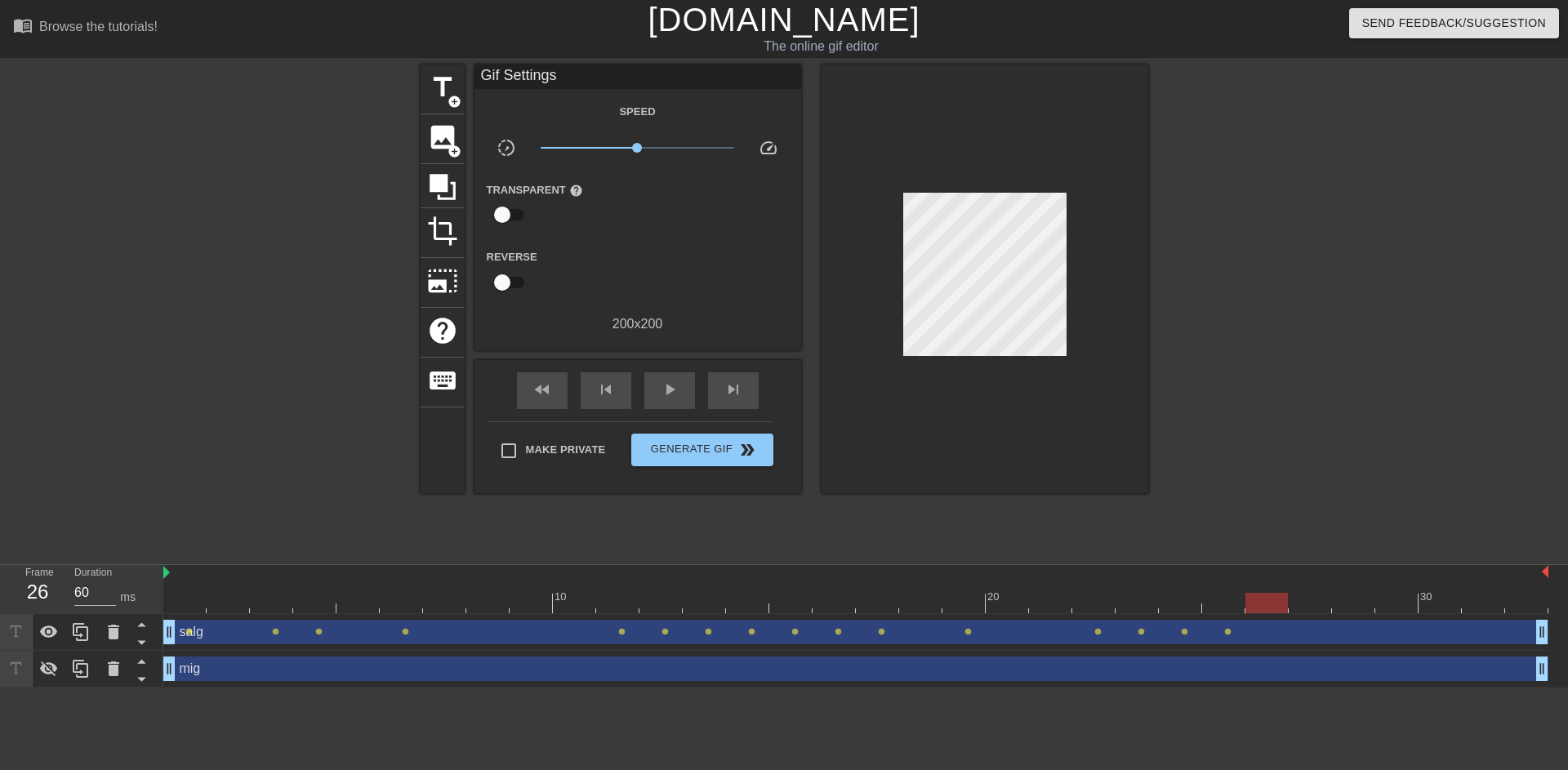
drag, startPoint x: 1221, startPoint y: 604, endPoint x: 1250, endPoint y: 602, distance: 29.1
click at [1250, 602] on div at bounding box center [1267, 602] width 42 height 20
drag, startPoint x: 1275, startPoint y: 607, endPoint x: 1303, endPoint y: 602, distance: 28.4
click at [1303, 602] on div at bounding box center [1310, 602] width 42 height 20
drag, startPoint x: 1317, startPoint y: 603, endPoint x: 1343, endPoint y: 602, distance: 26.0
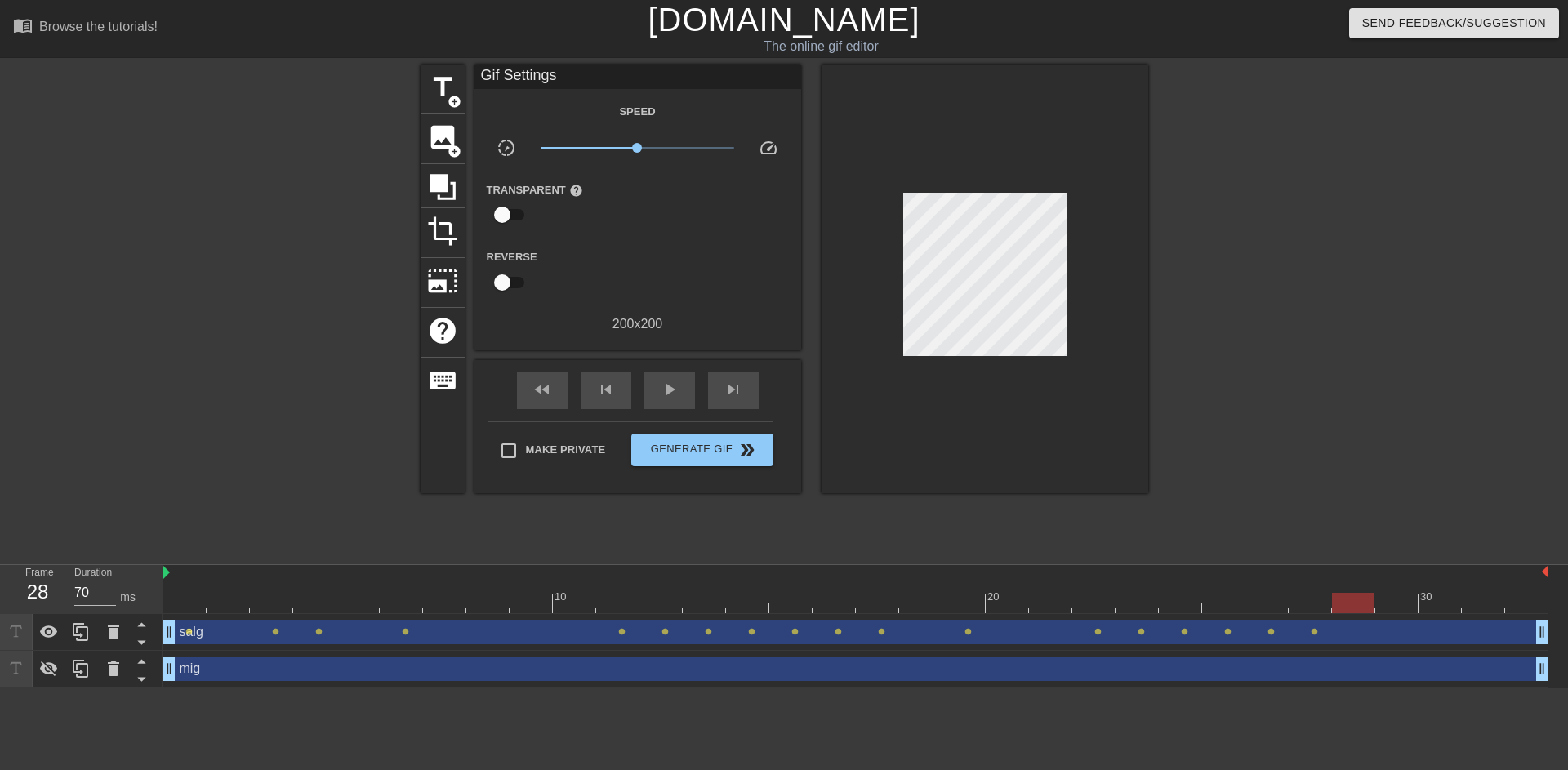
click at [1343, 602] on div at bounding box center [1354, 602] width 42 height 20
drag, startPoint x: 1360, startPoint y: 604, endPoint x: 1391, endPoint y: 601, distance: 31.1
click at [1391, 601] on div at bounding box center [1397, 602] width 42 height 20
drag, startPoint x: 1403, startPoint y: 611, endPoint x: 1142, endPoint y: 356, distance: 364.9
click at [1455, 608] on div at bounding box center [1440, 602] width 42 height 20
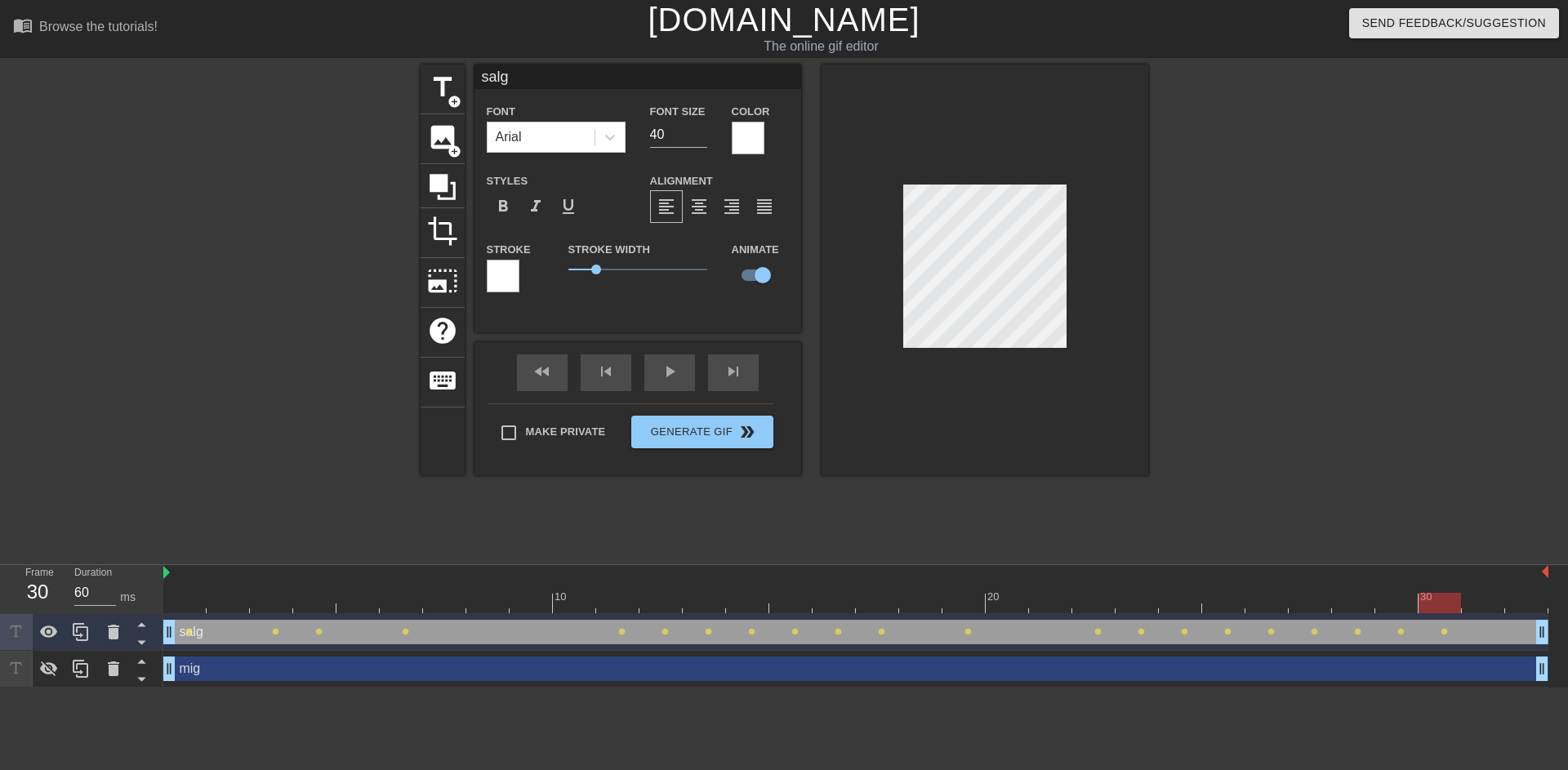
click at [1258, 611] on div at bounding box center [856, 602] width 1385 height 20
click at [1307, 602] on div at bounding box center [856, 602] width 1385 height 20
click at [1378, 595] on div at bounding box center [856, 602] width 1385 height 20
click at [1344, 607] on div at bounding box center [856, 602] width 1385 height 20
click at [1366, 631] on div "salg drag_handle drag_handle" at bounding box center [856, 631] width 1385 height 25
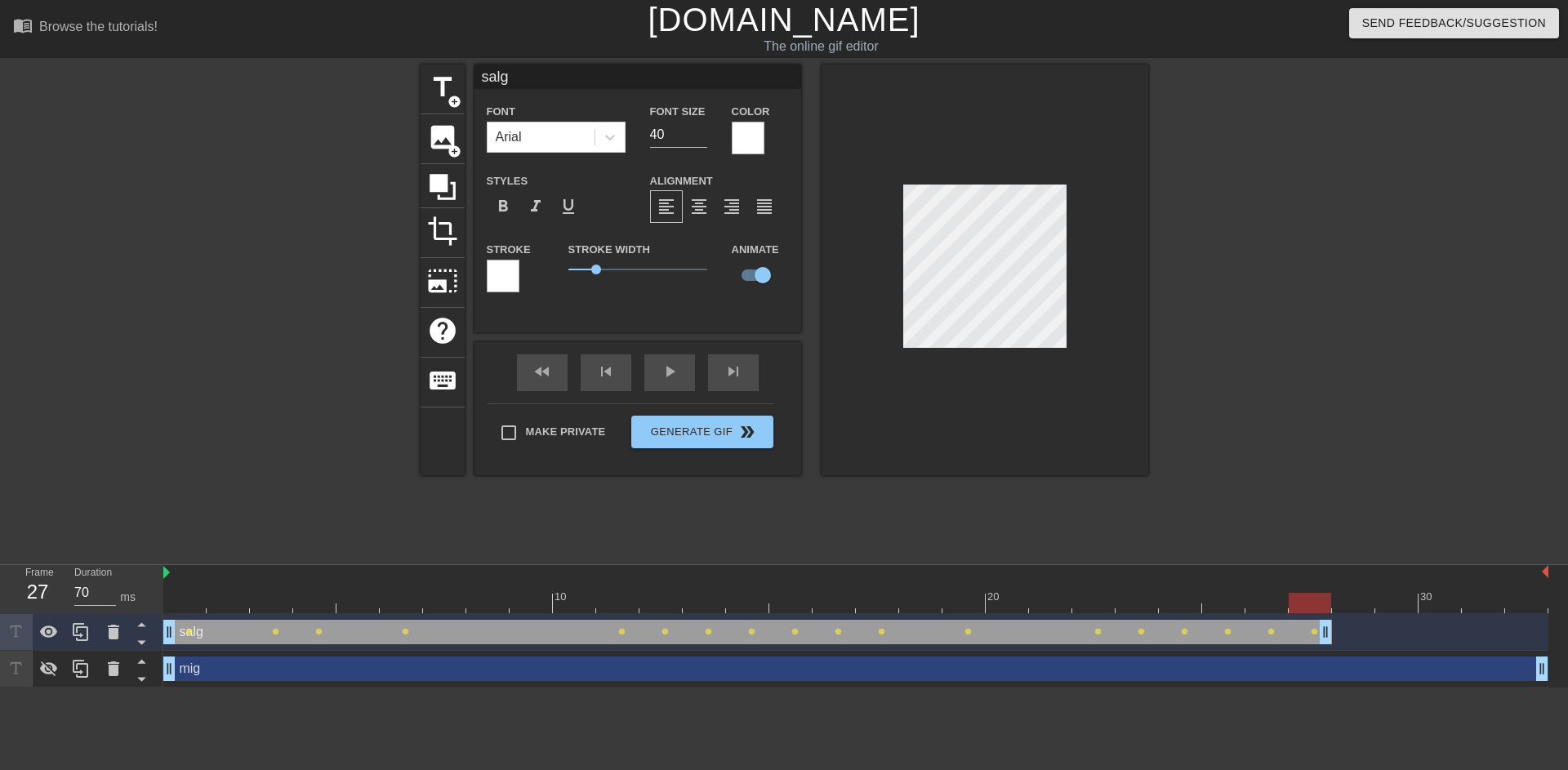
drag, startPoint x: 1543, startPoint y: 630, endPoint x: 1323, endPoint y: 633, distance: 220.0
click at [671, 362] on div "fast_rewind skip_previous play_arrow skip_next" at bounding box center [638, 372] width 267 height 61
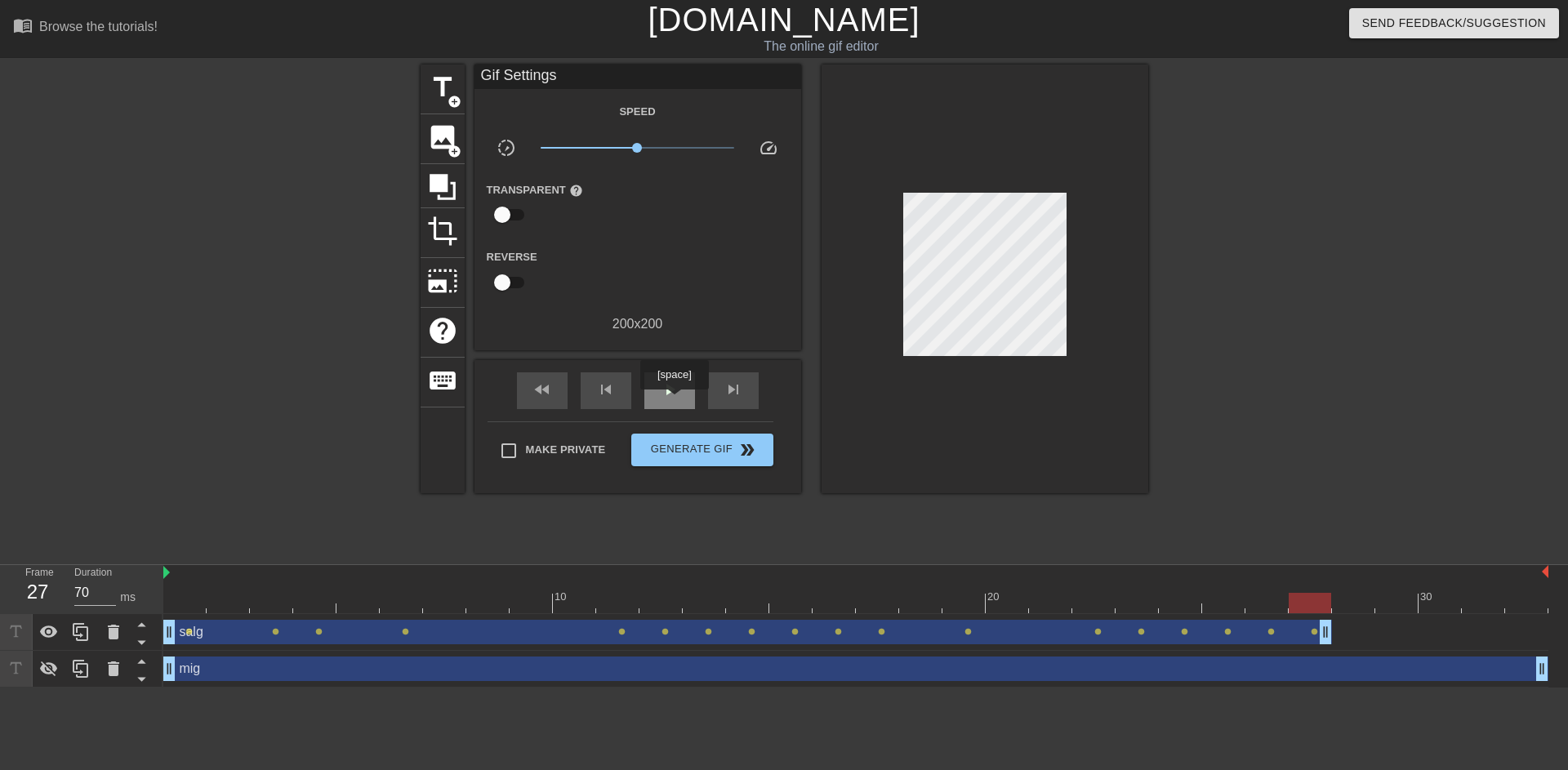
click at [676, 401] on div "play_arrow" at bounding box center [670, 390] width 51 height 36
type input "70"
click at [676, 401] on div "pause" at bounding box center [670, 390] width 51 height 36
click at [41, 633] on icon at bounding box center [48, 631] width 18 height 12
click at [37, 669] on div at bounding box center [49, 668] width 33 height 36
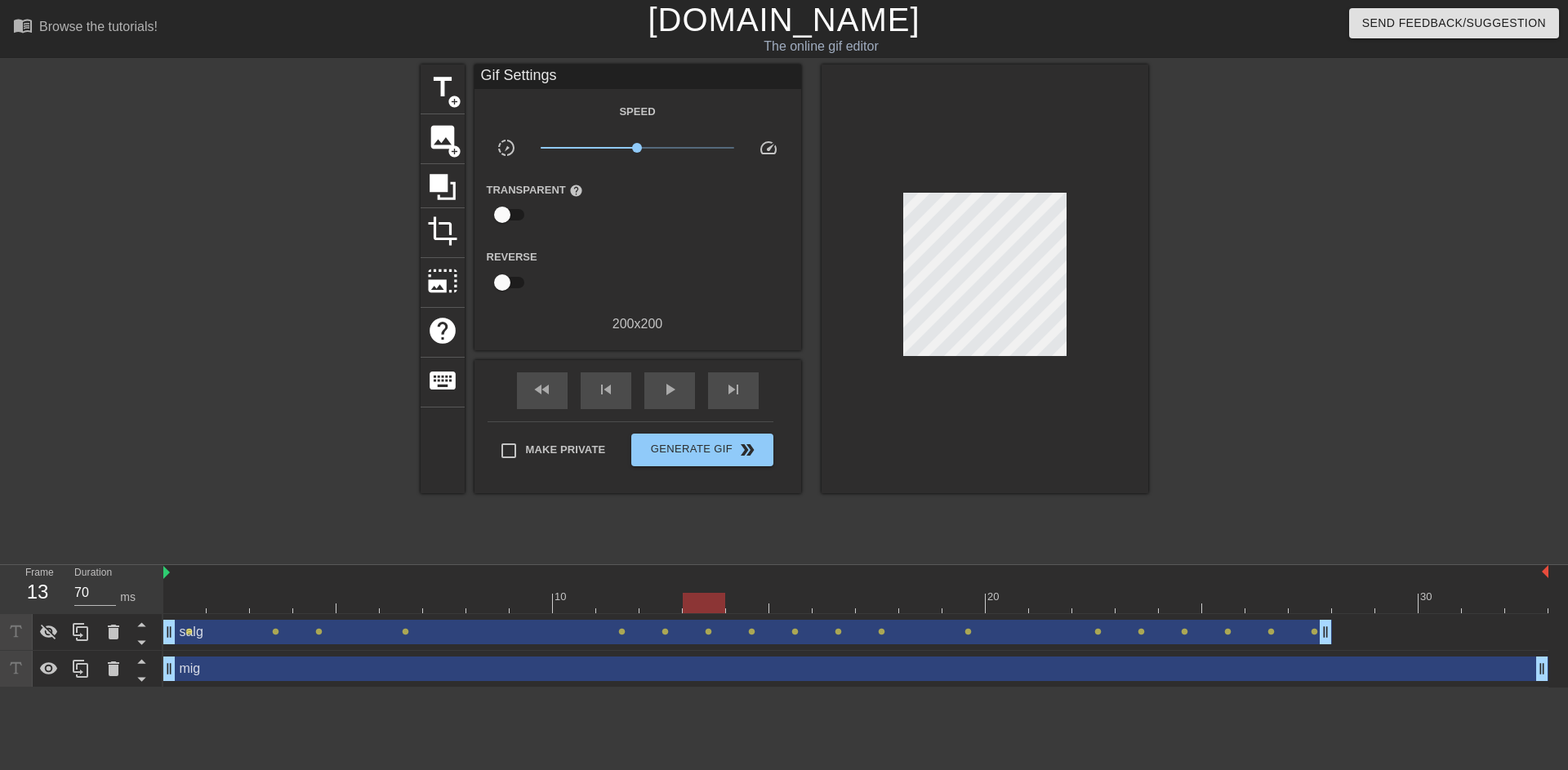
click at [192, 663] on div "mig drag_handle drag_handle" at bounding box center [856, 668] width 1385 height 25
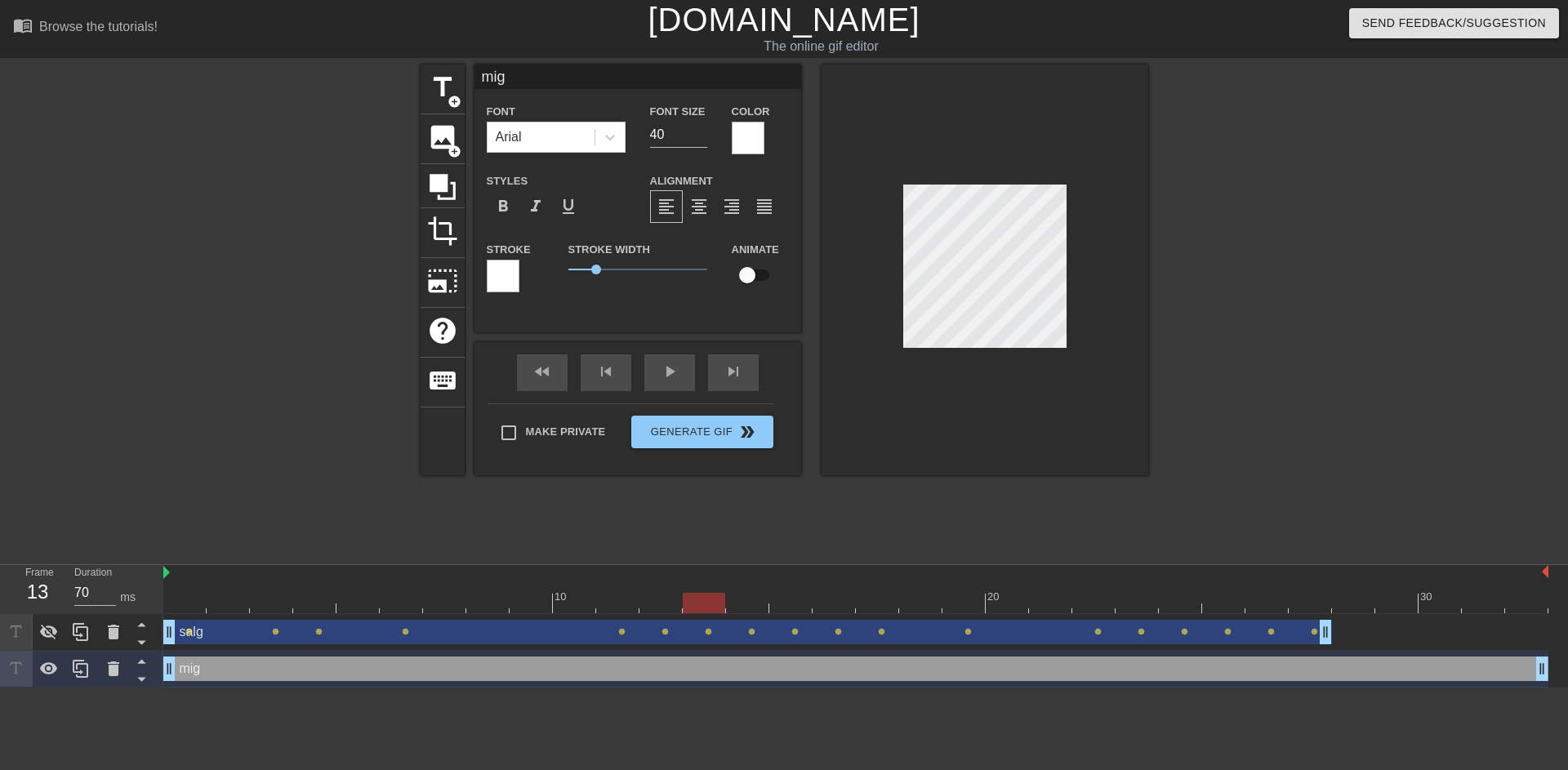
click at [747, 278] on input "checkbox" at bounding box center [748, 275] width 93 height 31
checkbox input "true"
click at [192, 604] on div at bounding box center [856, 602] width 1385 height 20
click at [44, 630] on icon at bounding box center [48, 632] width 18 height 15
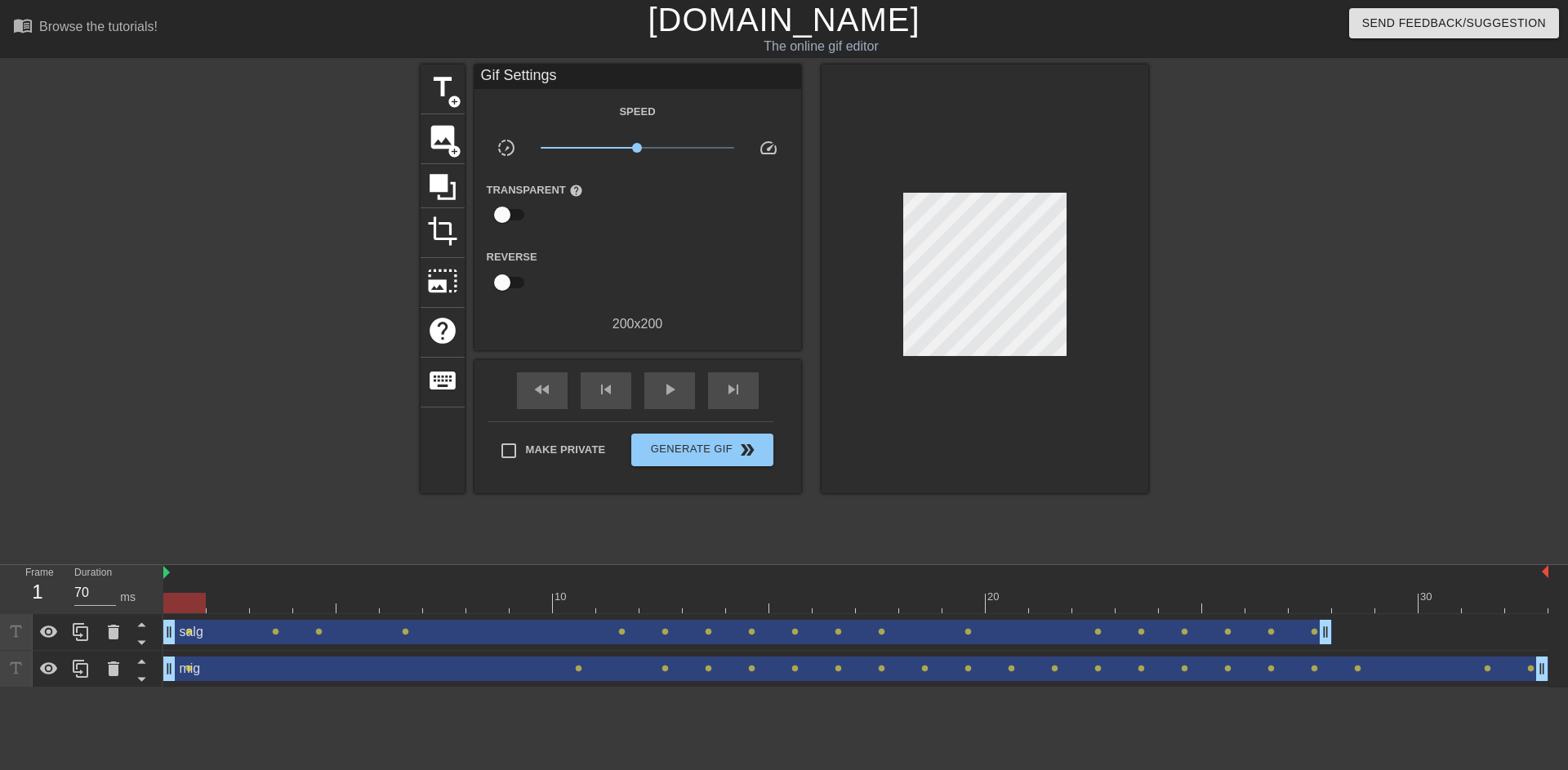
click at [1082, 492] on div "title add_circle image add_circle crop photo_size_select_large help keyboard Gi…" at bounding box center [785, 309] width 728 height 490
click at [658, 385] on div "play_arrow" at bounding box center [670, 390] width 51 height 36
type input "70"
click at [660, 391] on span "pause" at bounding box center [670, 389] width 19 height 19
click at [722, 437] on button "Generate Gif double_arrow" at bounding box center [702, 449] width 141 height 33
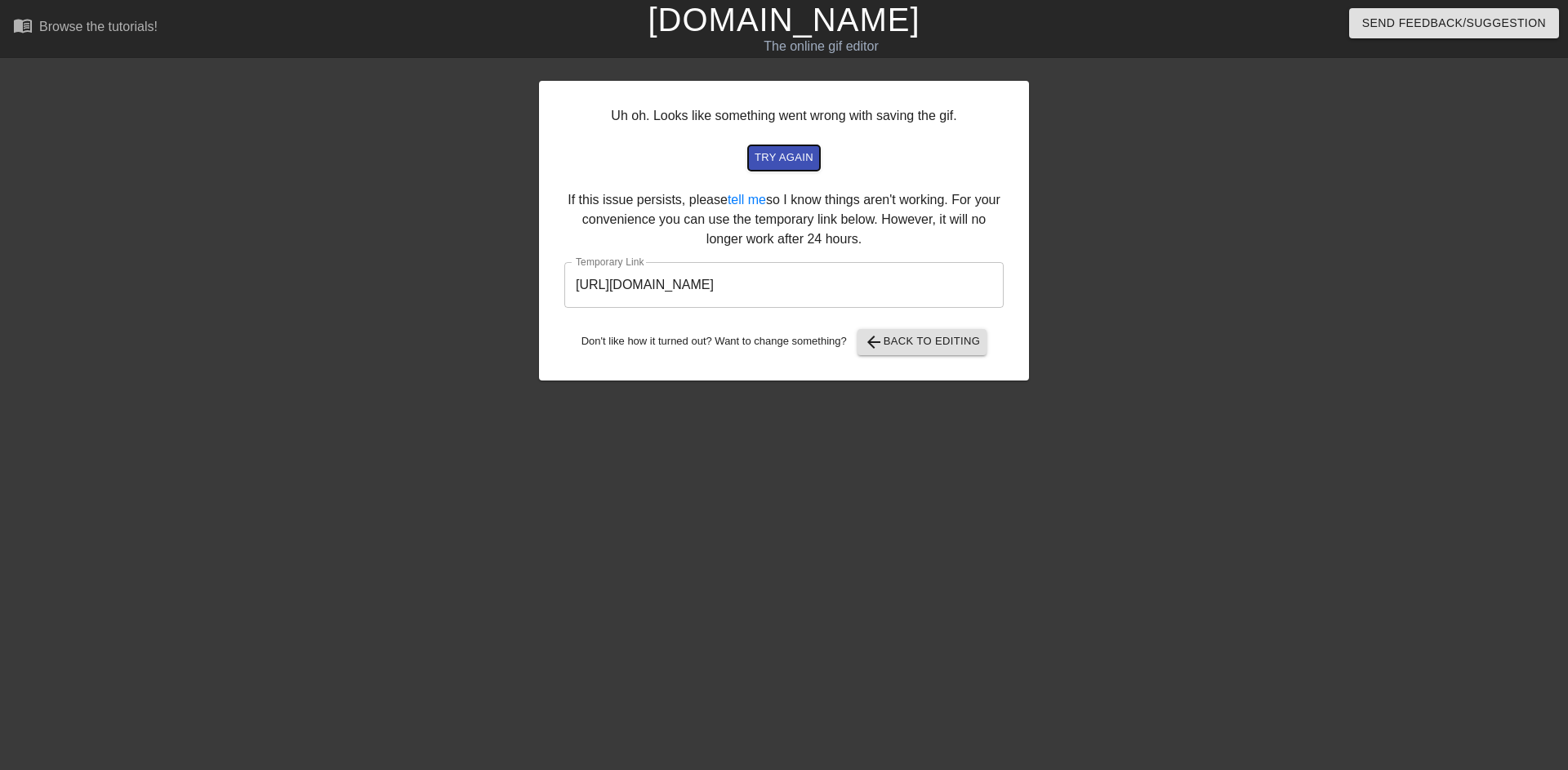
click at [776, 161] on span "try again" at bounding box center [783, 158] width 58 height 19
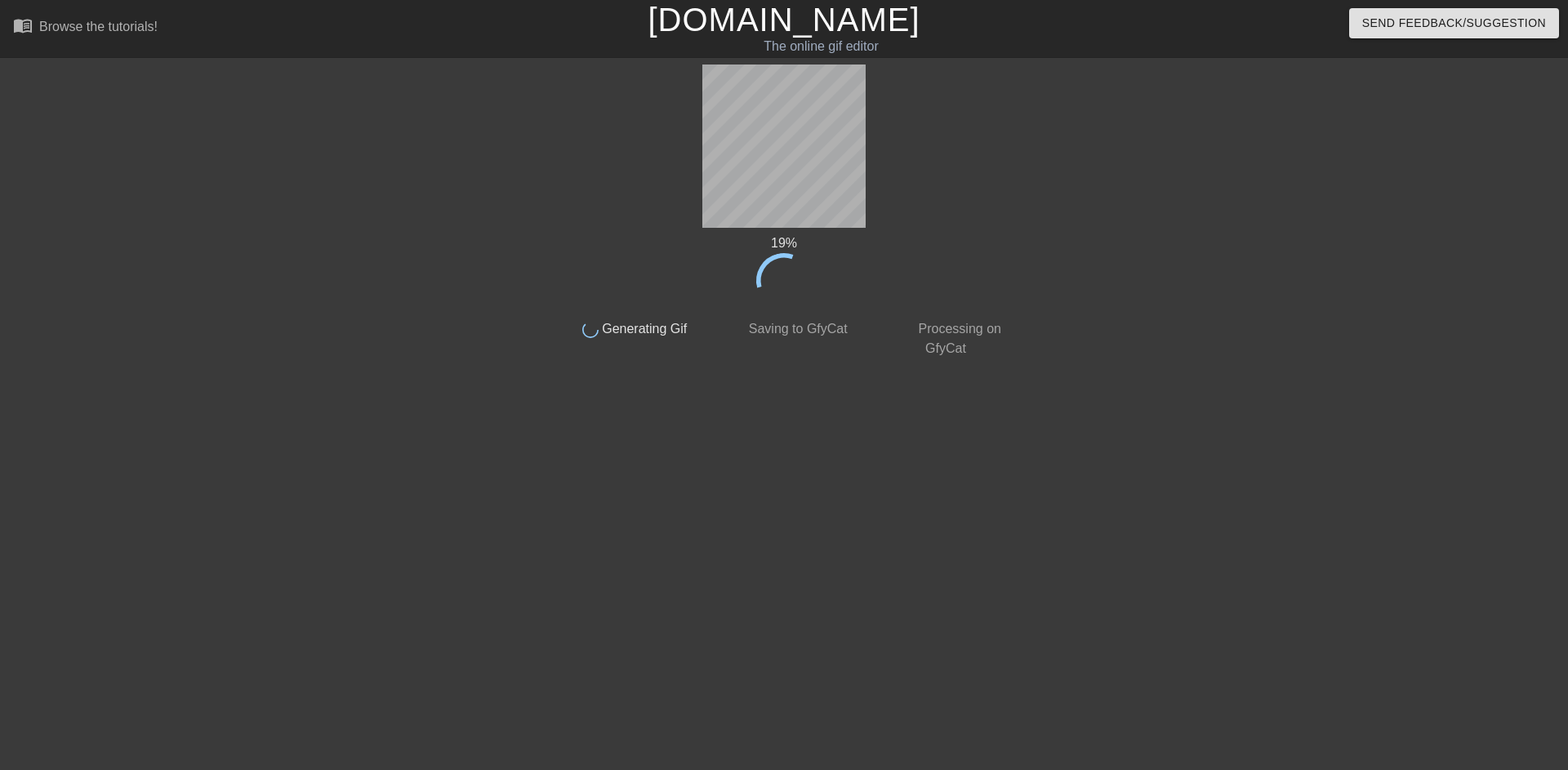
click at [1001, 245] on div "19 %" at bounding box center [784, 243] width 461 height 19
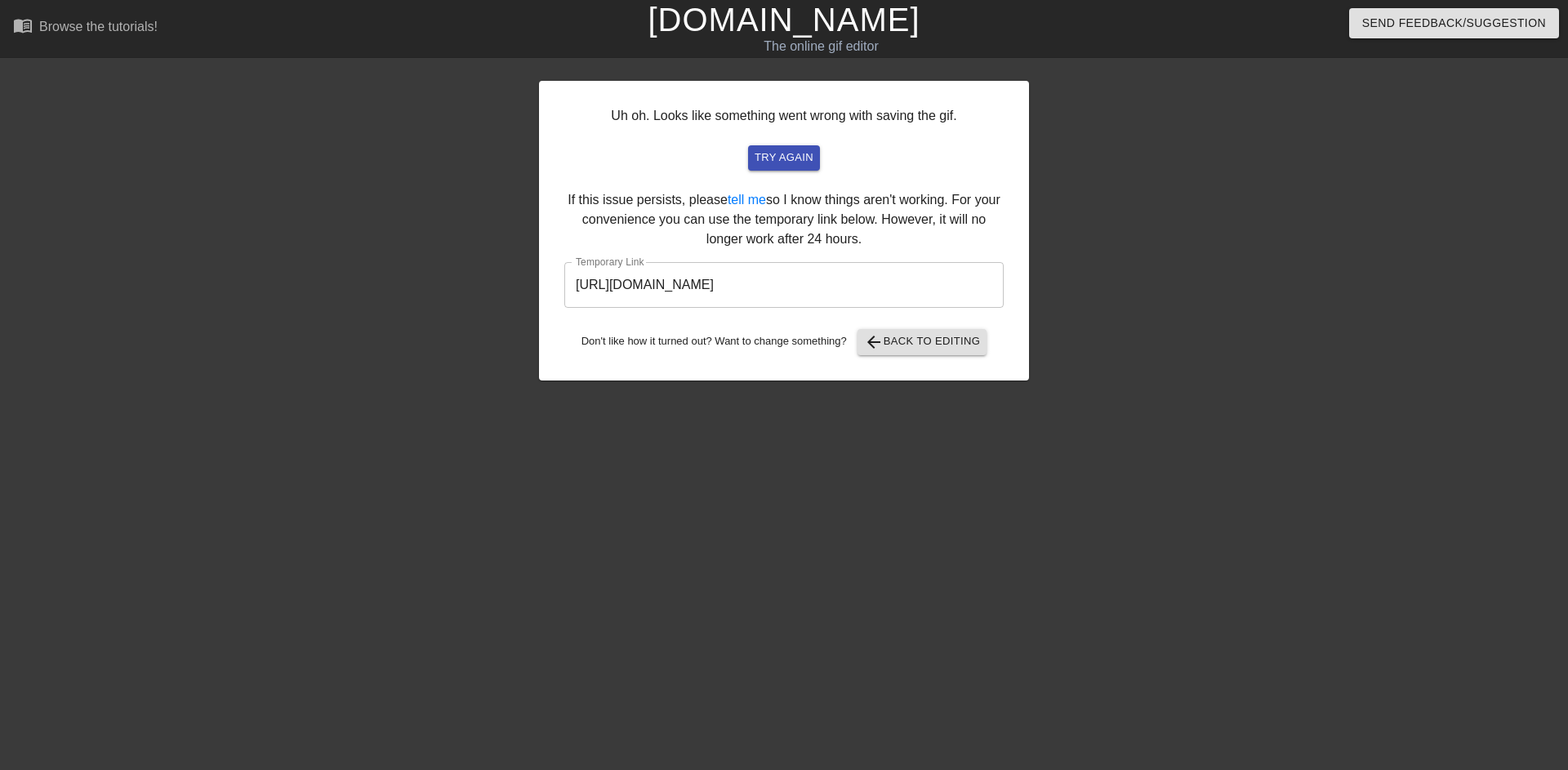
click at [712, 287] on input "[URL][DOMAIN_NAME]" at bounding box center [784, 285] width 439 height 46
click at [713, 287] on input "[URL][DOMAIN_NAME]" at bounding box center [784, 285] width 439 height 46
